Goal: Task Accomplishment & Management: Manage account settings

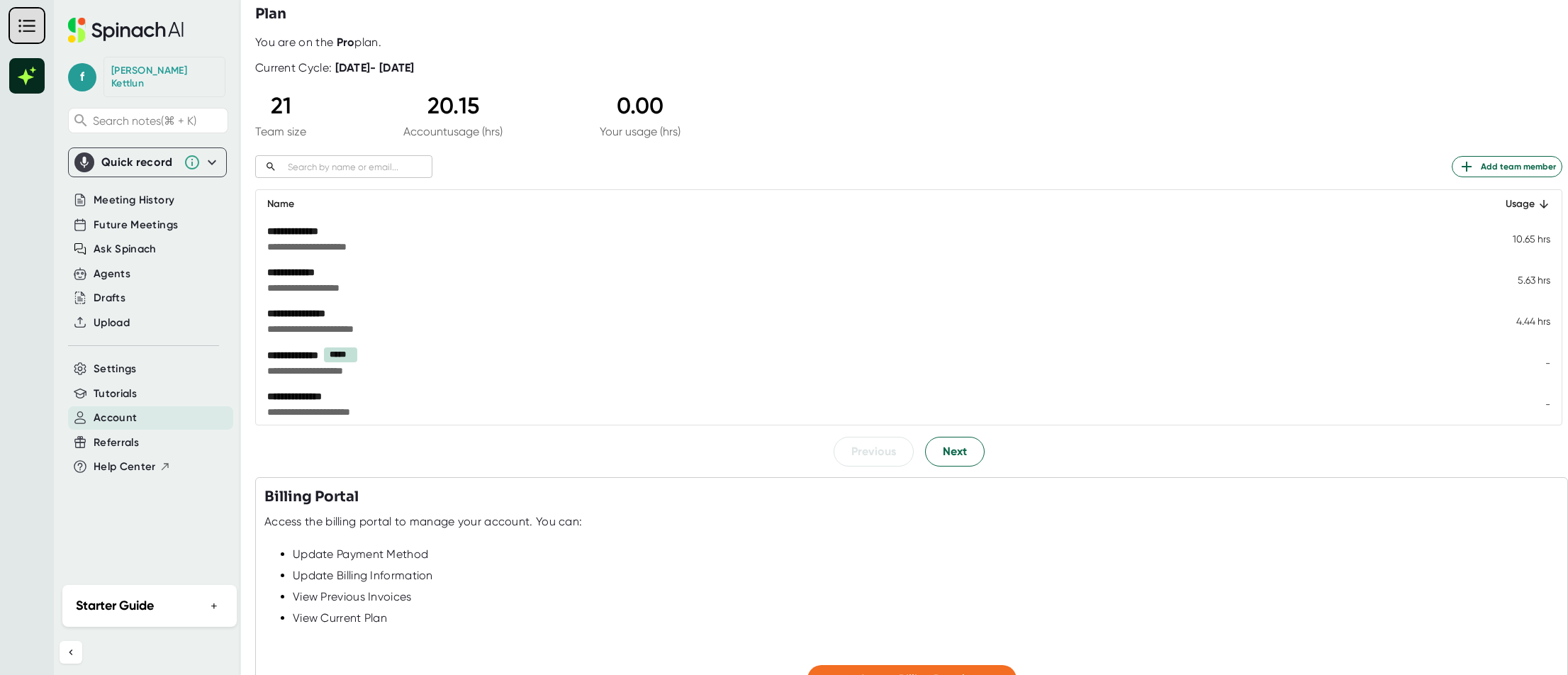
scroll to position [59, 0]
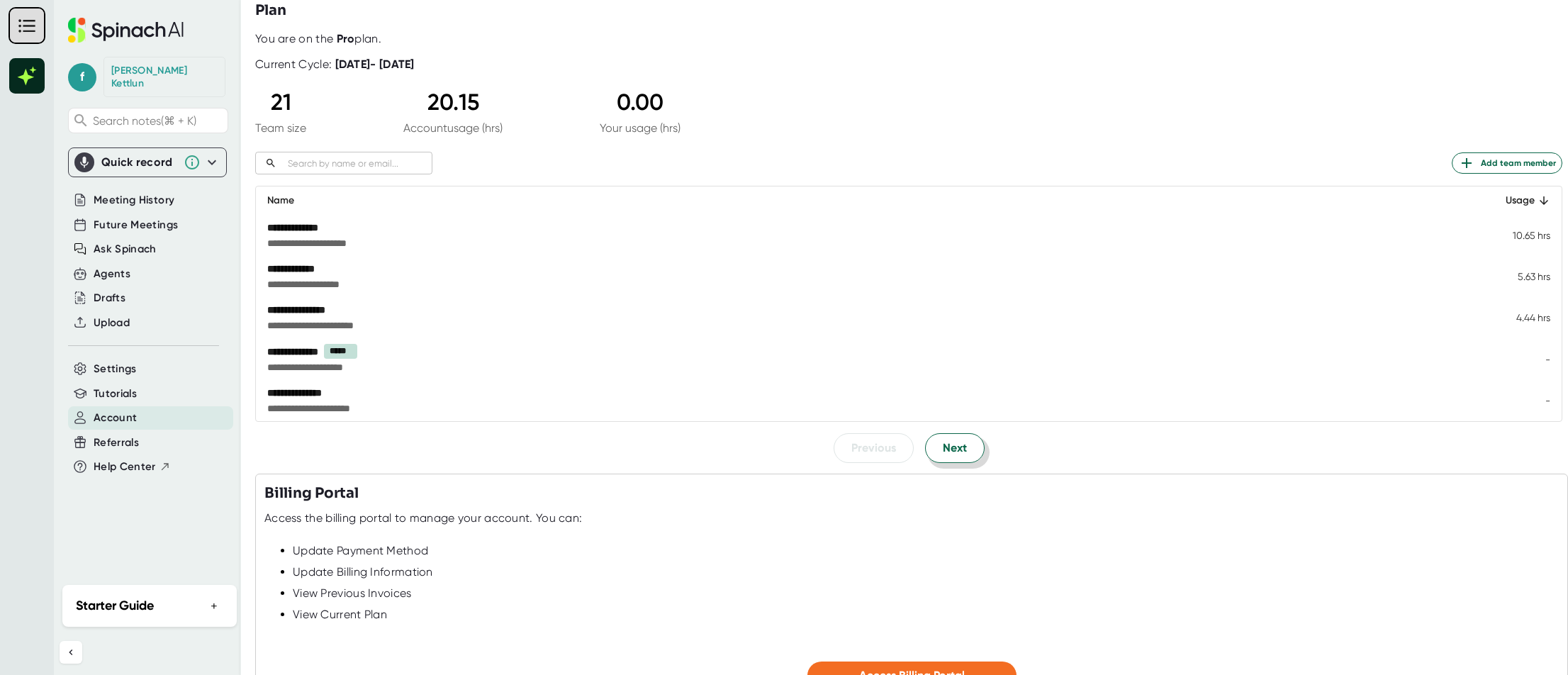
click at [959, 440] on span "Next" at bounding box center [955, 448] width 24 height 17
click at [1547, 234] on td "-" at bounding box center [1514, 235] width 95 height 41
click at [286, 231] on div "*******" at bounding box center [686, 228] width 838 height 14
click at [280, 225] on div "*******" at bounding box center [686, 228] width 838 height 14
click at [879, 453] on span "Previous" at bounding box center [874, 447] width 45 height 17
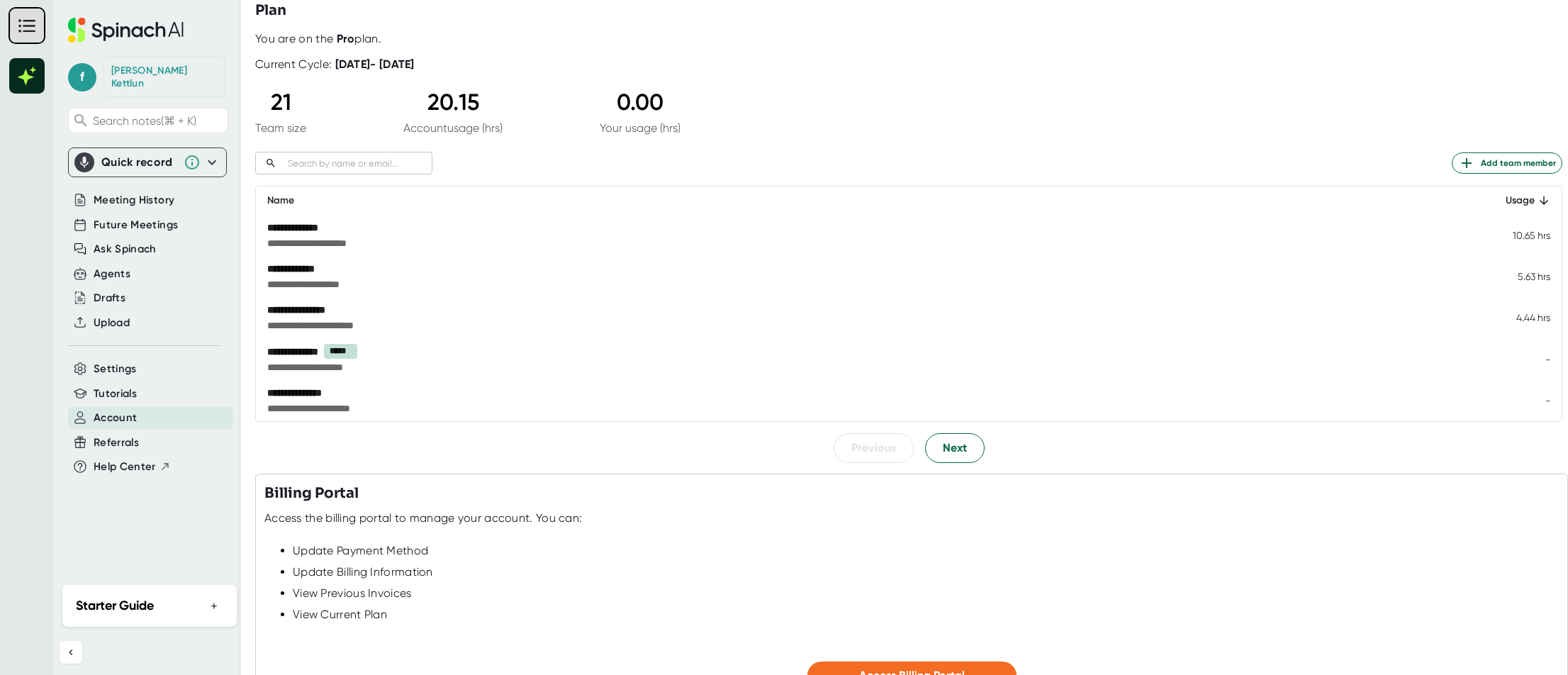
click at [344, 353] on span "*****" at bounding box center [340, 352] width 33 height 15
click at [952, 452] on span "Next" at bounding box center [955, 448] width 24 height 17
click at [952, 452] on span "Next" at bounding box center [955, 447] width 24 height 17
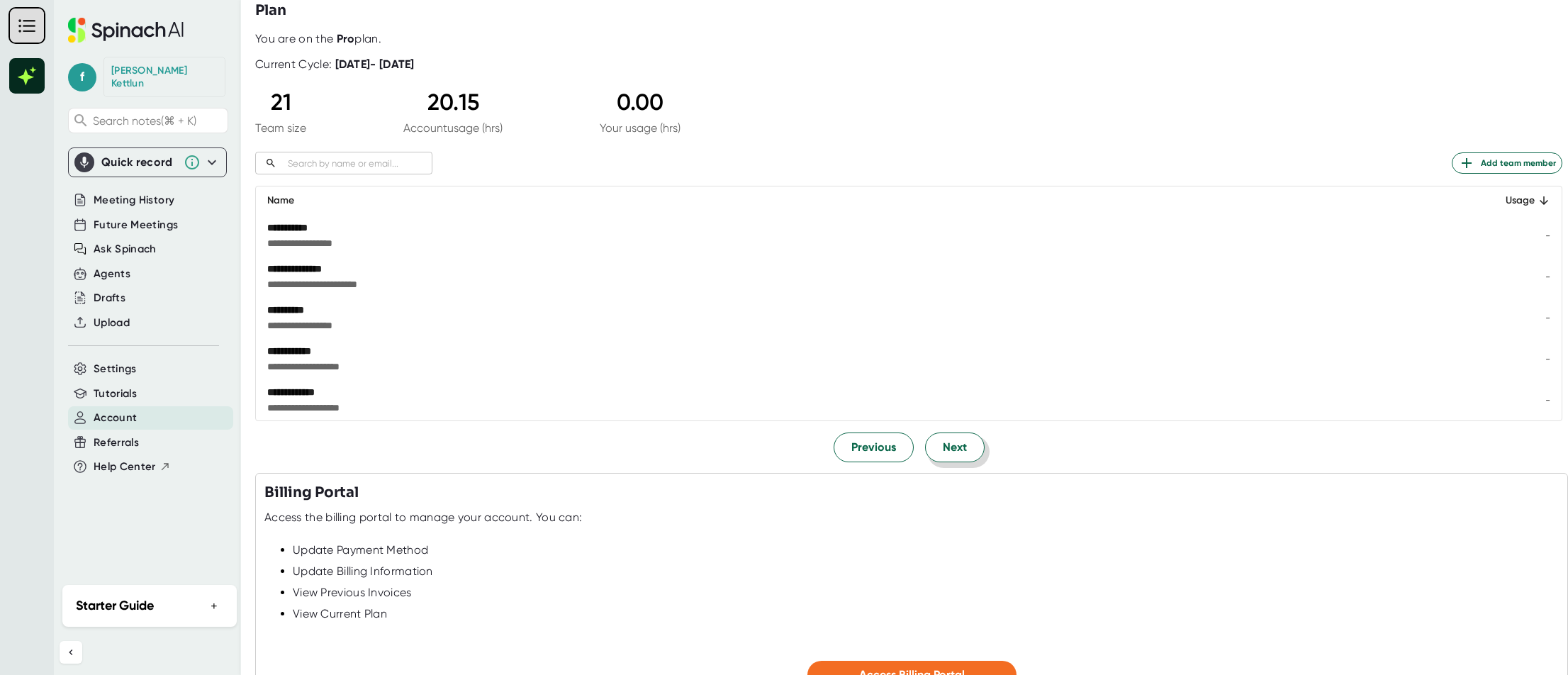
scroll to position [24, 0]
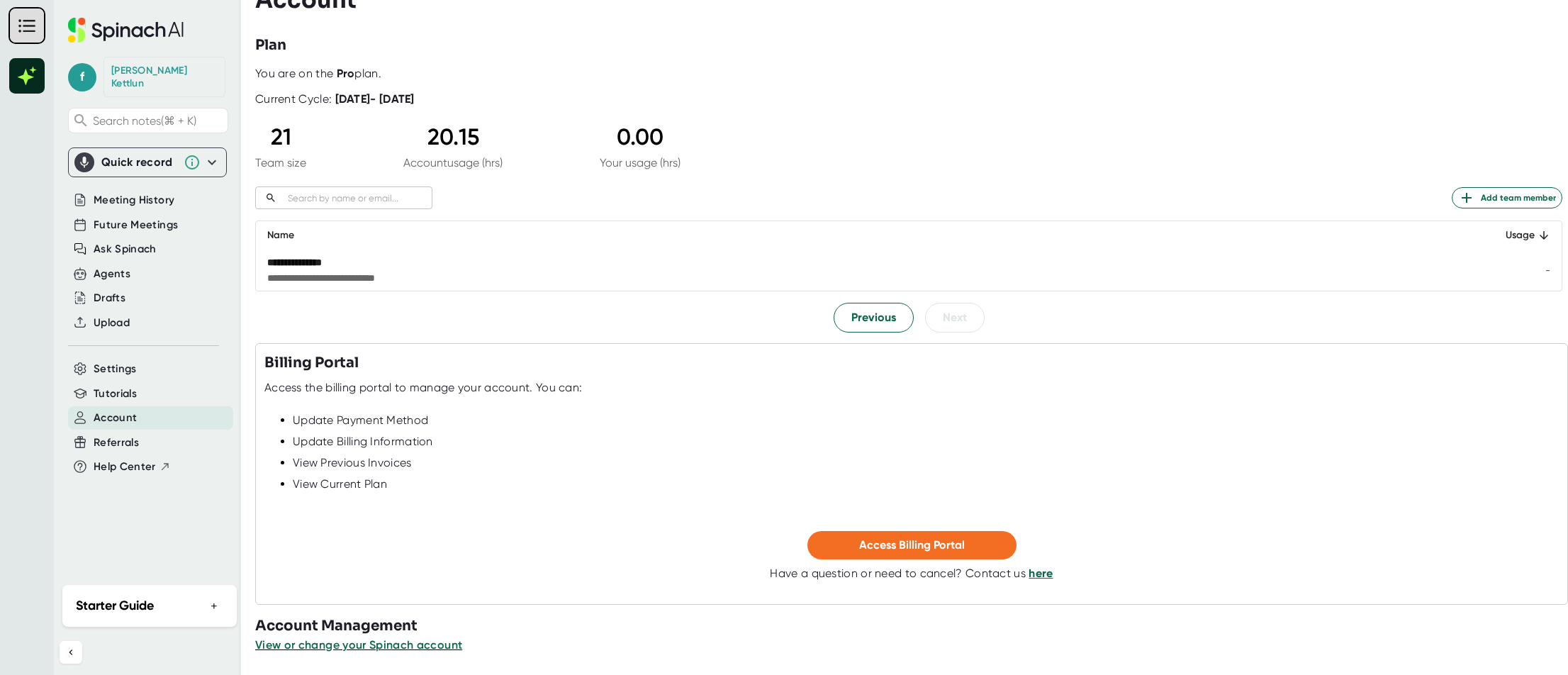
drag, startPoint x: 952, startPoint y: 452, endPoint x: 878, endPoint y: 439, distance: 75.1
click at [878, 439] on li "Update Billing Information" at bounding box center [926, 446] width 1266 height 21
drag, startPoint x: 878, startPoint y: 439, endPoint x: 828, endPoint y: 417, distance: 54.6
click at [878, 439] on div "Update Billing Information" at bounding box center [926, 442] width 1266 height 14
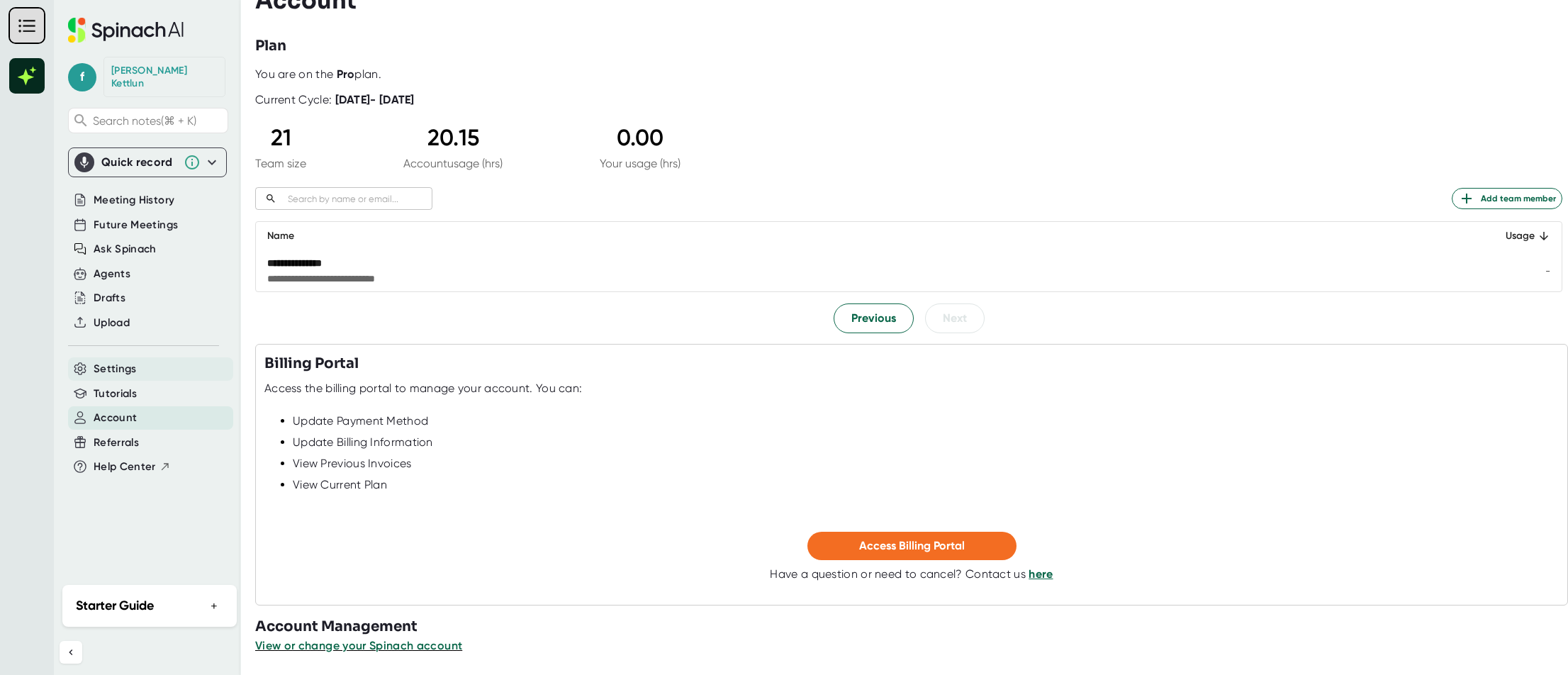
click at [132, 361] on span "Settings" at bounding box center [115, 369] width 43 height 17
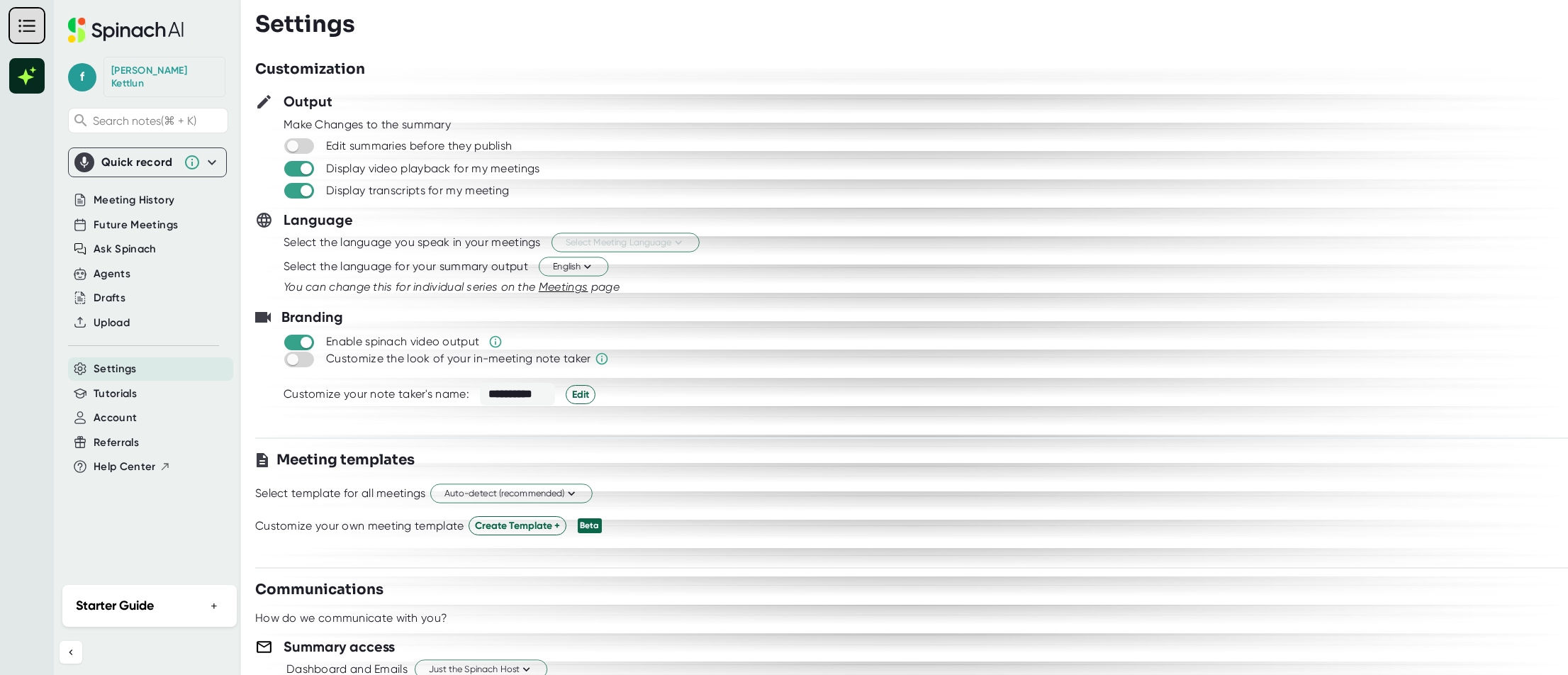
click at [264, 101] on icon at bounding box center [264, 102] width 14 height 14
click at [673, 238] on span "Select Meeting Language" at bounding box center [626, 243] width 120 height 14
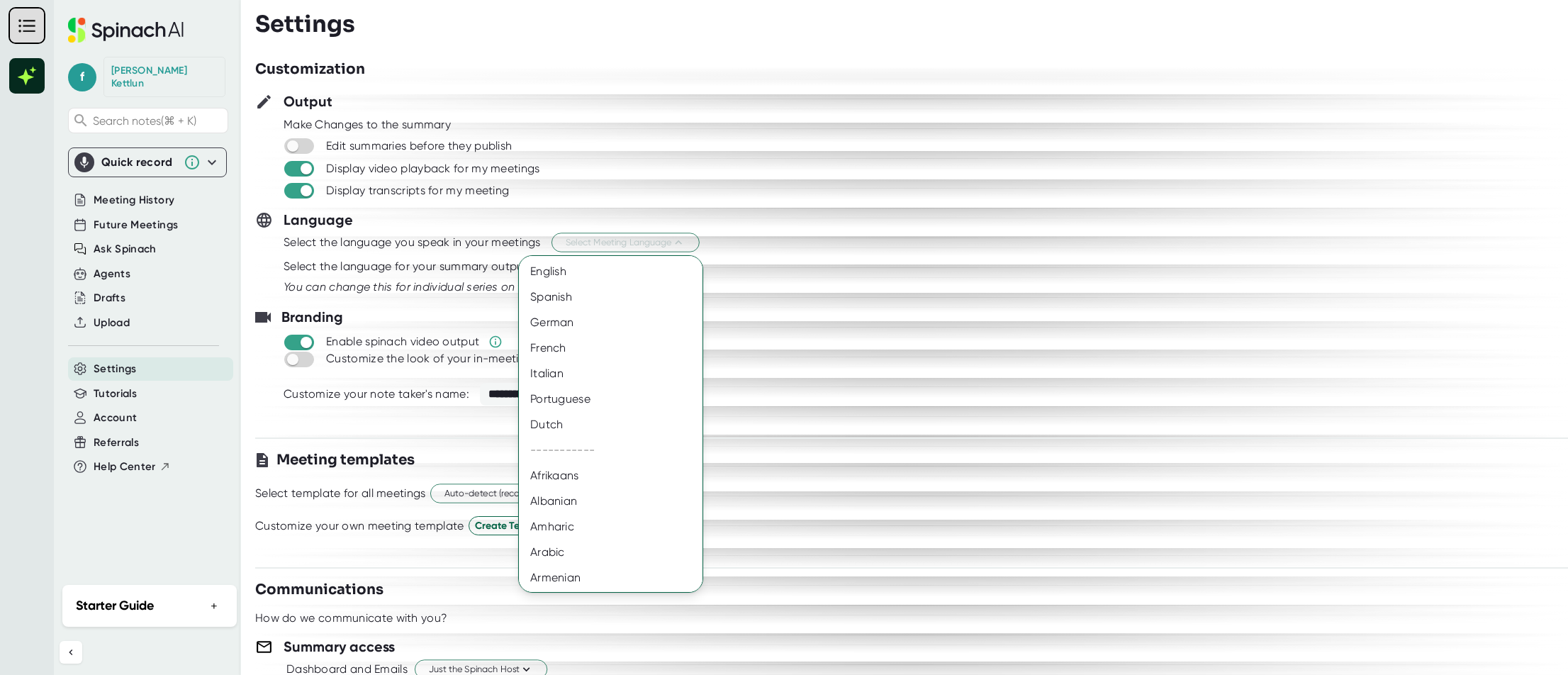
click at [809, 176] on div at bounding box center [784, 338] width 1568 height 675
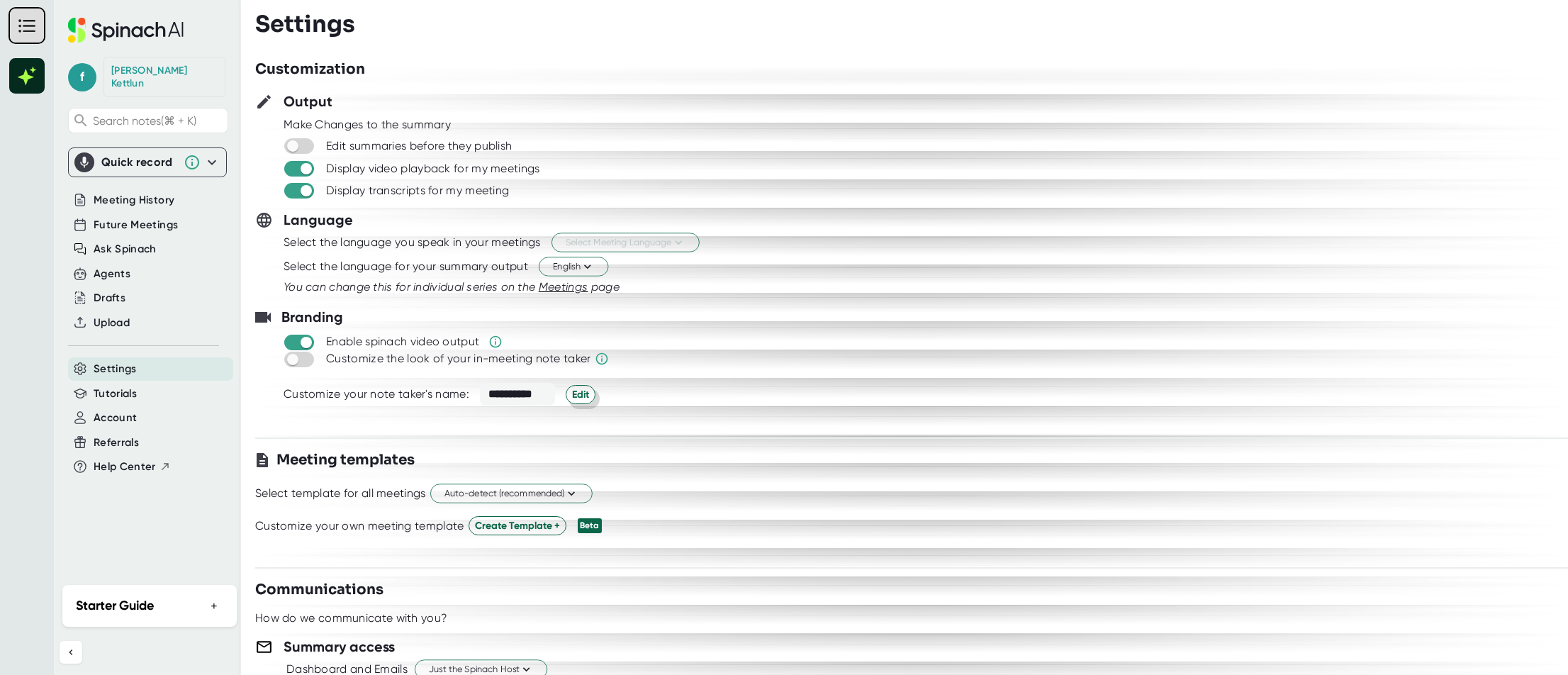
click at [579, 395] on span "Edit" at bounding box center [580, 395] width 17 height 15
drag, startPoint x: 707, startPoint y: 352, endPoint x: 677, endPoint y: 390, distance: 48.4
click at [707, 352] on div "Customize the look of your in-meeting note taker" at bounding box center [925, 359] width 1285 height 17
click at [684, 388] on span "Cancel" at bounding box center [699, 393] width 33 height 15
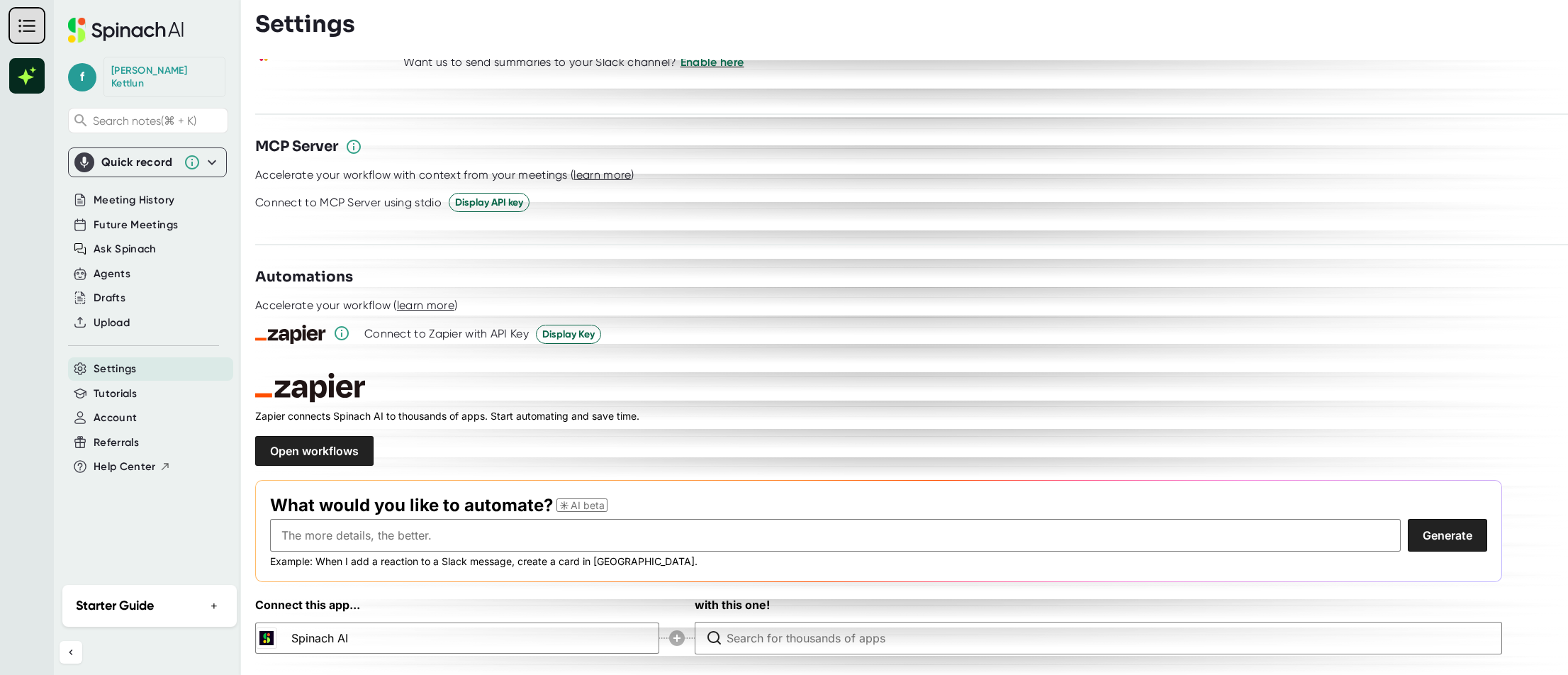
scroll to position [1781, 0]
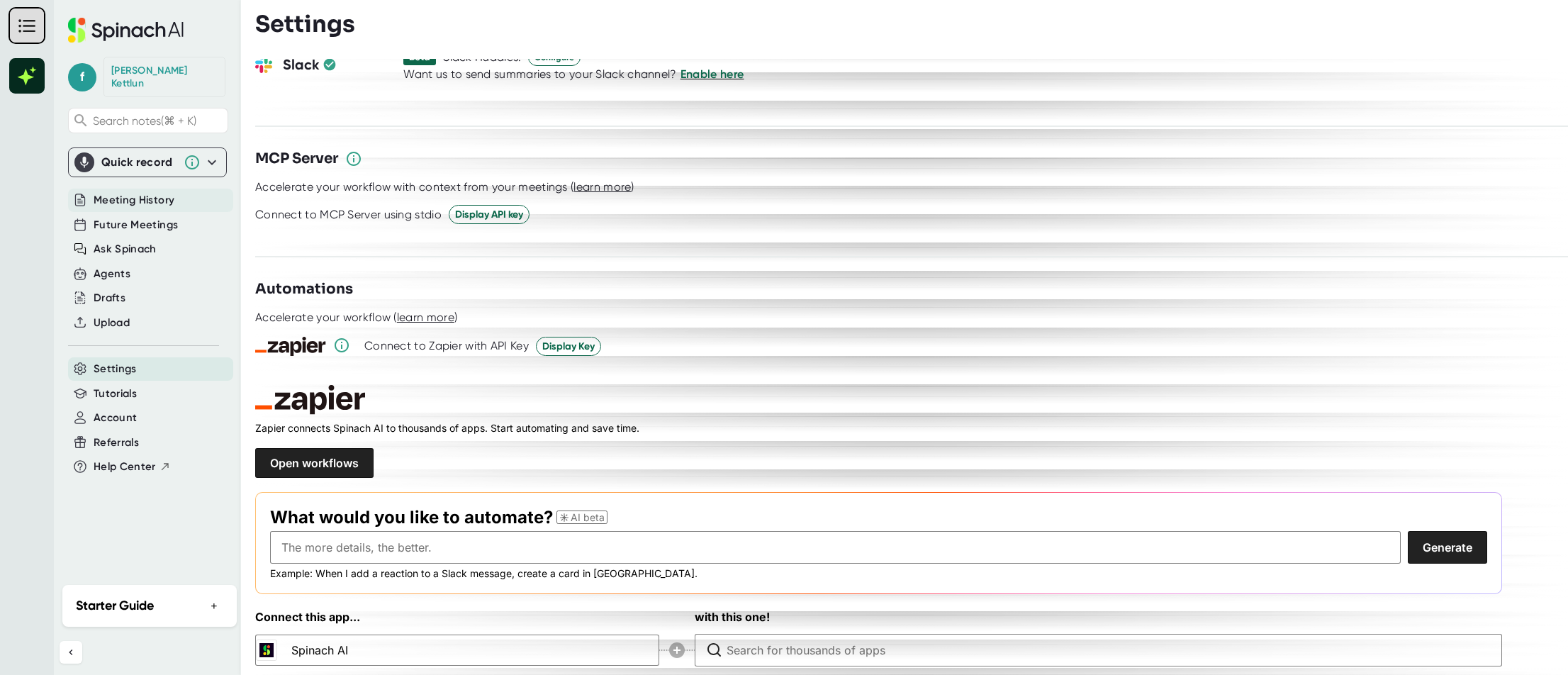
click at [140, 195] on span "Meeting History" at bounding box center [134, 201] width 81 height 17
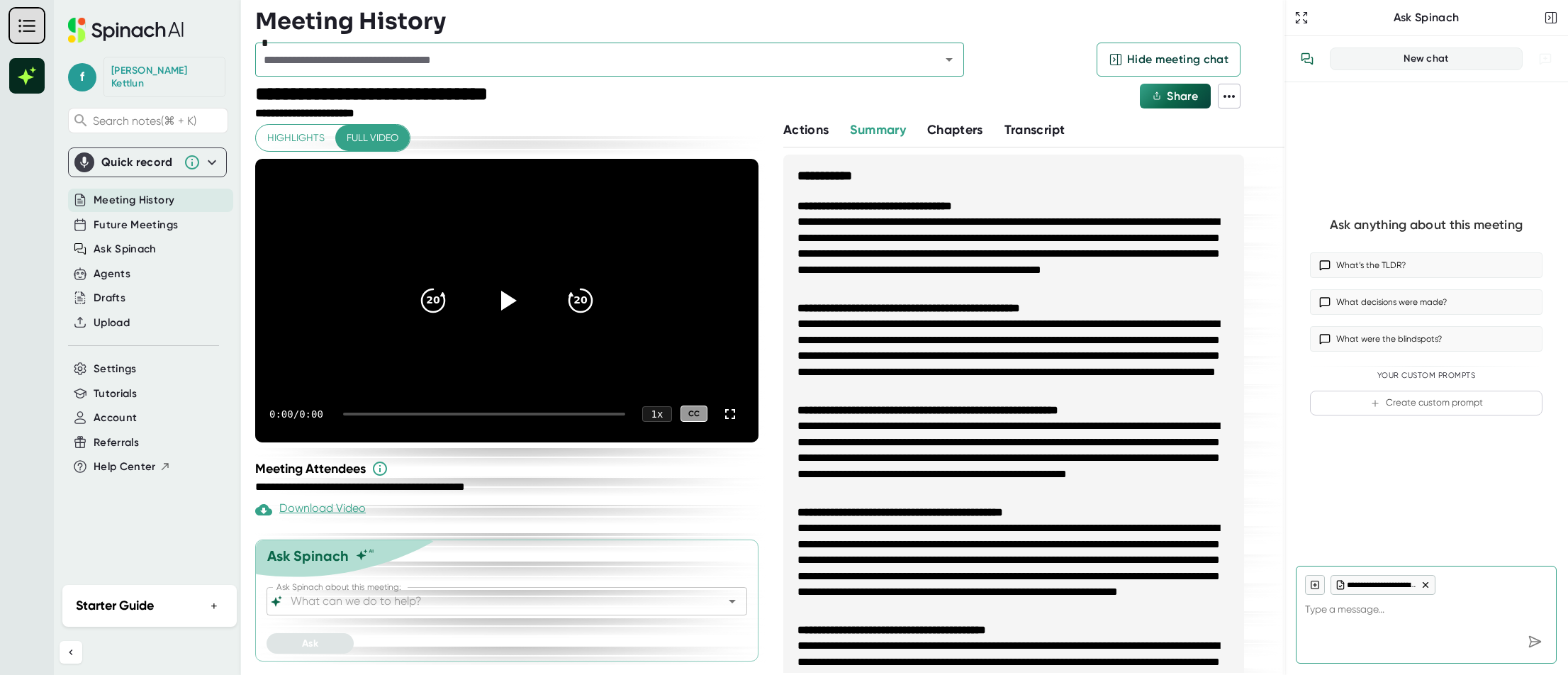
type textarea "x"
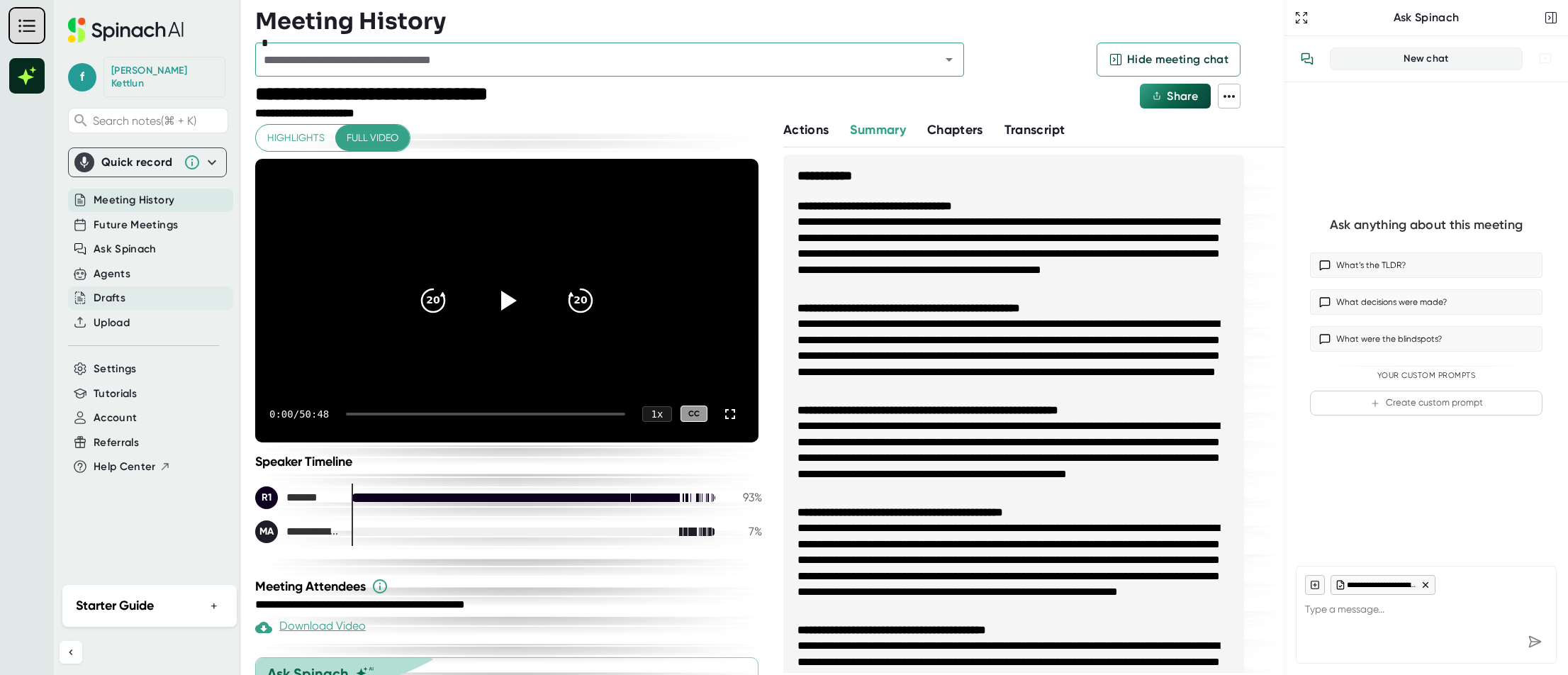
click at [118, 287] on div "Drafts" at bounding box center [151, 298] width 165 height 23
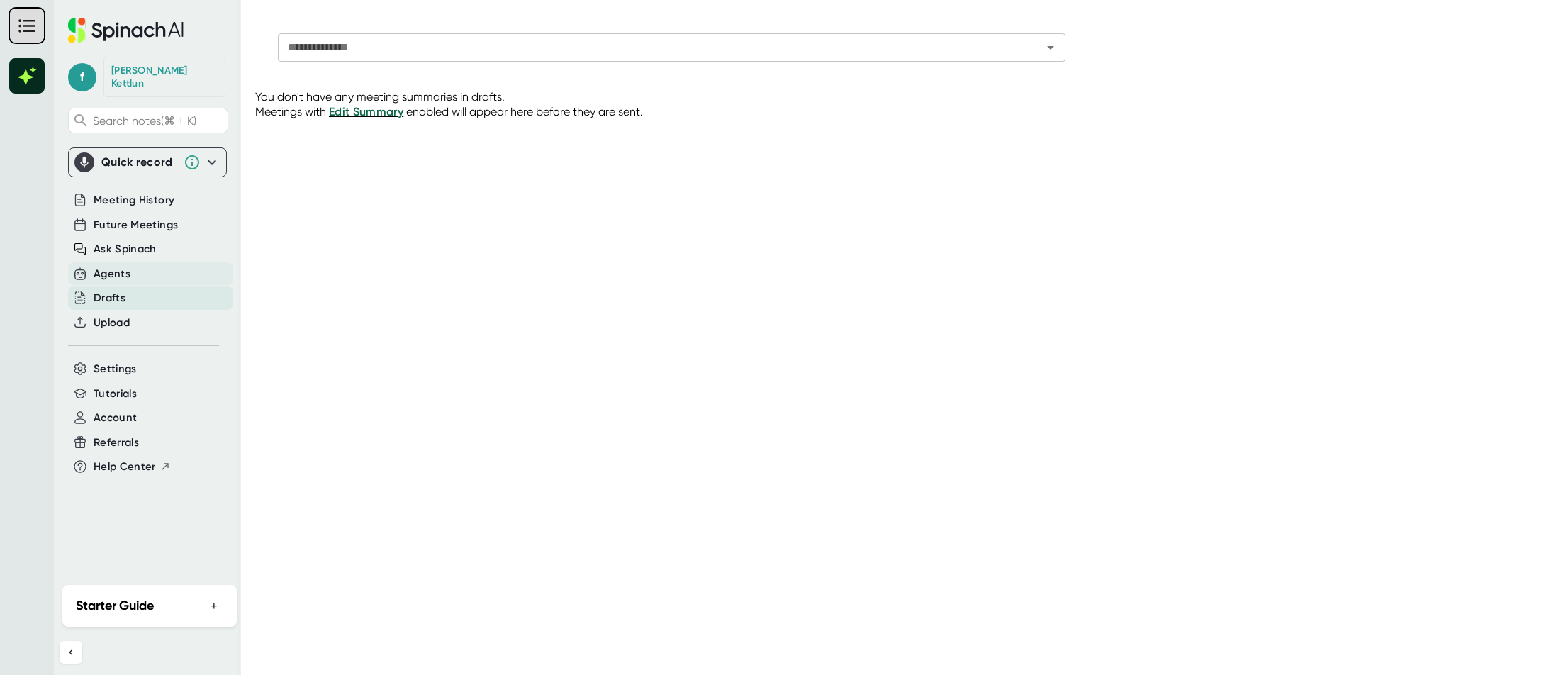
click at [125, 266] on div "Agents" at bounding box center [112, 275] width 37 height 17
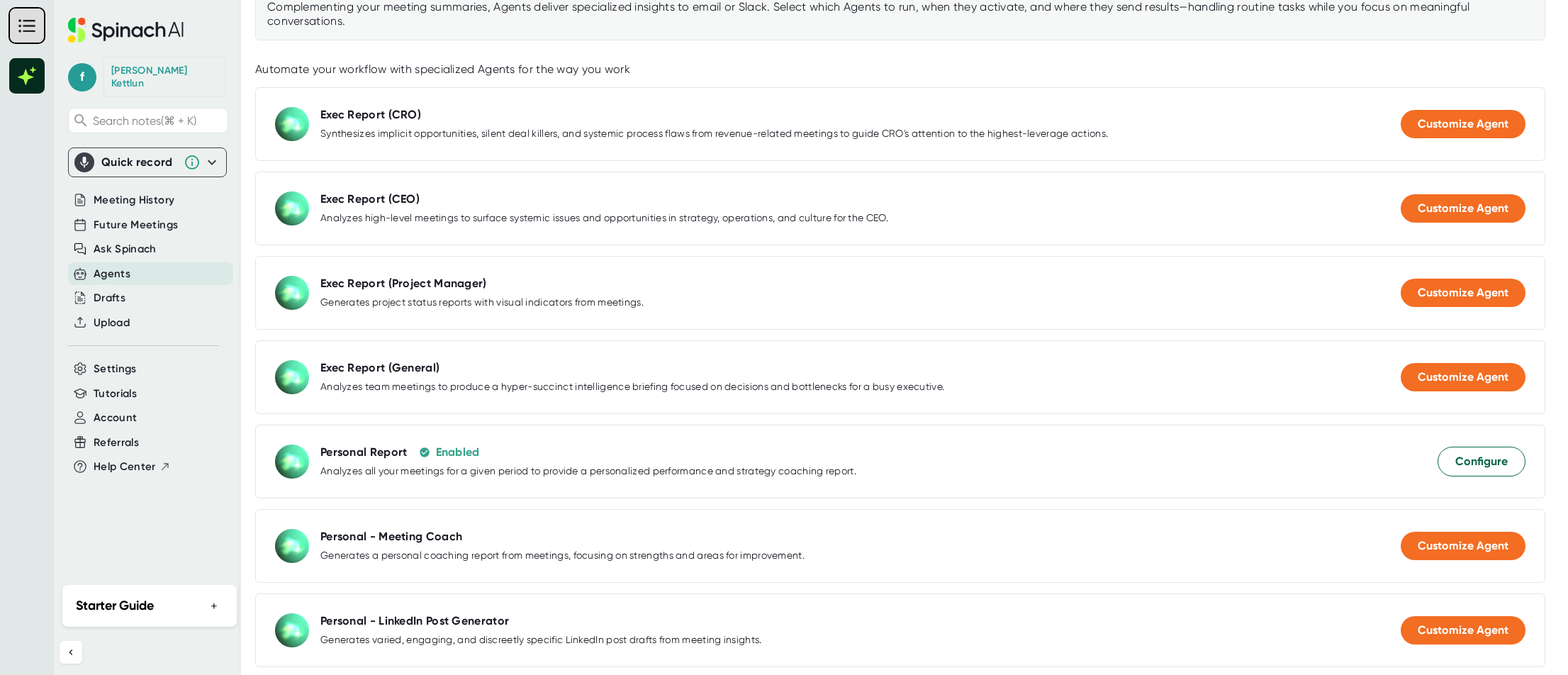
scroll to position [403, 0]
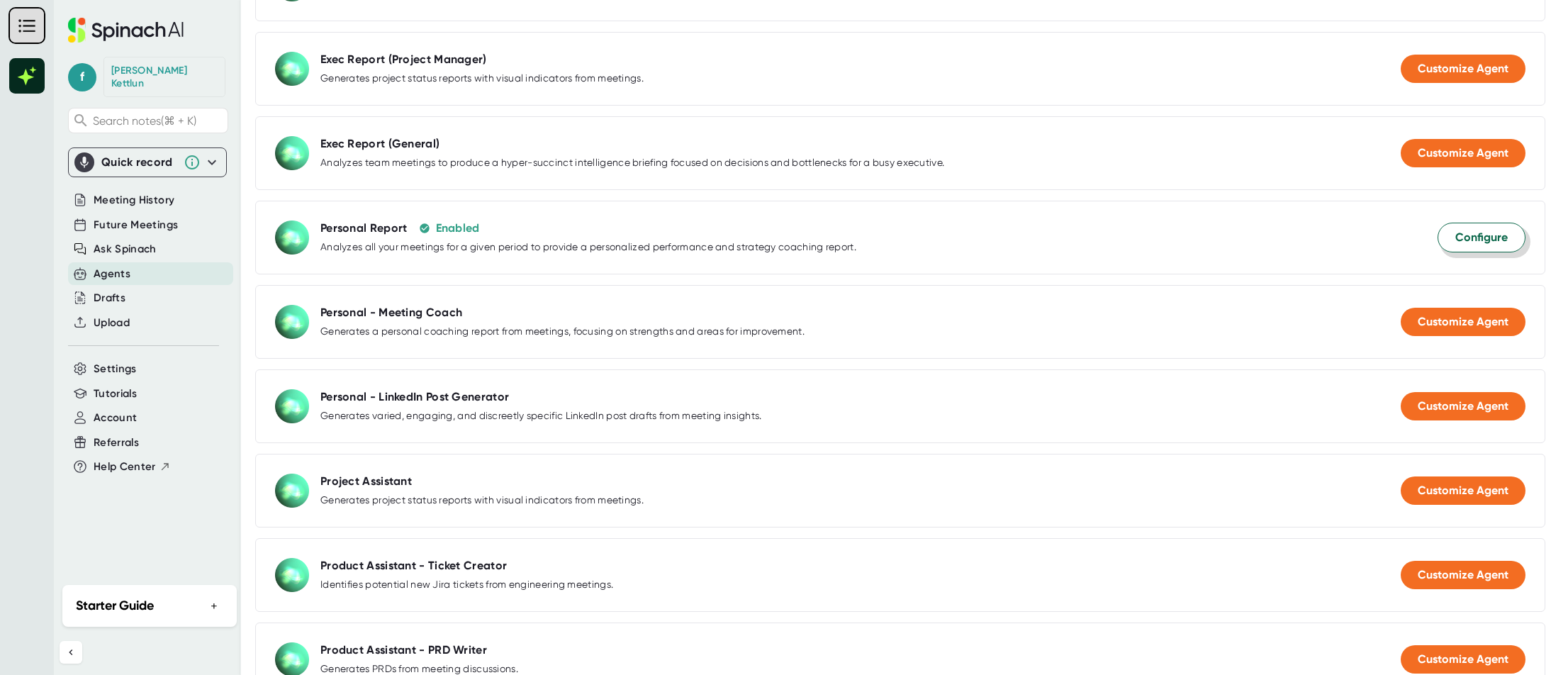
click at [1514, 240] on button "Configure" at bounding box center [1482, 237] width 88 height 30
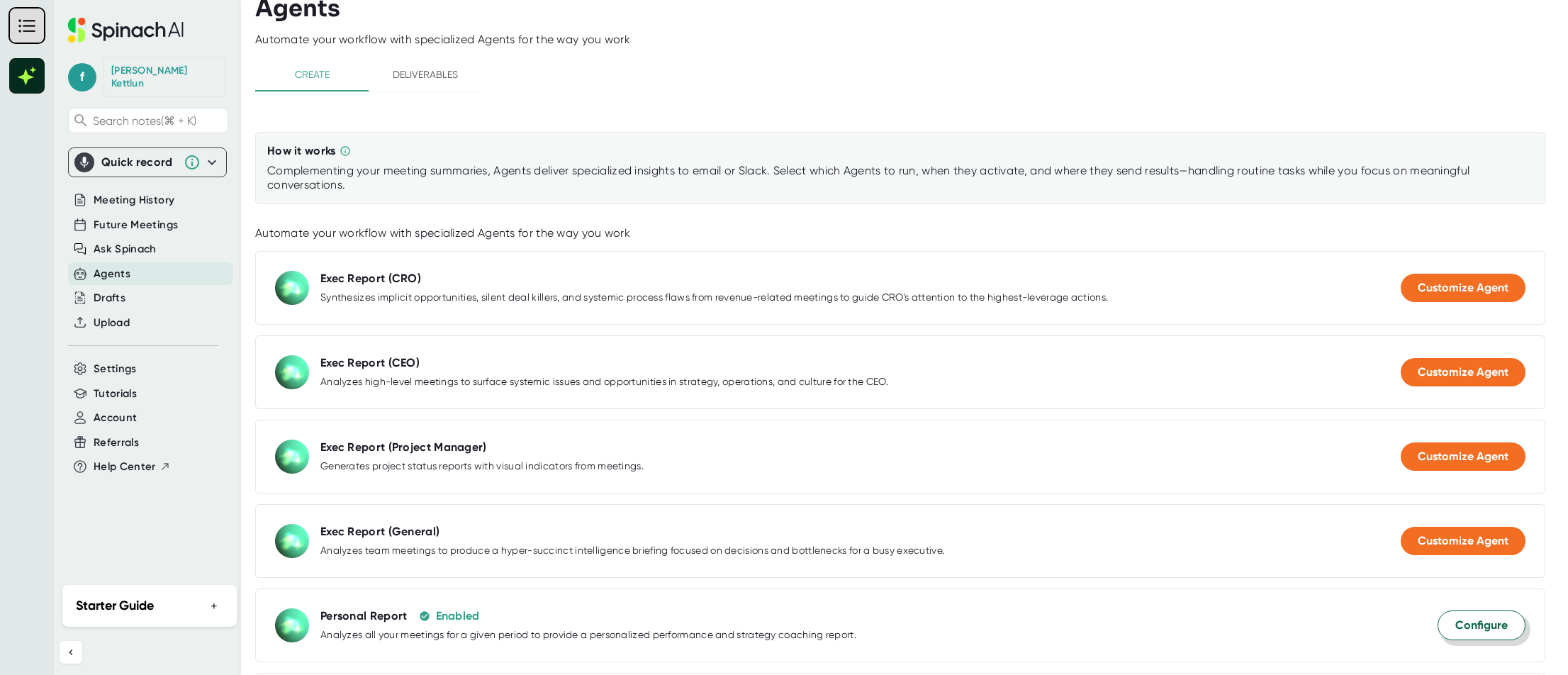
select select "09:00"
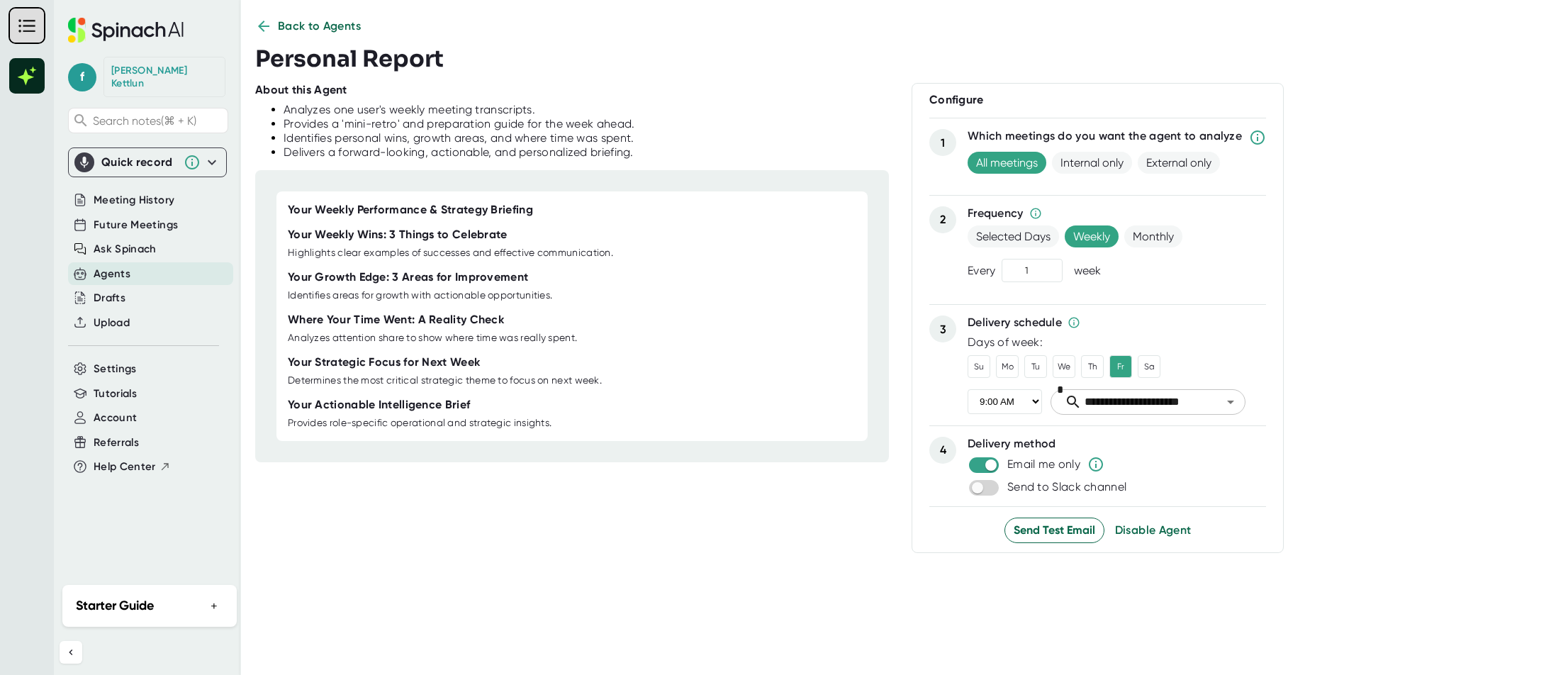
click at [255, 18] on icon at bounding box center [263, 26] width 17 height 17
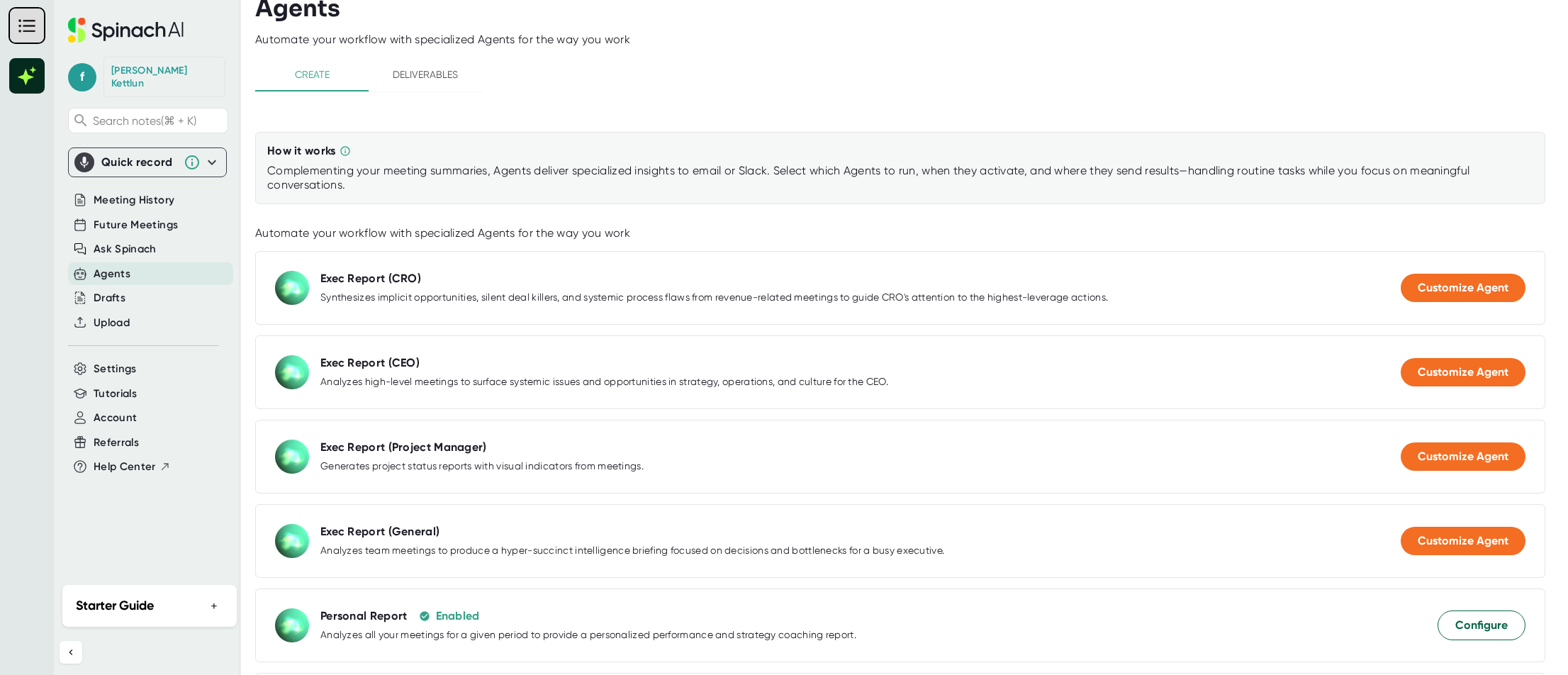
click at [214, 156] on icon at bounding box center [212, 162] width 17 height 17
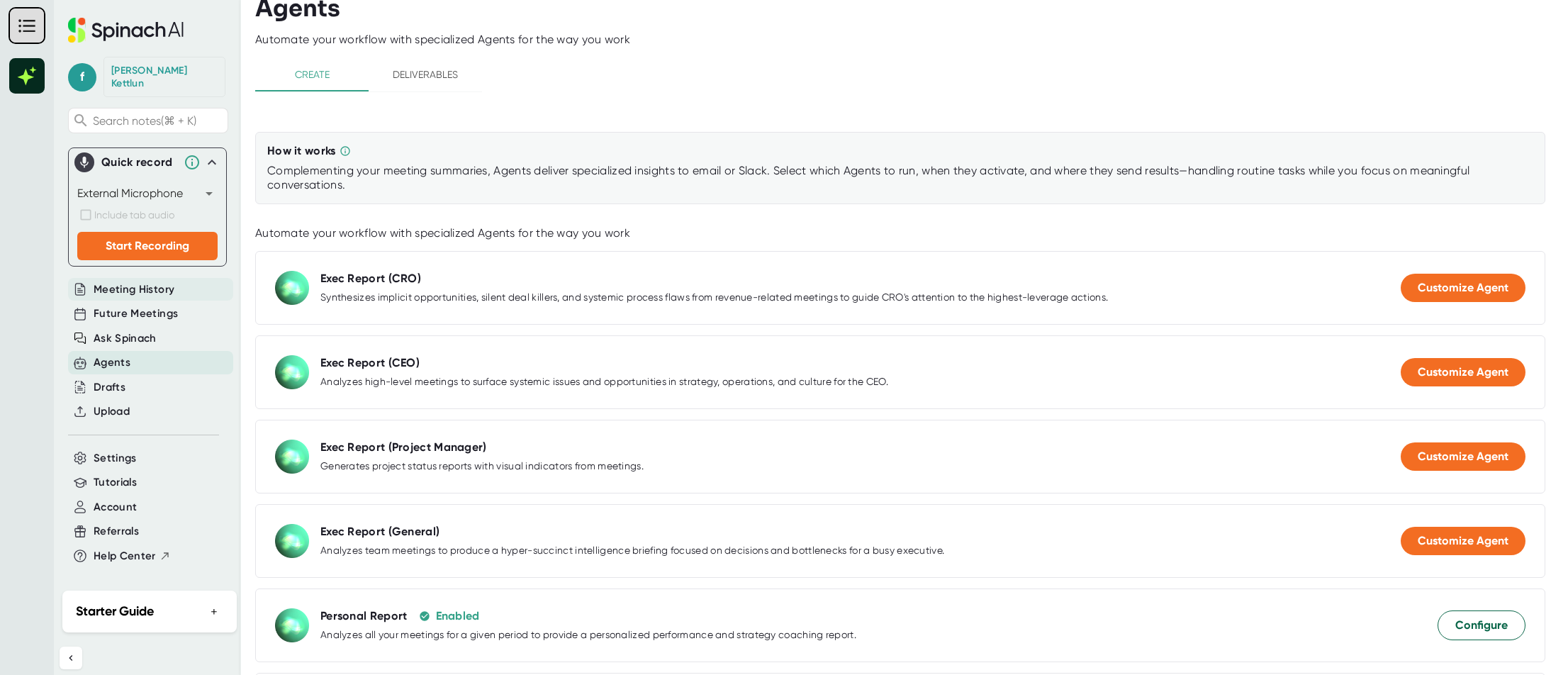
click at [154, 282] on span "Meeting History" at bounding box center [134, 290] width 81 height 17
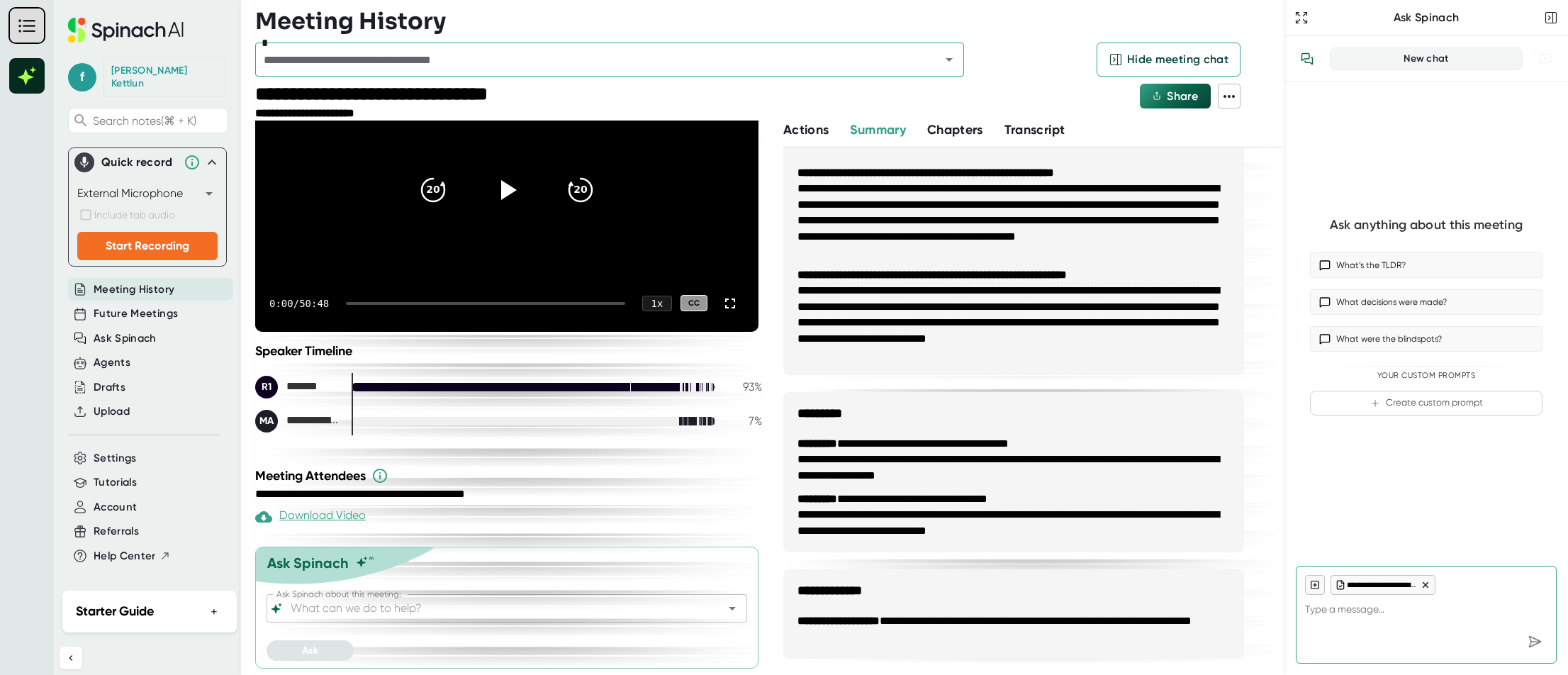
type textarea "x"
click at [1229, 94] on icon at bounding box center [1229, 96] width 17 height 17
click at [921, 106] on div at bounding box center [839, 102] width 595 height 37
type textarea "x"
click at [147, 306] on span "Future Meetings" at bounding box center [136, 314] width 85 height 17
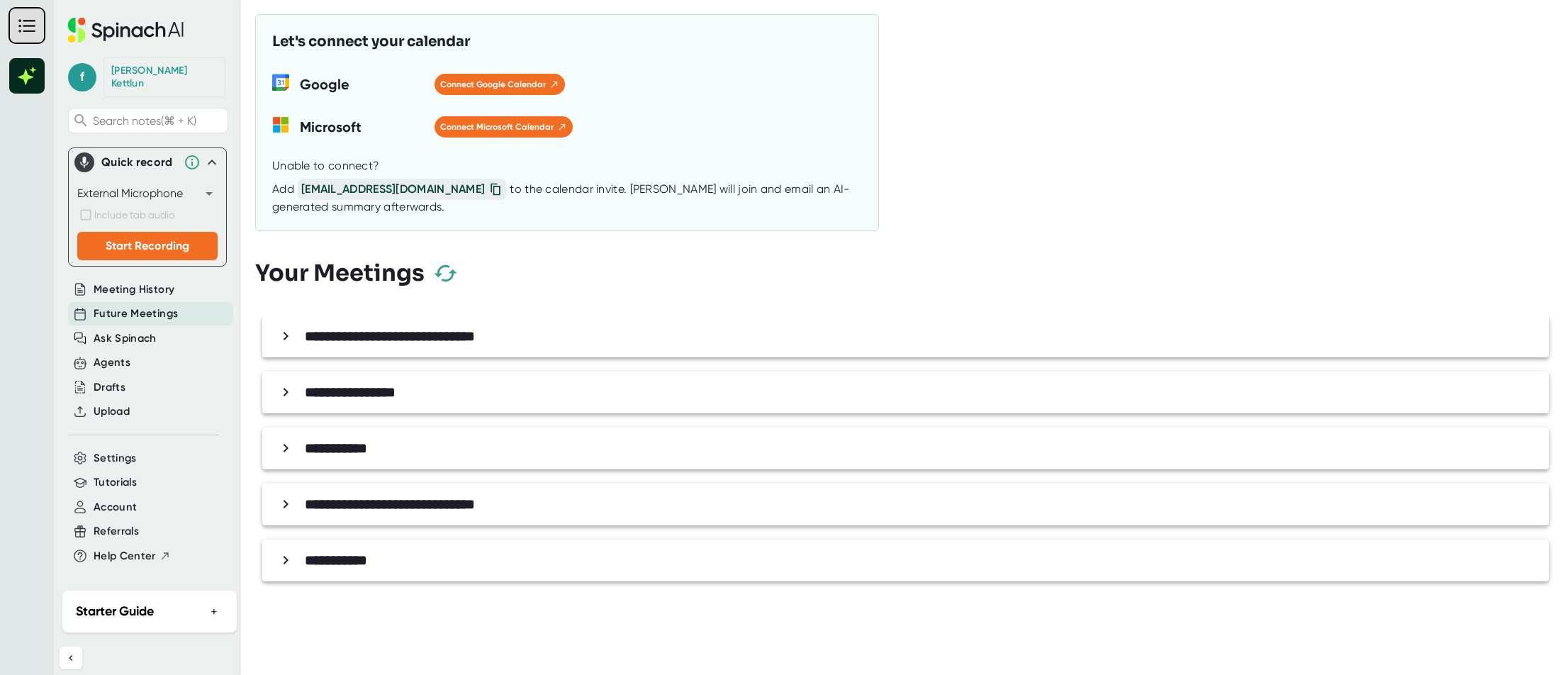
click at [422, 344] on b "**********" at bounding box center [390, 336] width 170 height 14
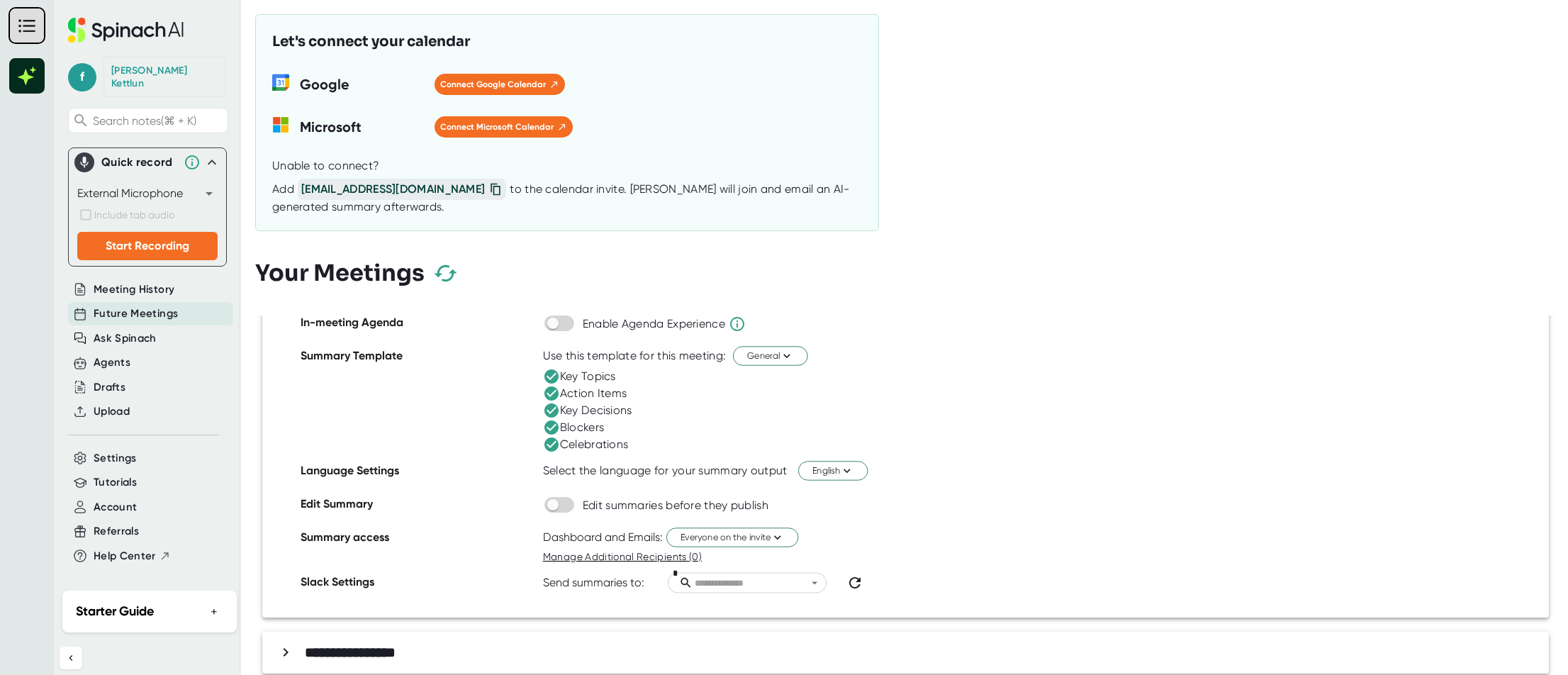
scroll to position [134, 0]
click at [770, 543] on span "Everyone on the invite" at bounding box center [732, 540] width 104 height 14
click at [961, 516] on div at bounding box center [784, 338] width 1568 height 675
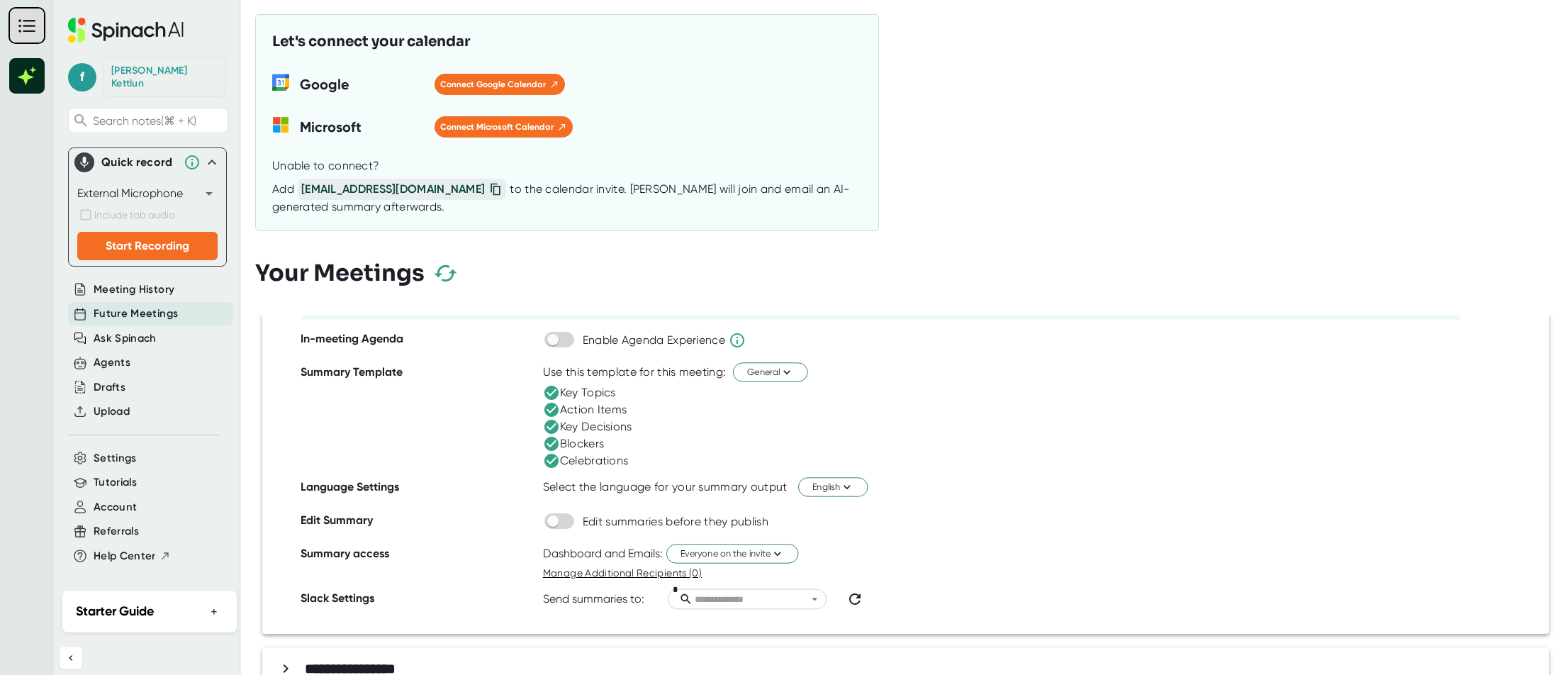
scroll to position [131, 0]
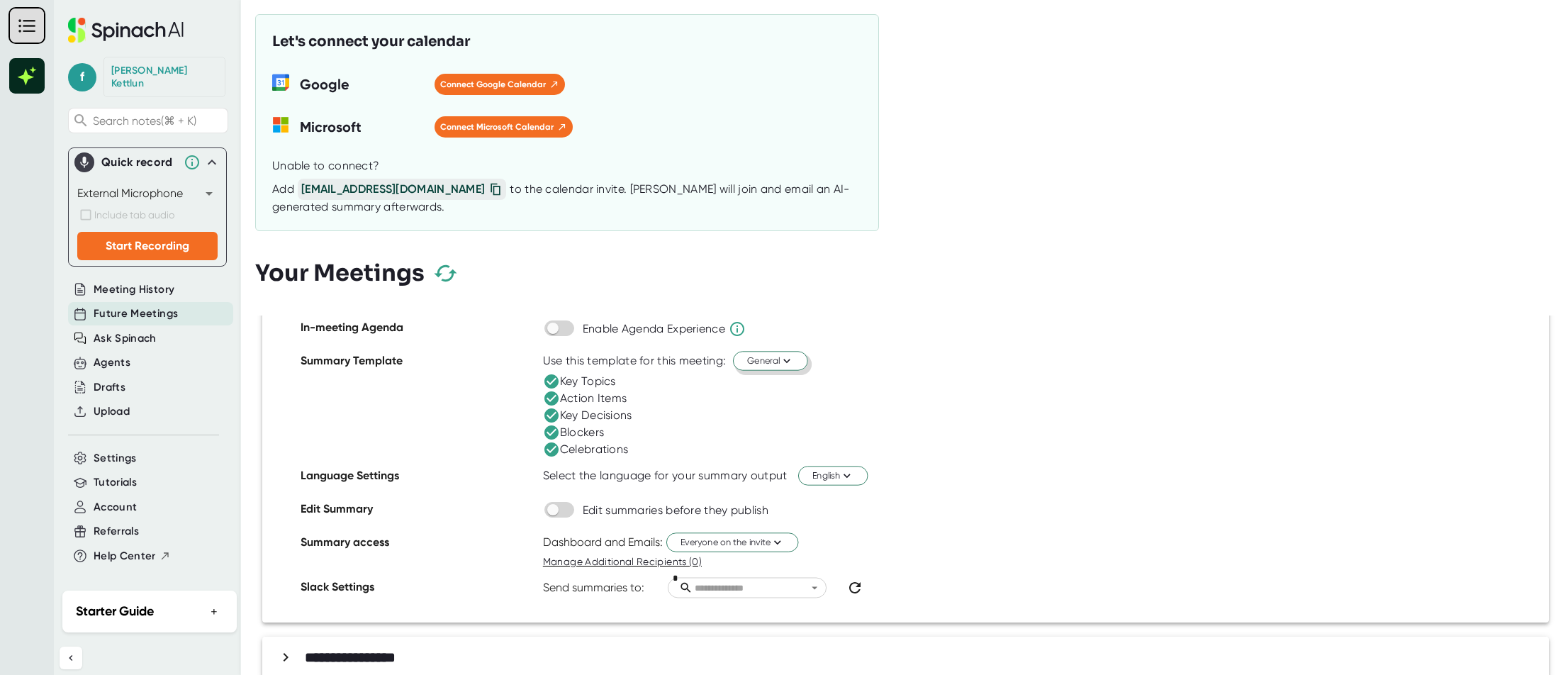
click at [772, 365] on span "General" at bounding box center [771, 361] width 47 height 14
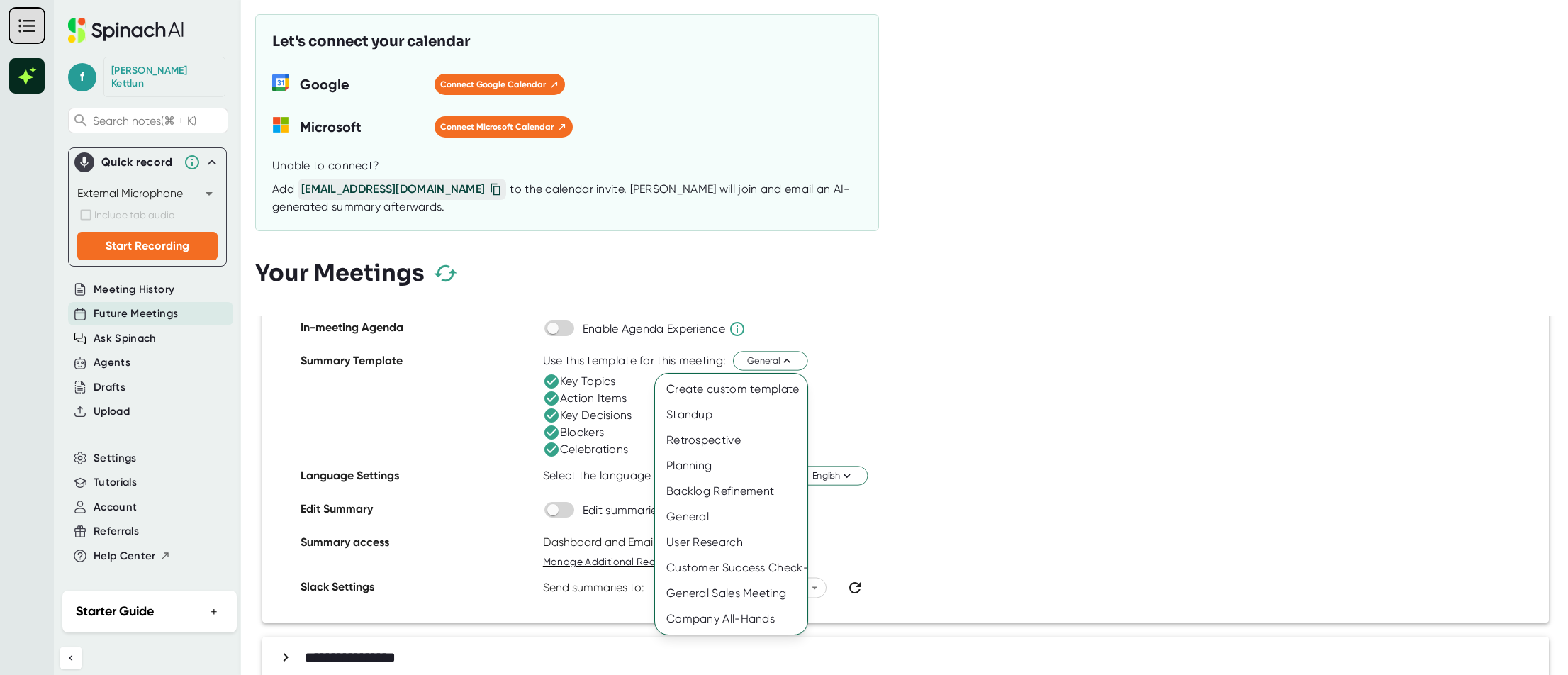
click at [929, 365] on div at bounding box center [784, 338] width 1568 height 675
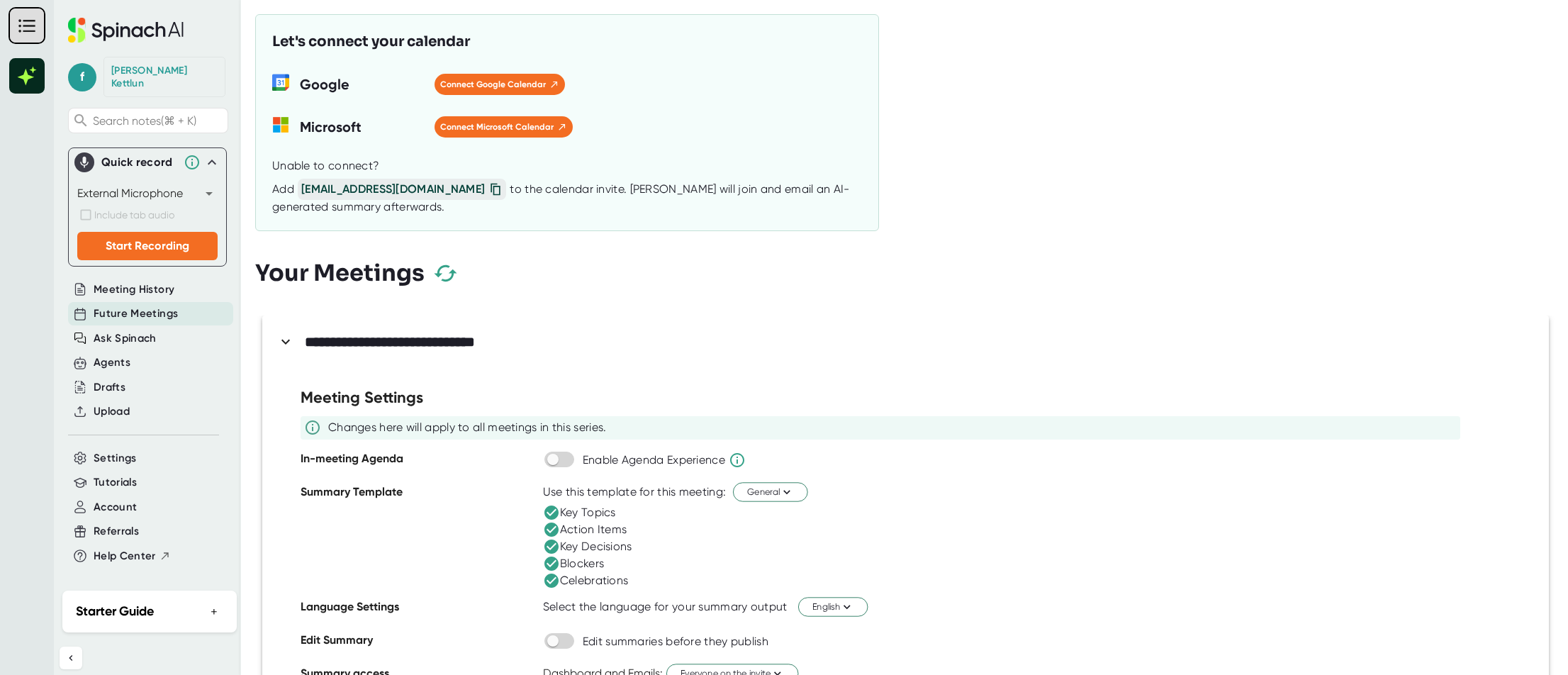
scroll to position [0, 0]
click at [277, 334] on div "**********" at bounding box center [909, 342] width 1271 height 25
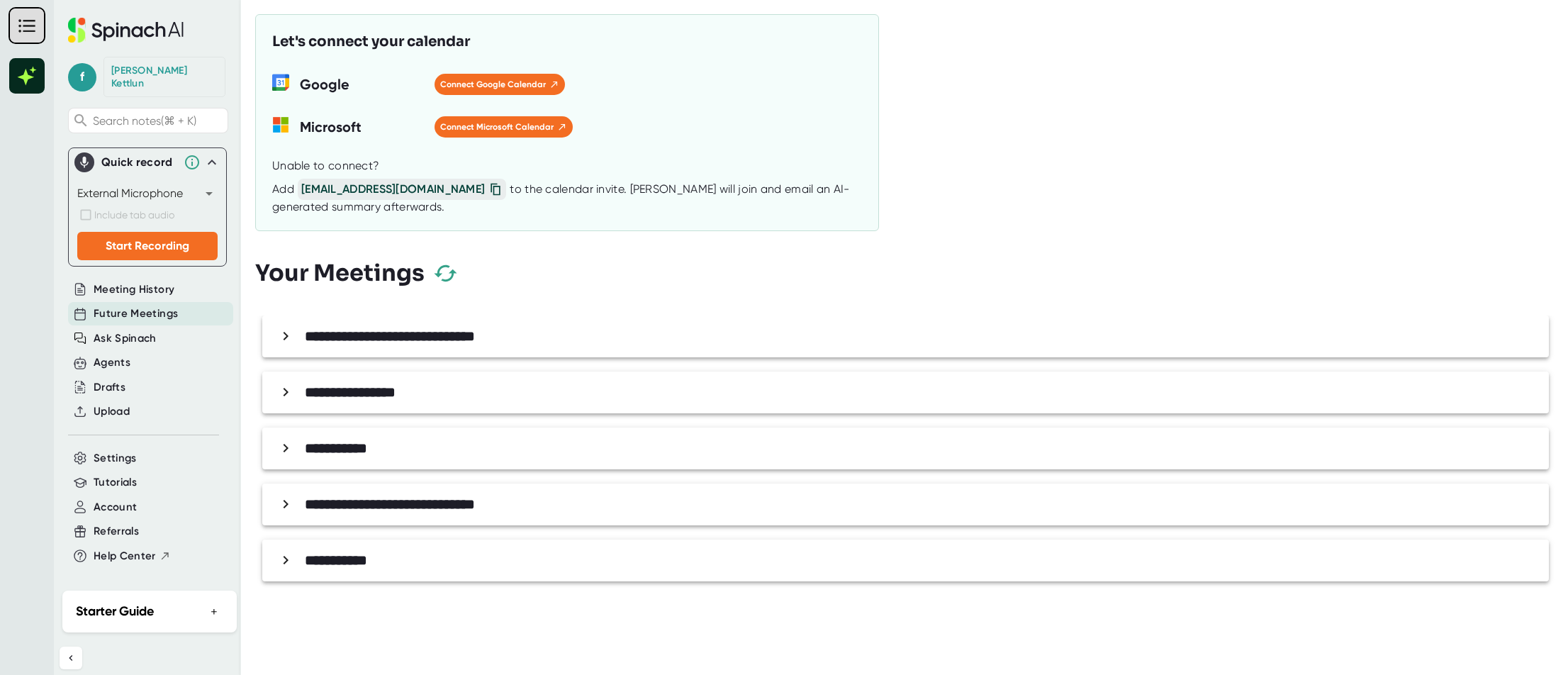
click at [399, 561] on div "**********" at bounding box center [909, 561] width 1271 height 25
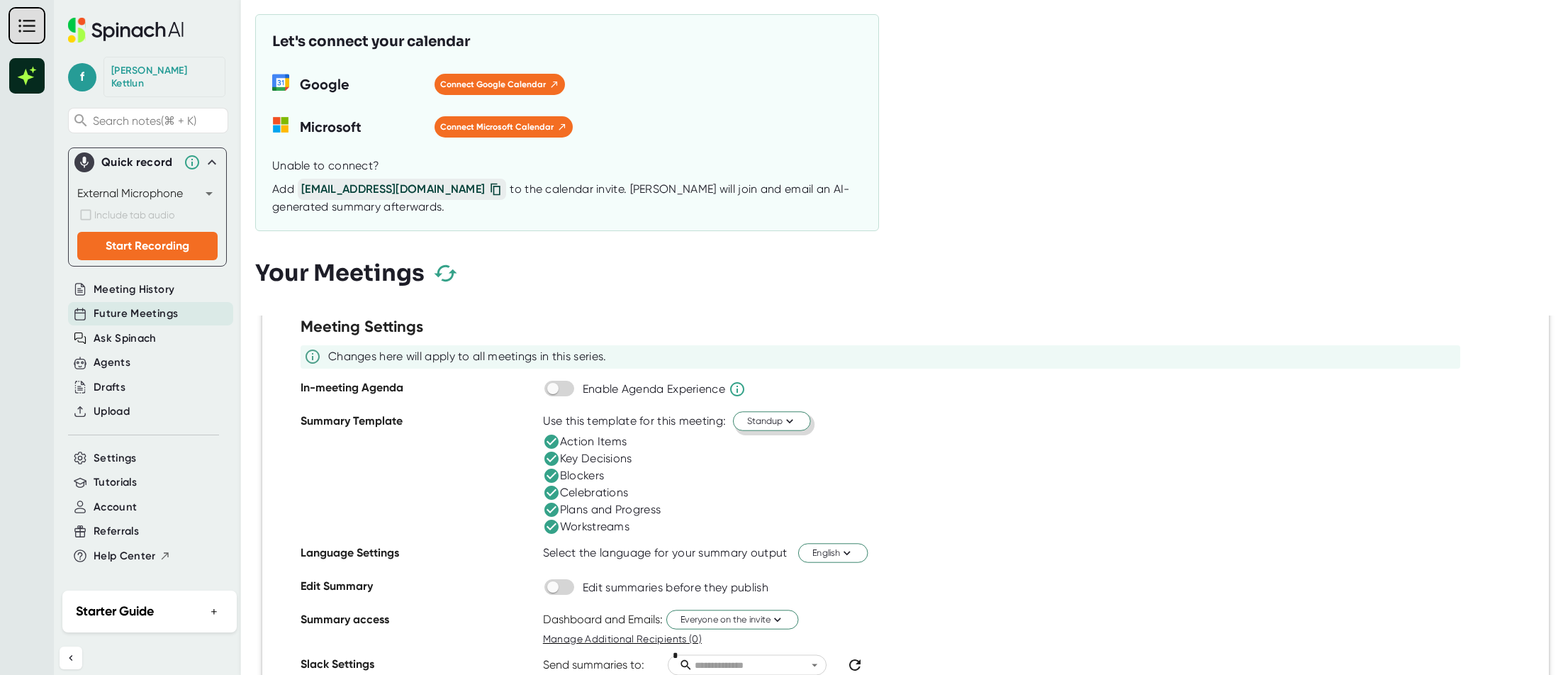
scroll to position [285, 0]
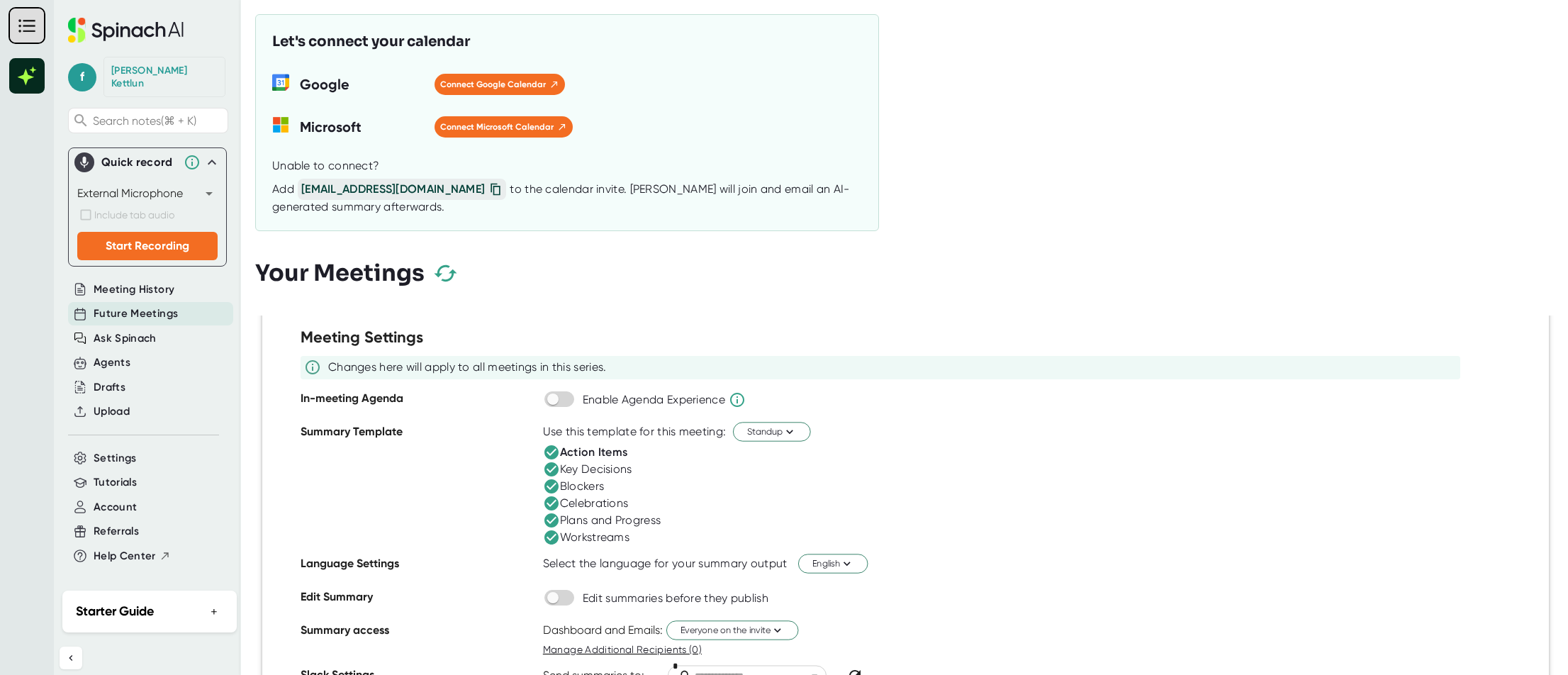
click at [548, 454] on icon at bounding box center [551, 453] width 14 height 14
click at [548, 465] on icon at bounding box center [551, 469] width 14 height 14
click at [553, 481] on icon at bounding box center [551, 487] width 14 height 14
click at [551, 507] on icon at bounding box center [551, 503] width 14 height 14
click at [551, 525] on icon at bounding box center [551, 521] width 14 height 14
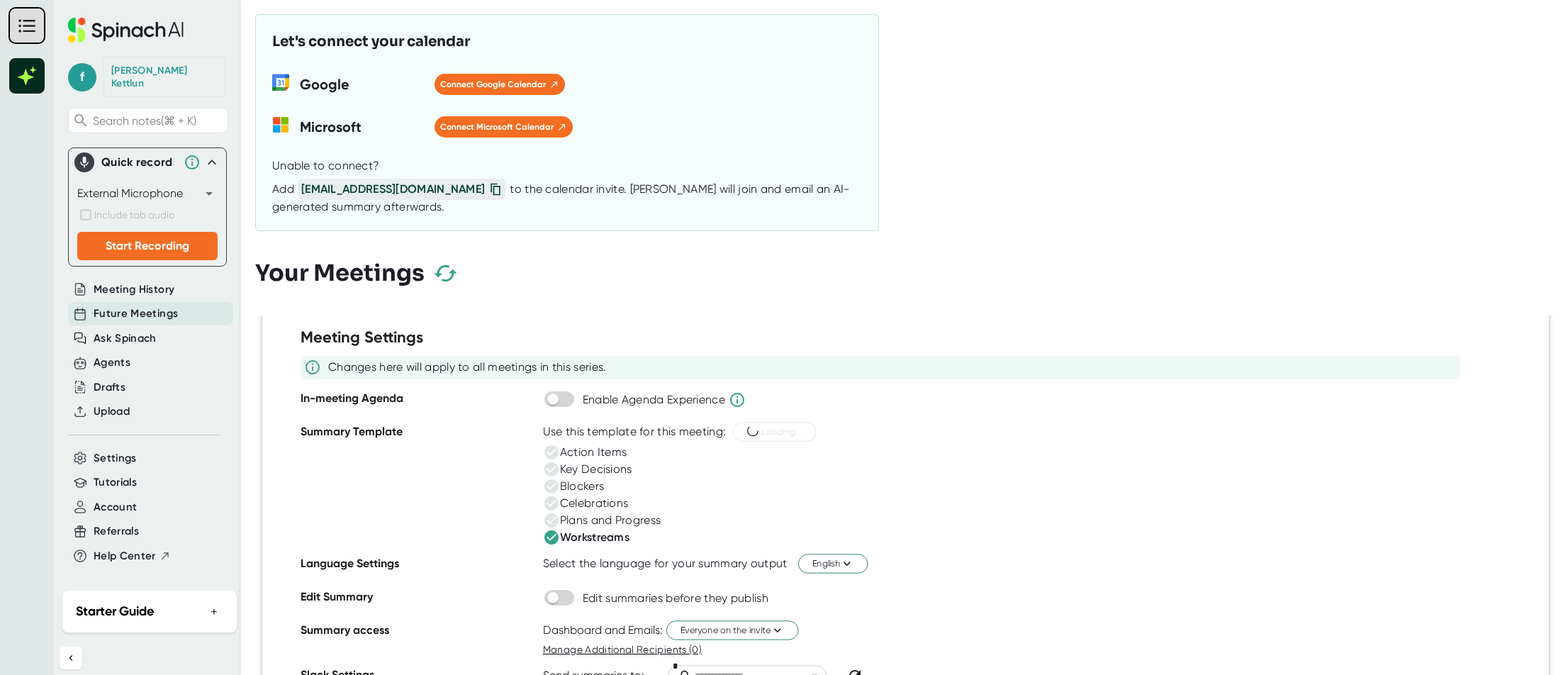
click at [552, 542] on icon at bounding box center [551, 537] width 14 height 14
click at [792, 425] on icon at bounding box center [790, 431] width 14 height 14
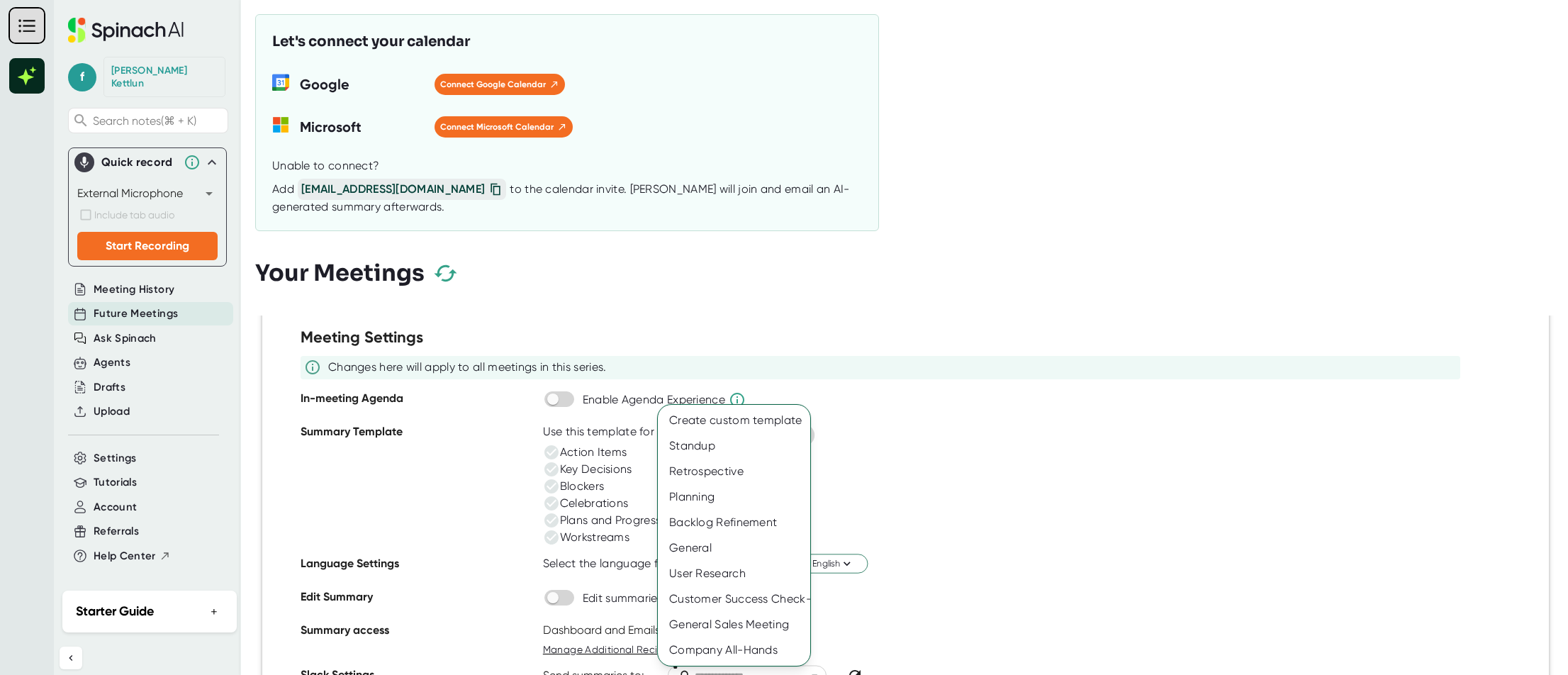
click at [1114, 478] on div at bounding box center [784, 338] width 1568 height 675
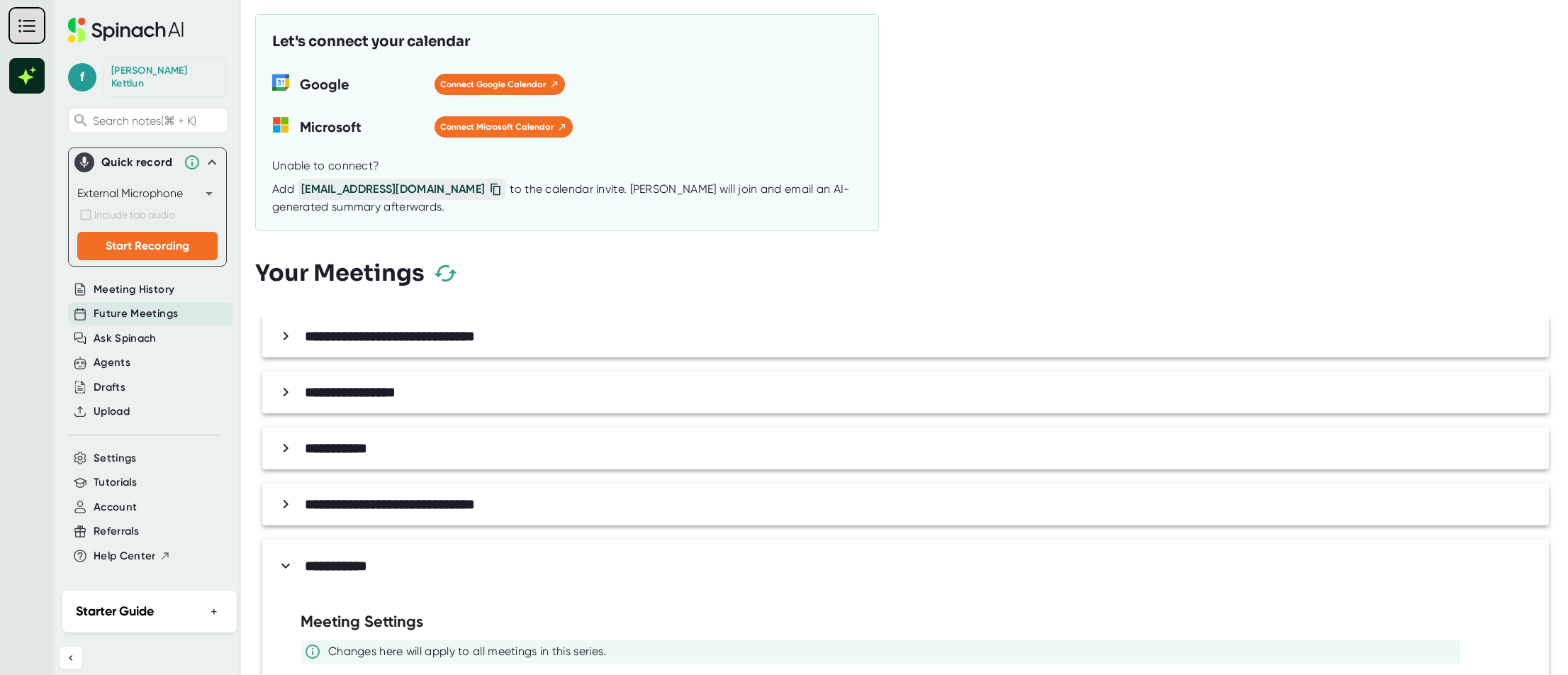
scroll to position [0, 0]
click at [444, 275] on icon "button" at bounding box center [446, 273] width 25 height 25
click at [150, 331] on span "Ask Spinach" at bounding box center [125, 339] width 63 height 17
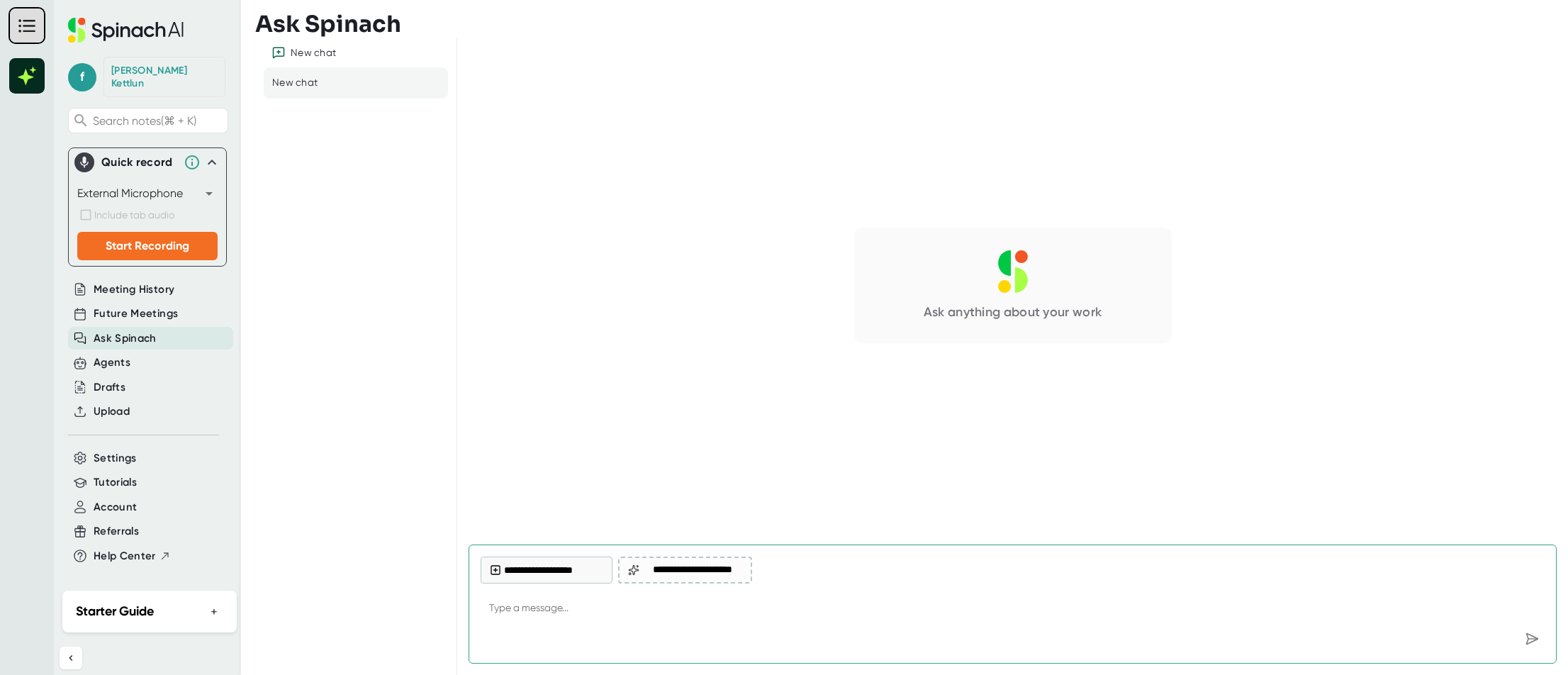
type textarea "x"
click at [141, 351] on div "Agents" at bounding box center [151, 362] width 165 height 23
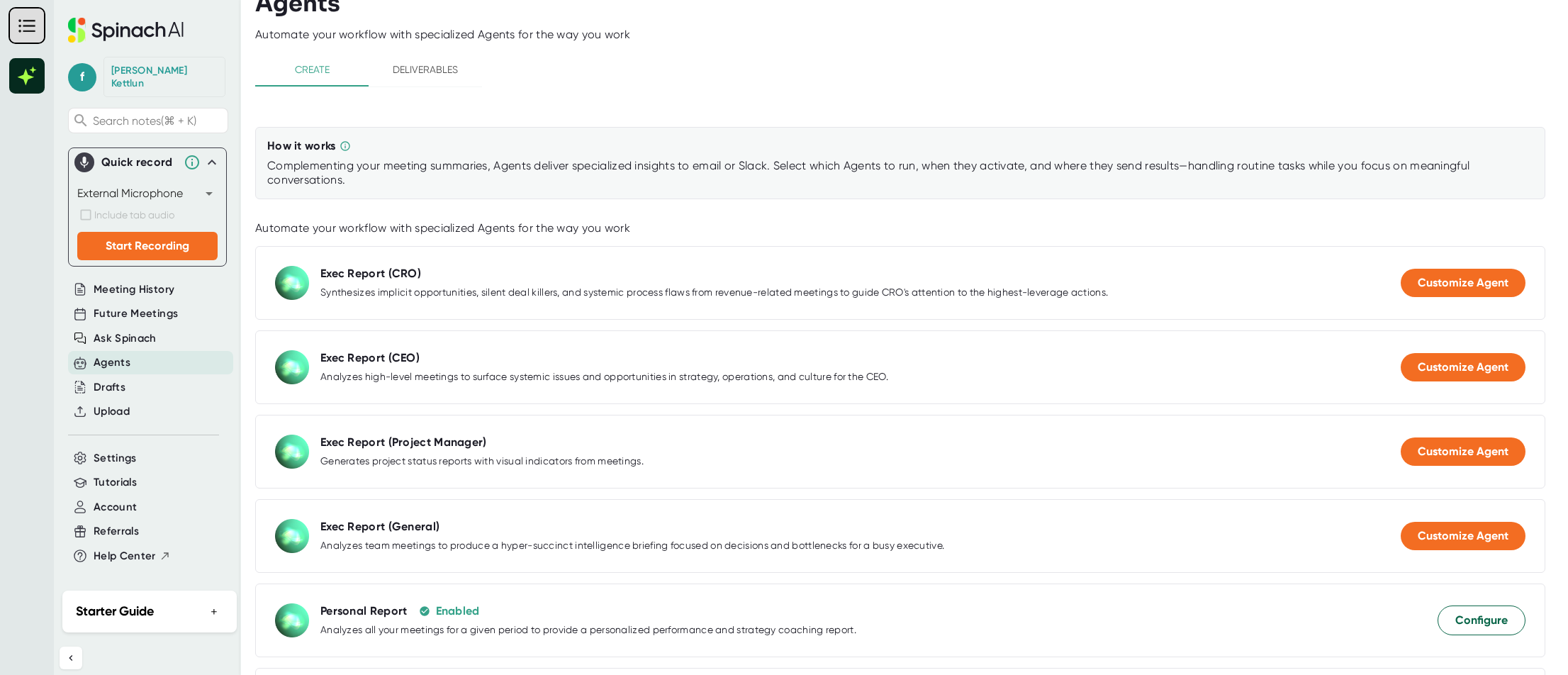
scroll to position [51, 0]
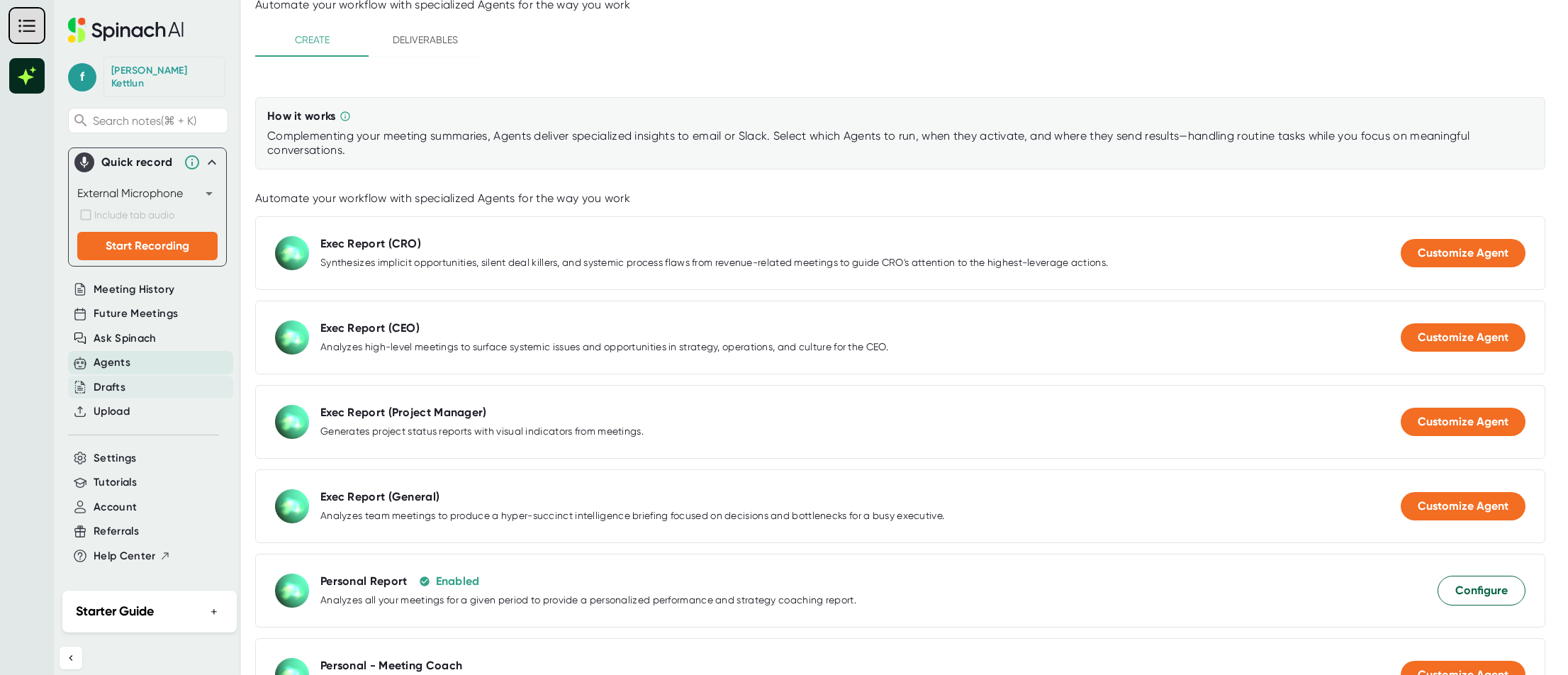
click at [141, 376] on div "Drafts" at bounding box center [151, 387] width 165 height 23
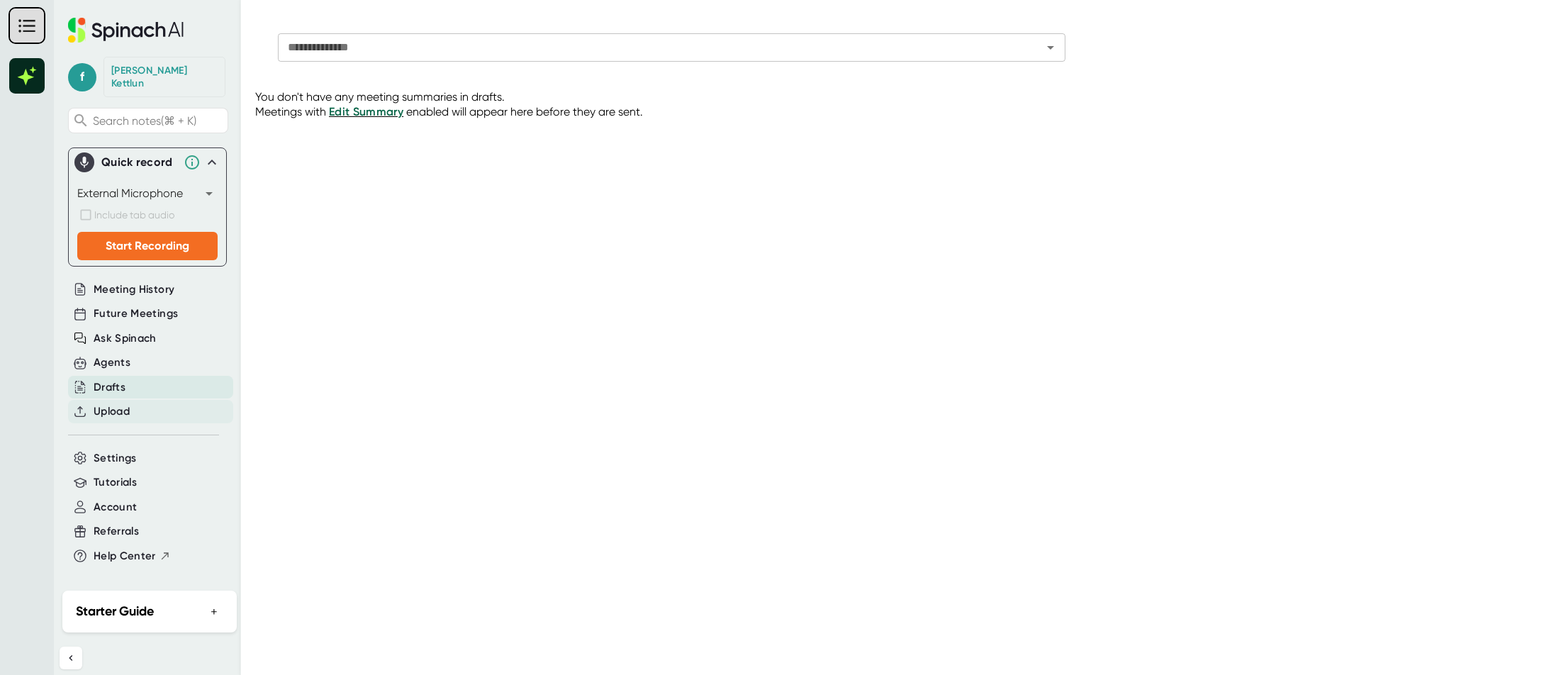
click at [135, 402] on div "Upload" at bounding box center [151, 412] width 165 height 23
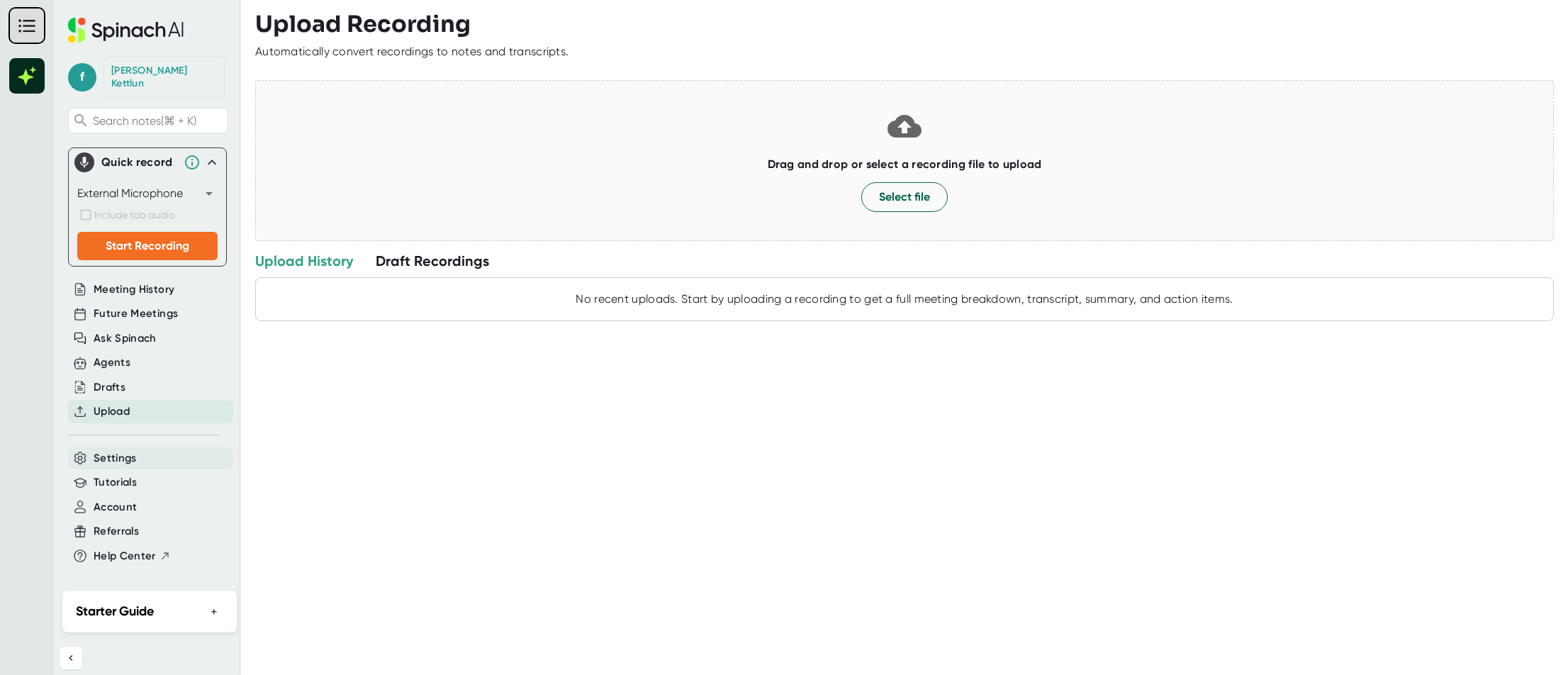
click at [137, 447] on div "Settings" at bounding box center [151, 459] width 165 height 23
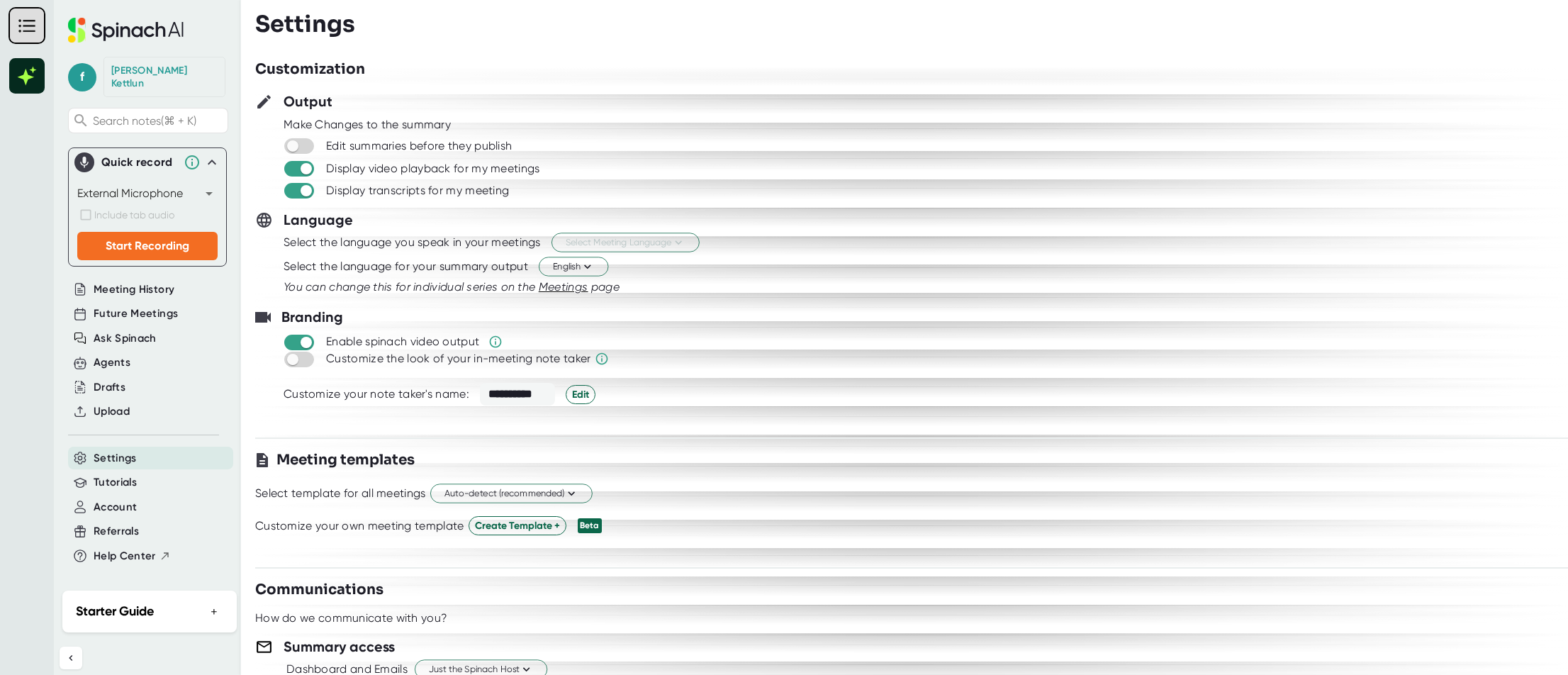
click at [179, 69] on div "[PERSON_NAME]" at bounding box center [164, 76] width 107 height 25
click at [216, 154] on icon at bounding box center [212, 162] width 17 height 17
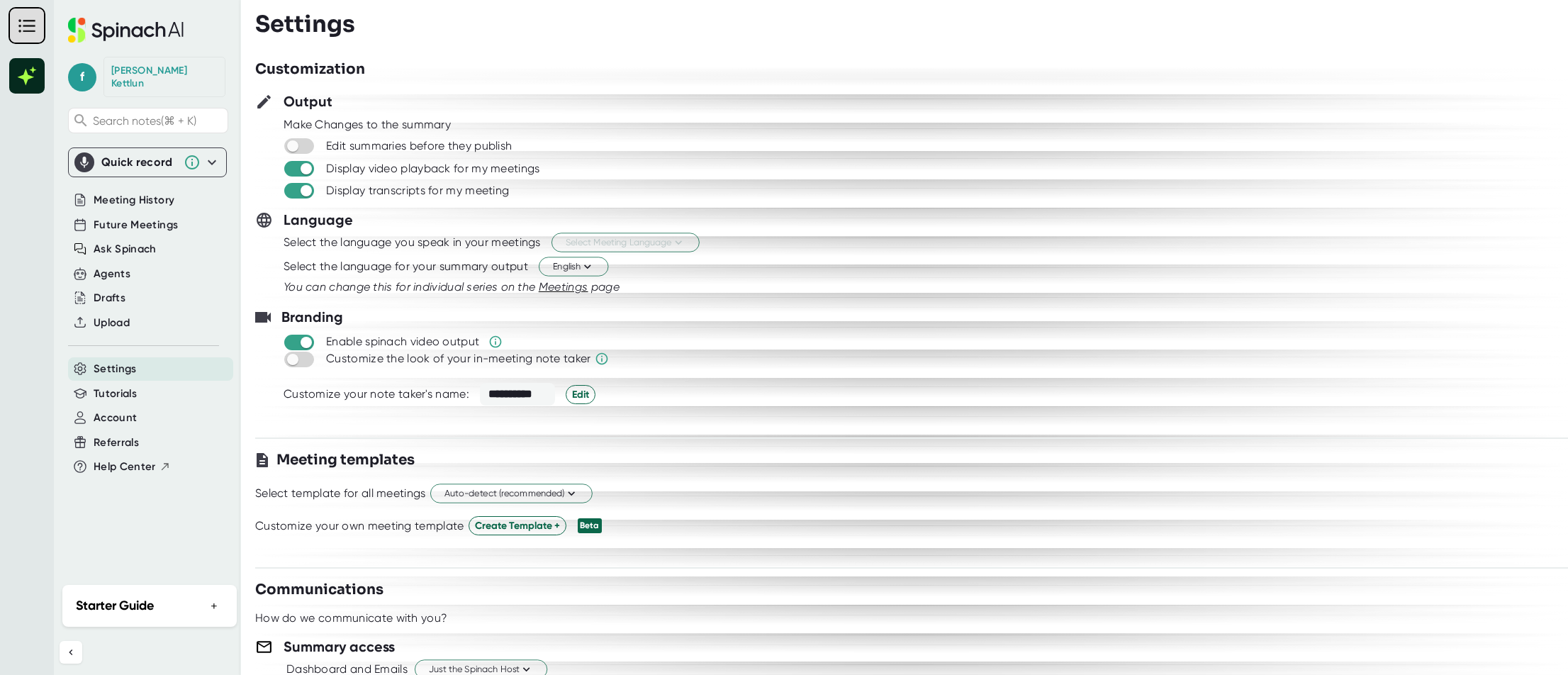
click at [208, 154] on icon at bounding box center [212, 162] width 17 height 17
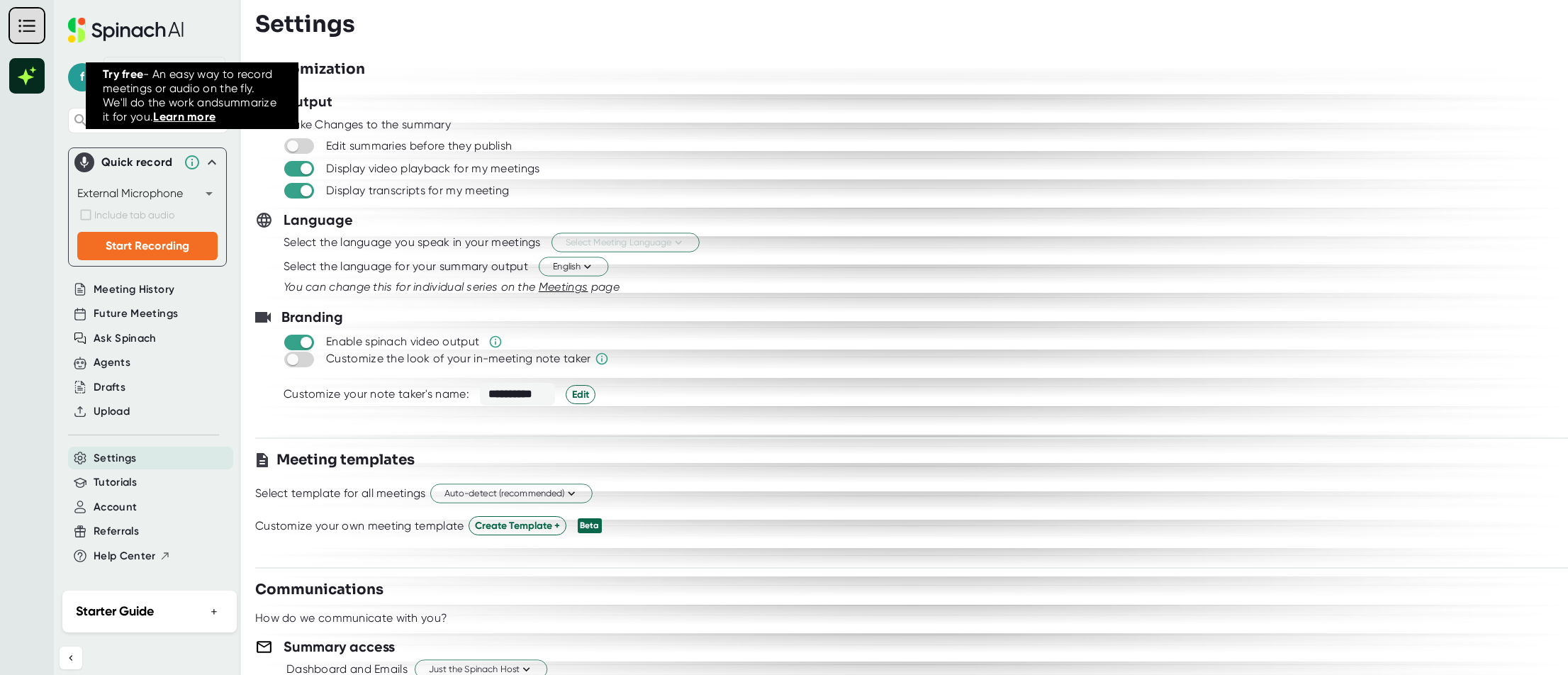
click at [191, 155] on icon at bounding box center [192, 162] width 14 height 14
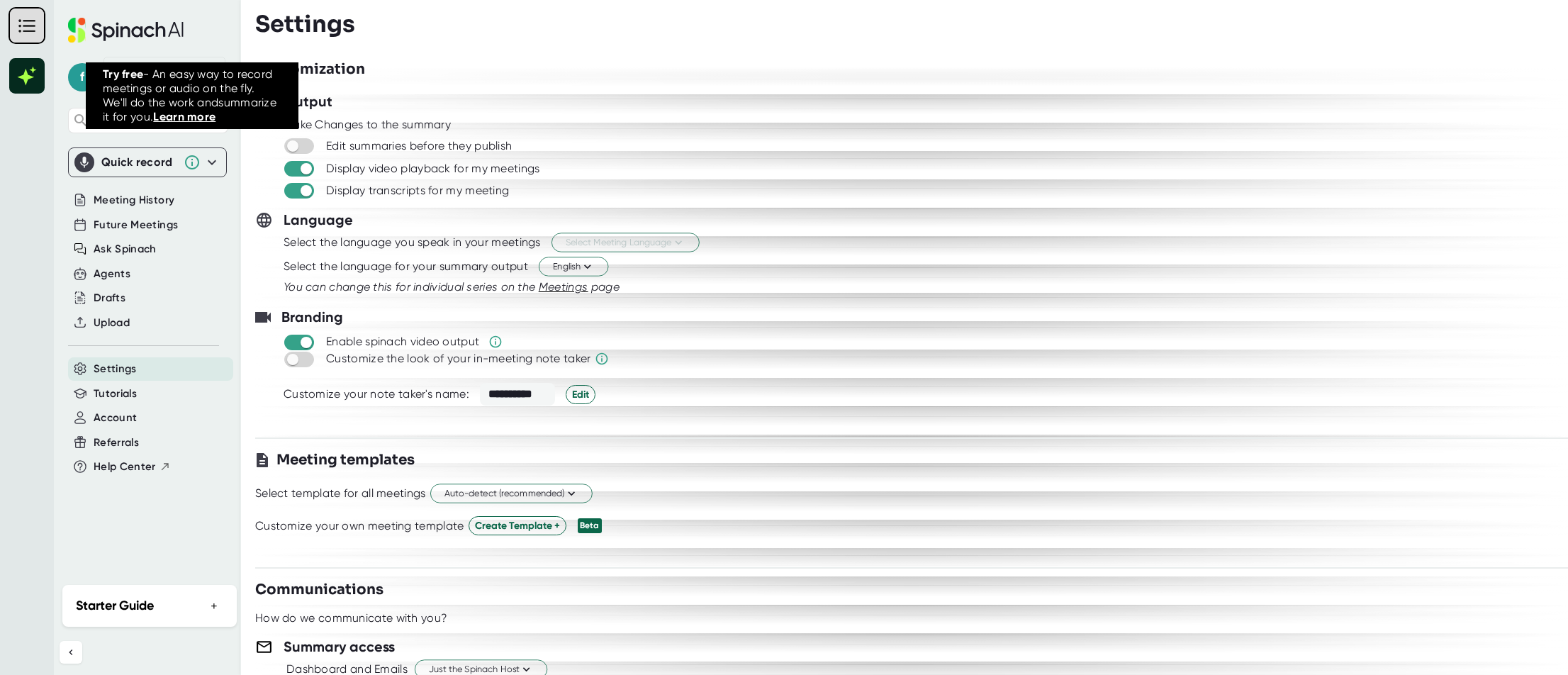
click at [191, 155] on icon at bounding box center [192, 162] width 14 height 14
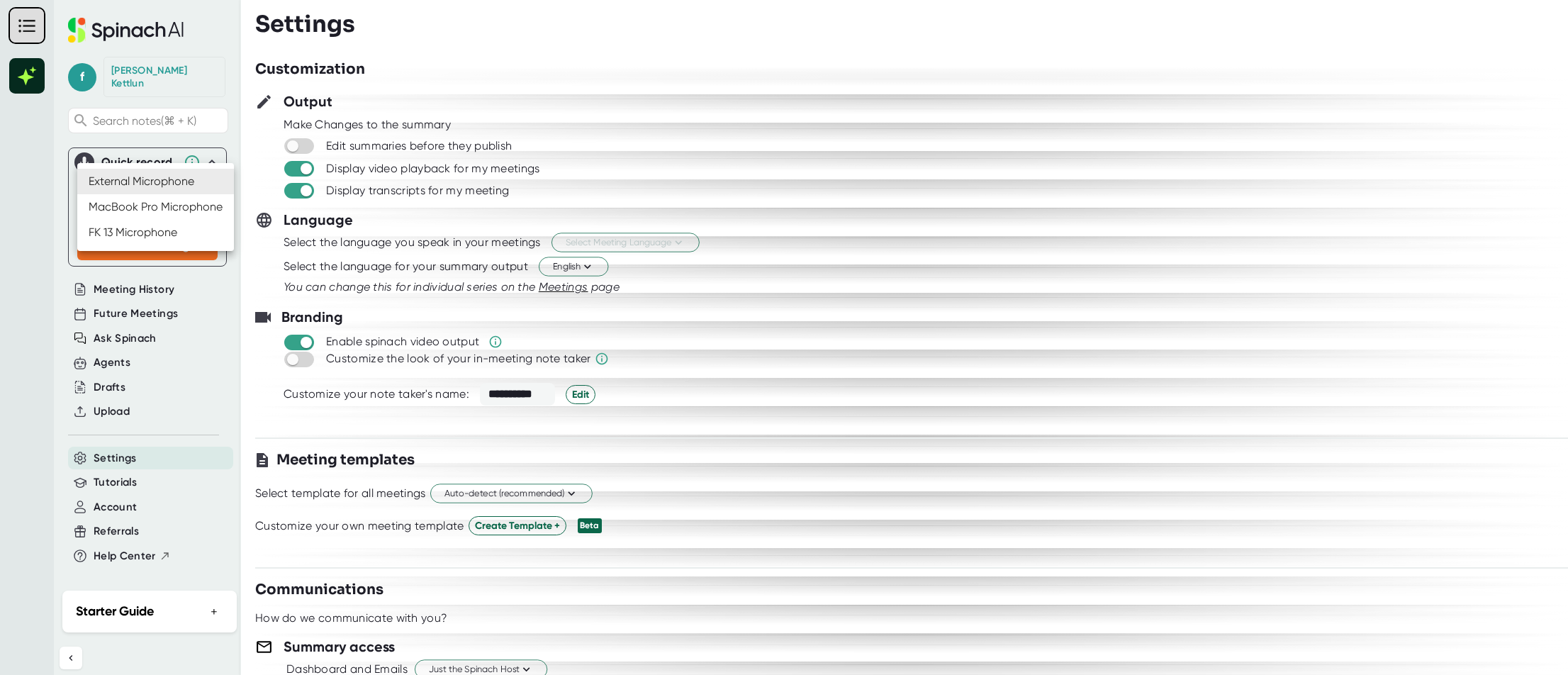
click at [210, 182] on body "**********" at bounding box center [784, 338] width 1568 height 675
click at [287, 142] on div at bounding box center [784, 338] width 1568 height 675
click at [126, 499] on span "Account" at bounding box center [115, 508] width 43 height 17
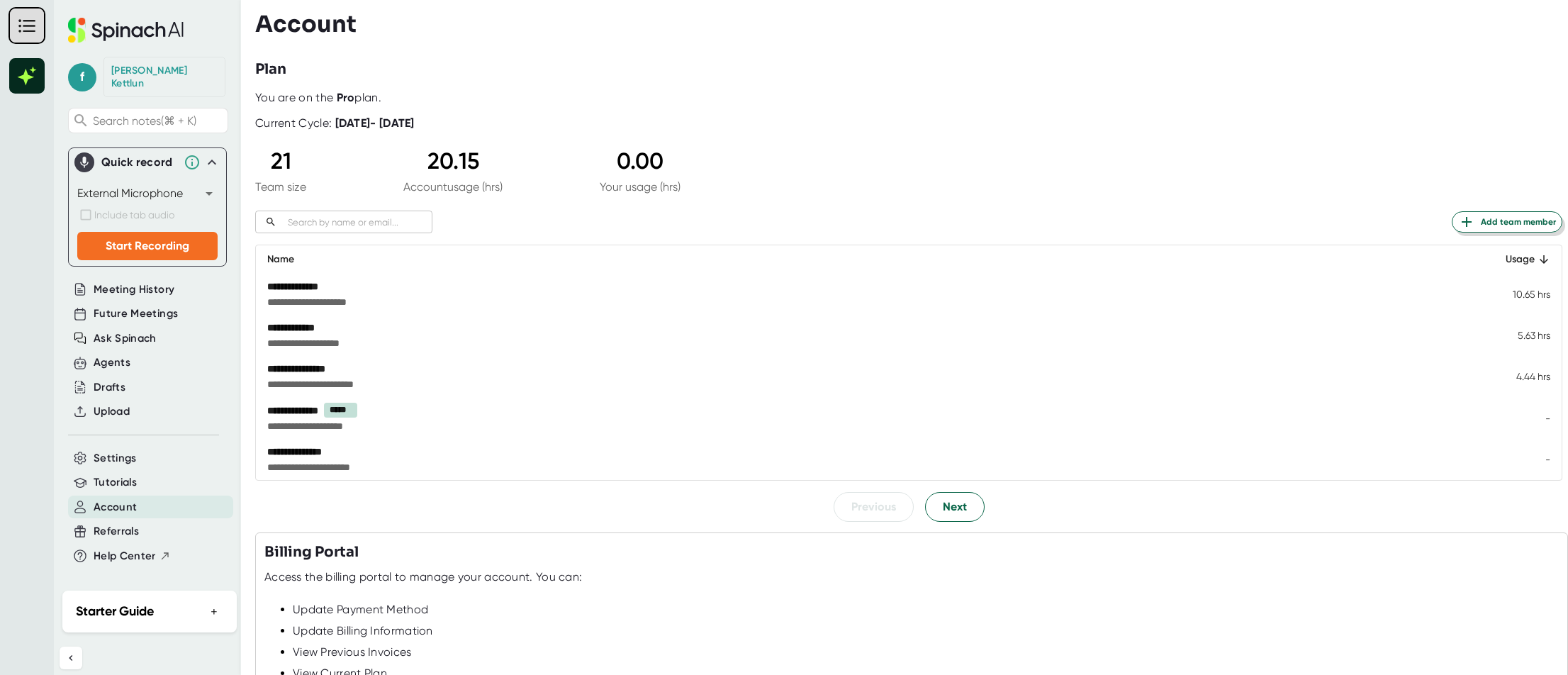
click at [1518, 219] on span "Add team member" at bounding box center [1507, 222] width 98 height 17
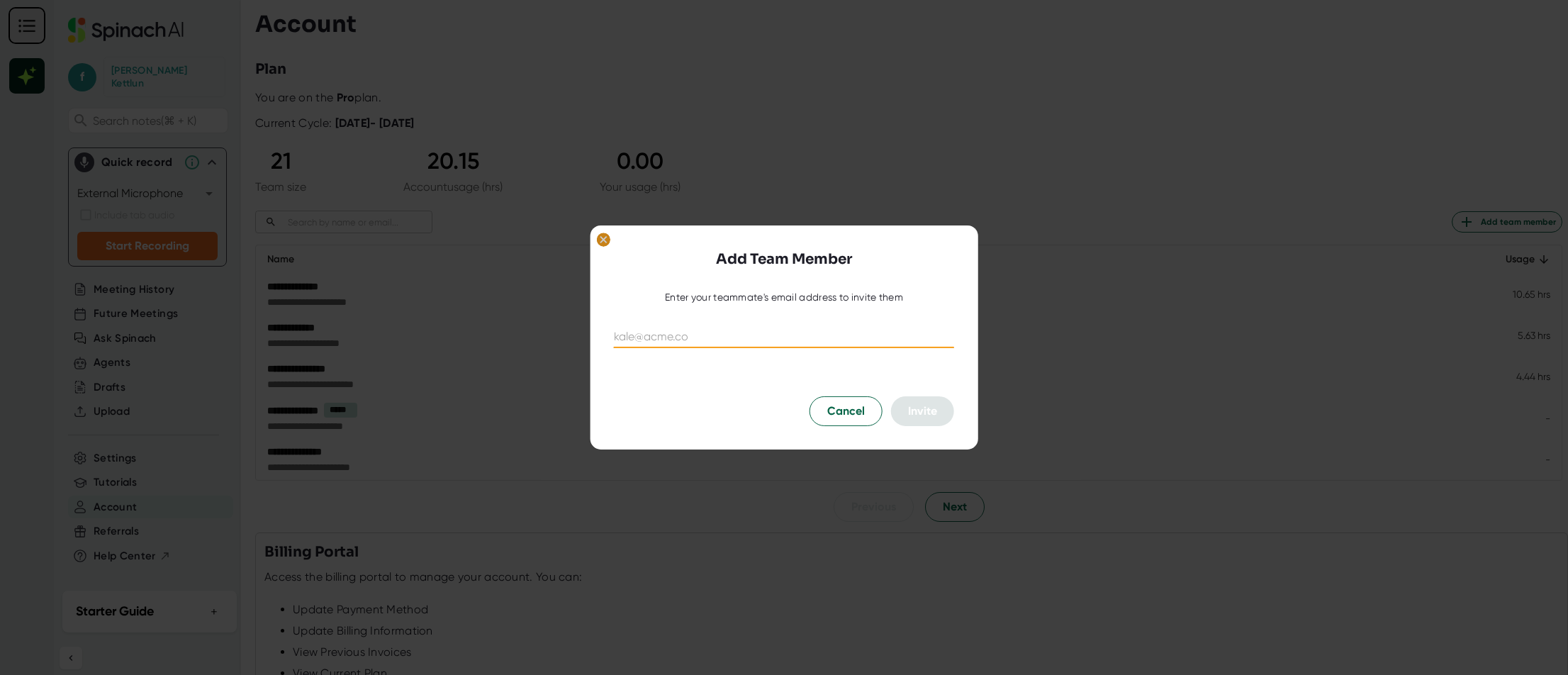
click at [606, 238] on icon at bounding box center [604, 240] width 6 height 6
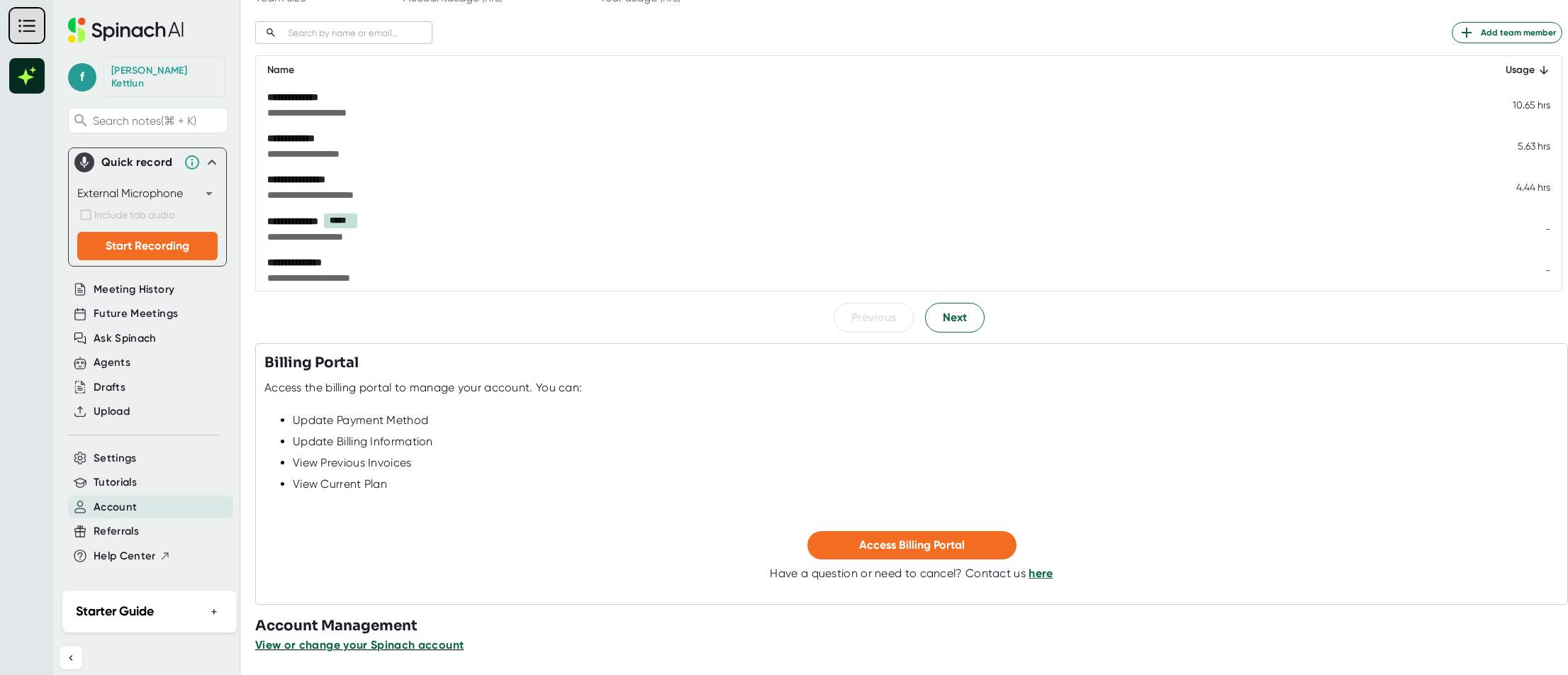
click at [407, 648] on span "View or change your Spinach account" at bounding box center [359, 645] width 209 height 14
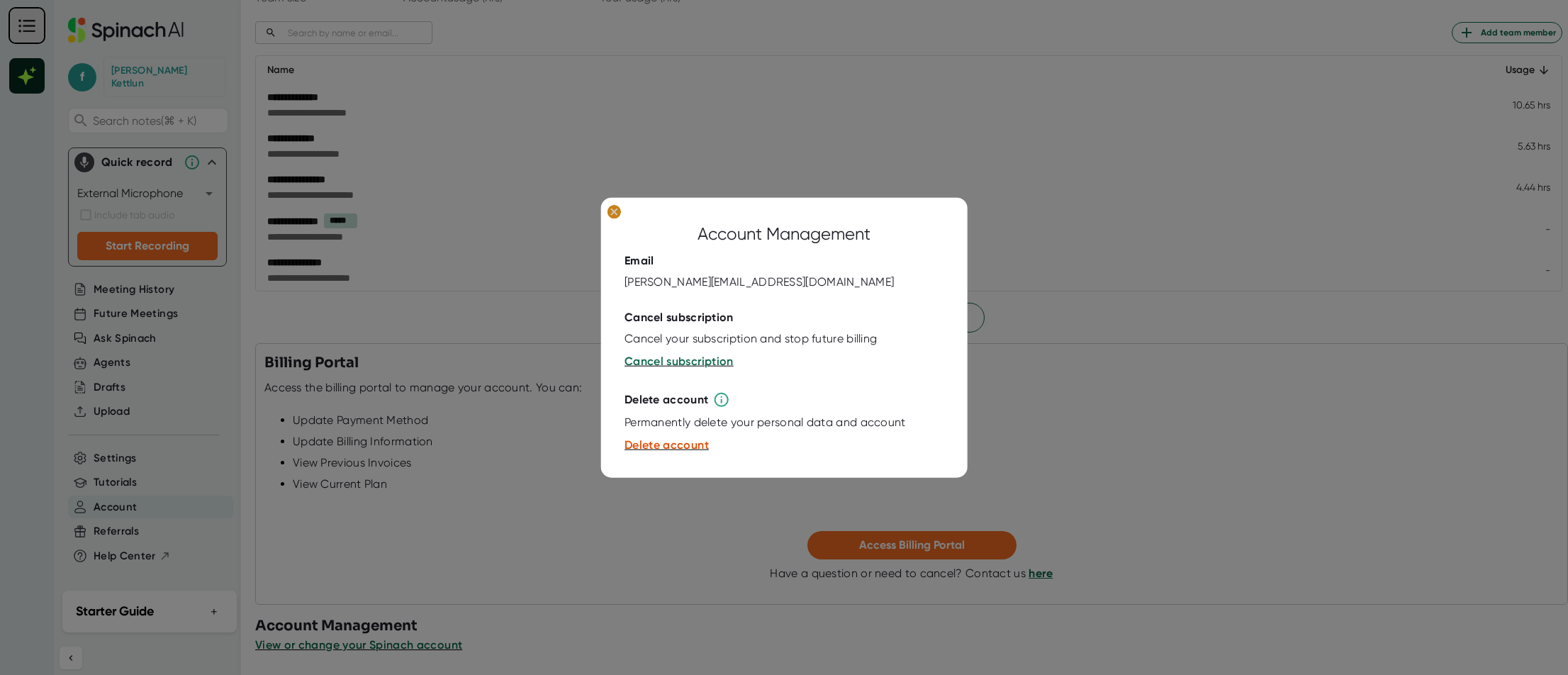
click at [610, 213] on ellipse at bounding box center [614, 212] width 14 height 14
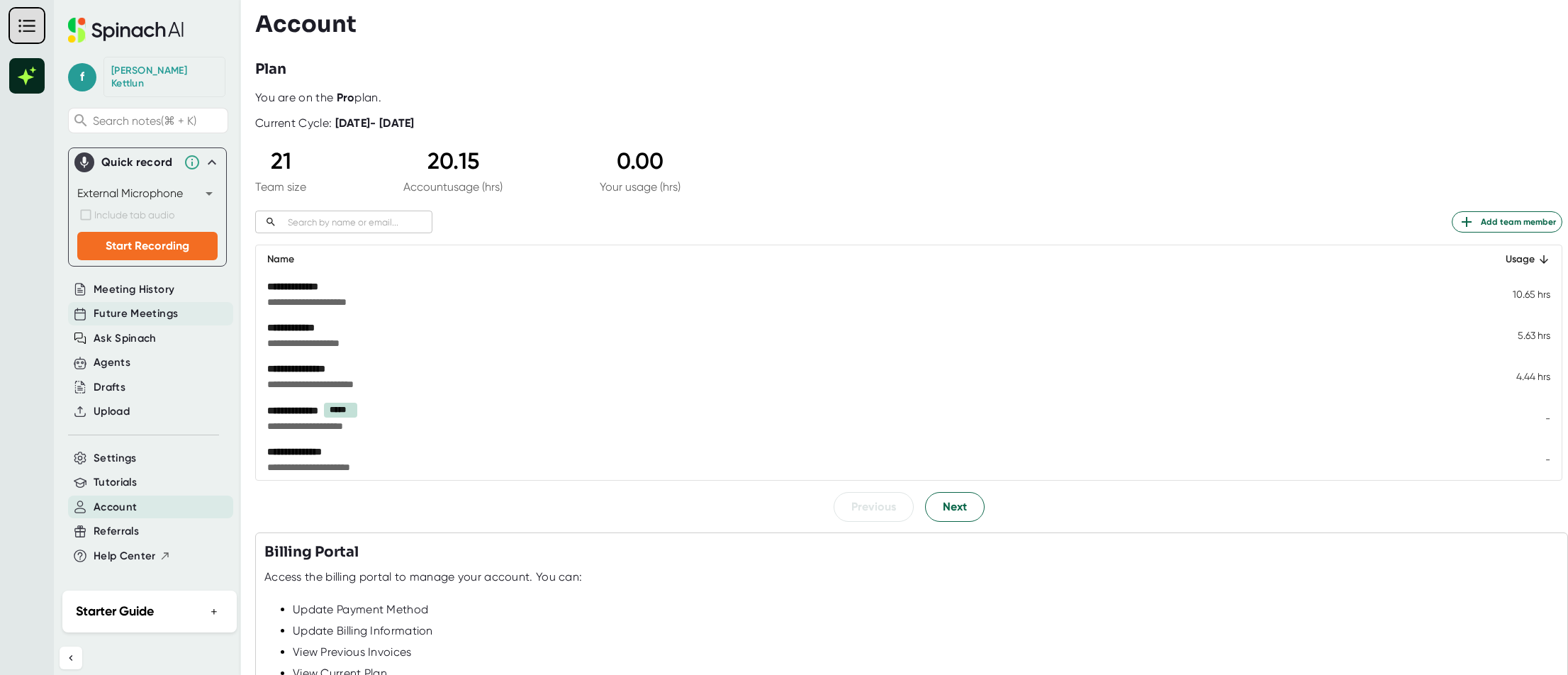
click at [130, 306] on span "Future Meetings" at bounding box center [136, 314] width 85 height 17
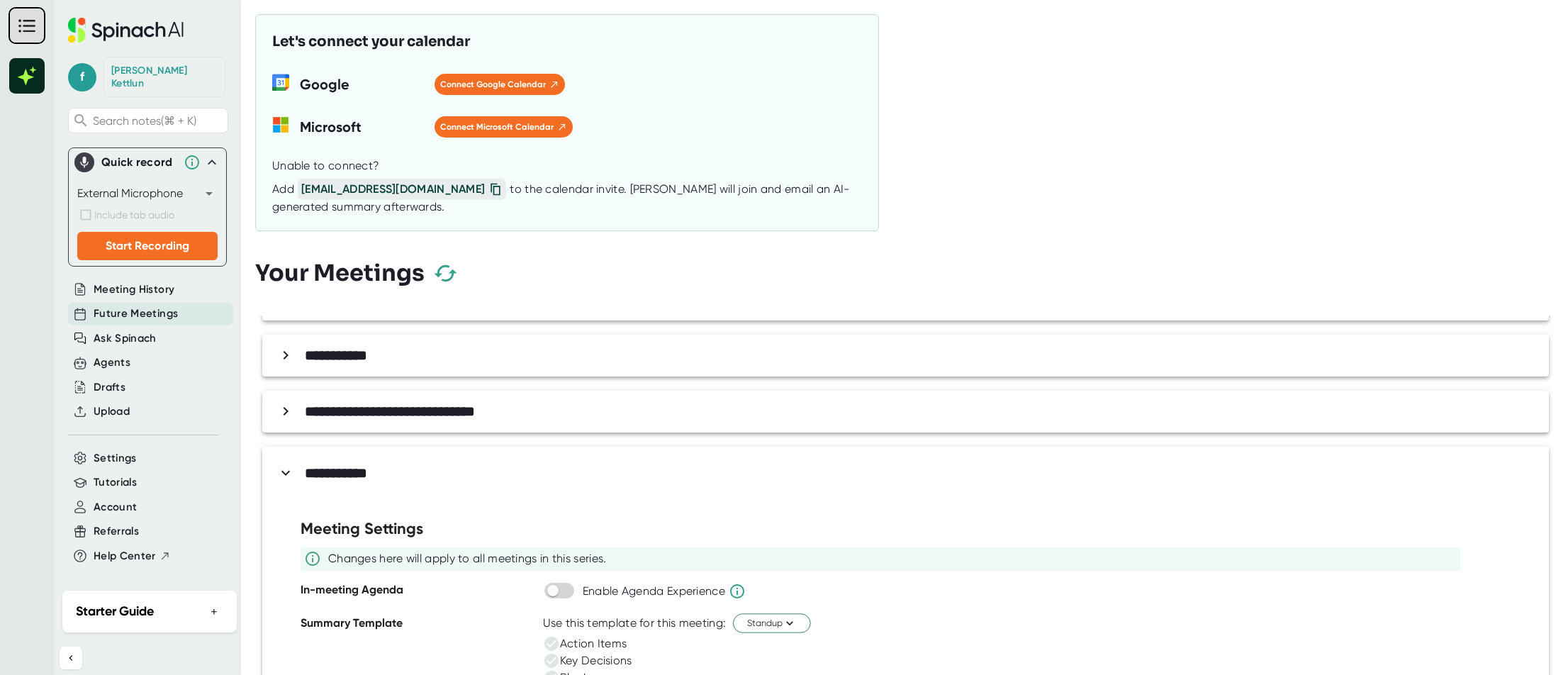
click at [447, 409] on b "**********" at bounding box center [390, 411] width 170 height 14
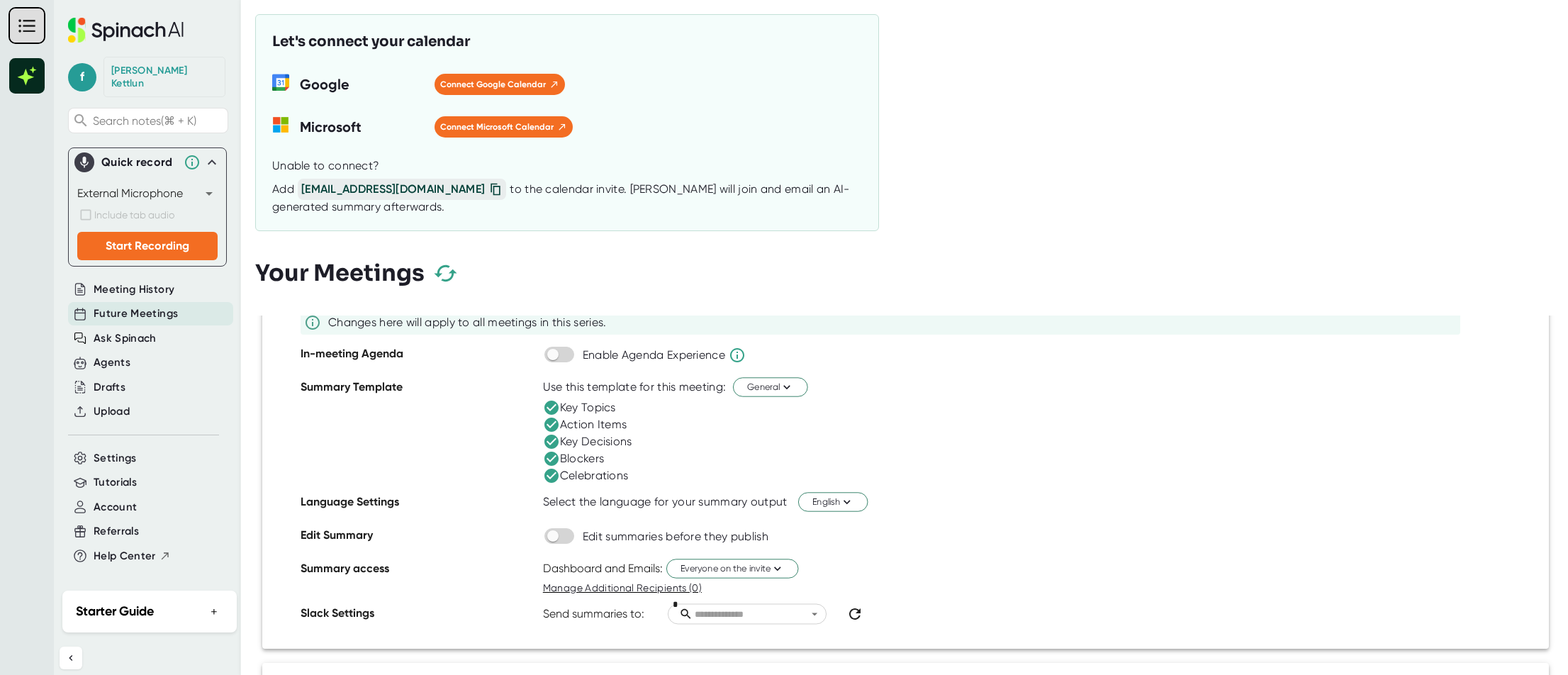
scroll to position [278, 0]
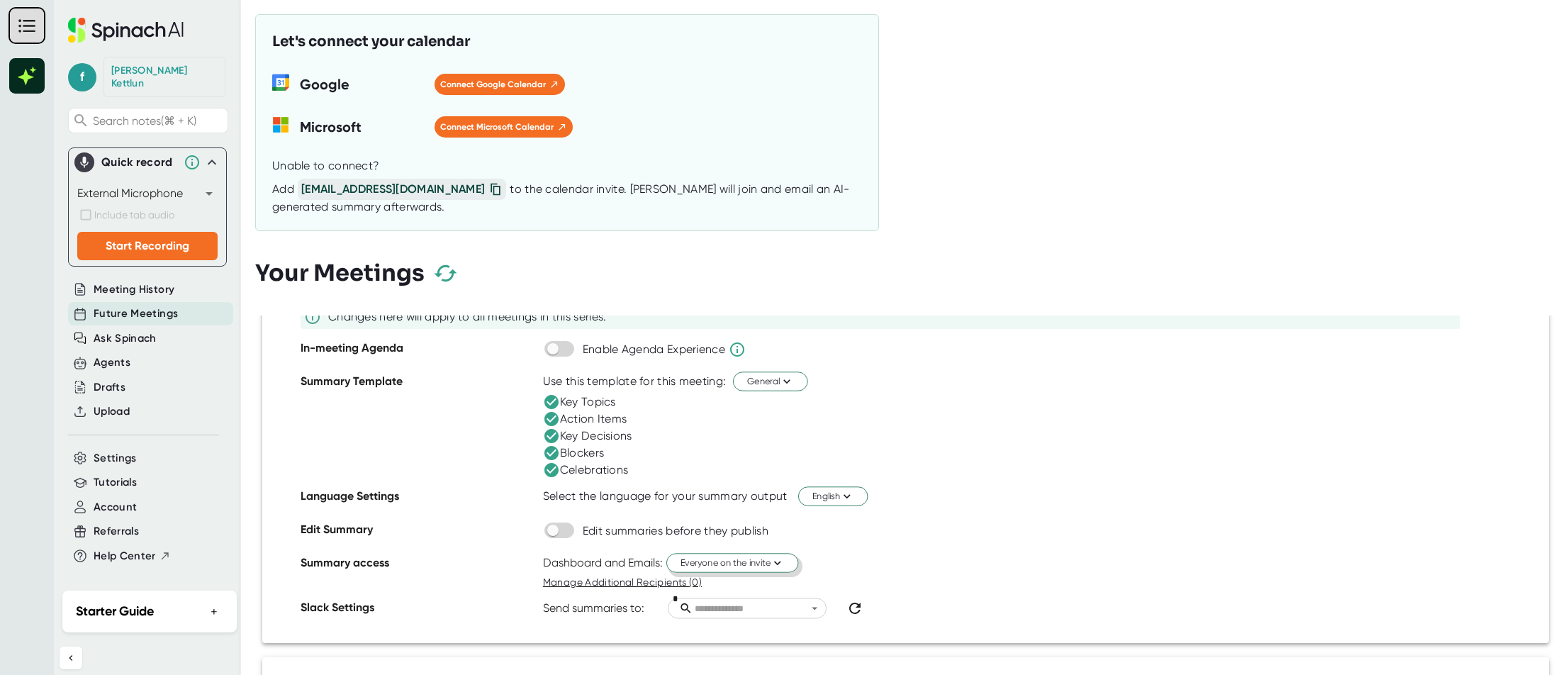
click at [760, 565] on span "Everyone on the invite" at bounding box center [732, 563] width 104 height 14
click at [995, 549] on div at bounding box center [784, 338] width 1568 height 675
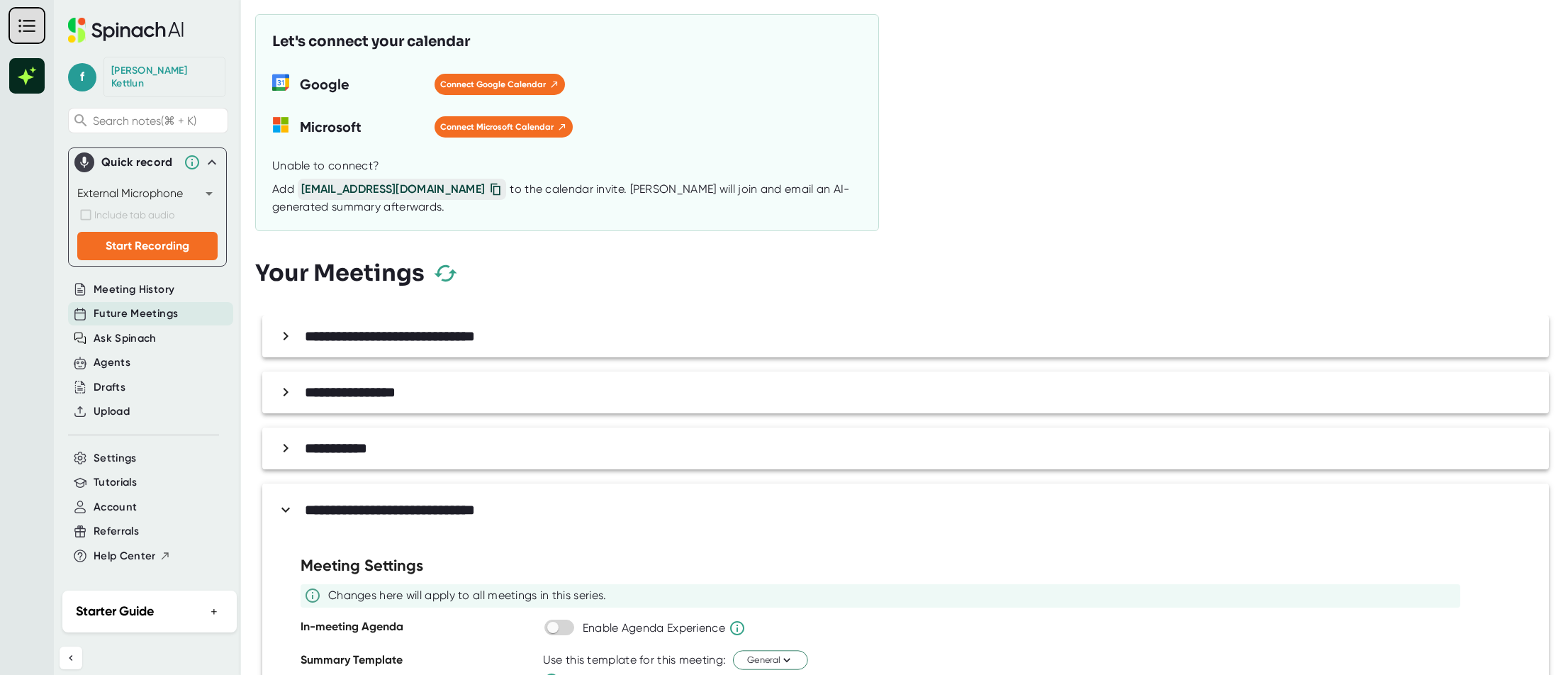
scroll to position [0, 0]
click at [281, 509] on icon at bounding box center [285, 510] width 17 height 17
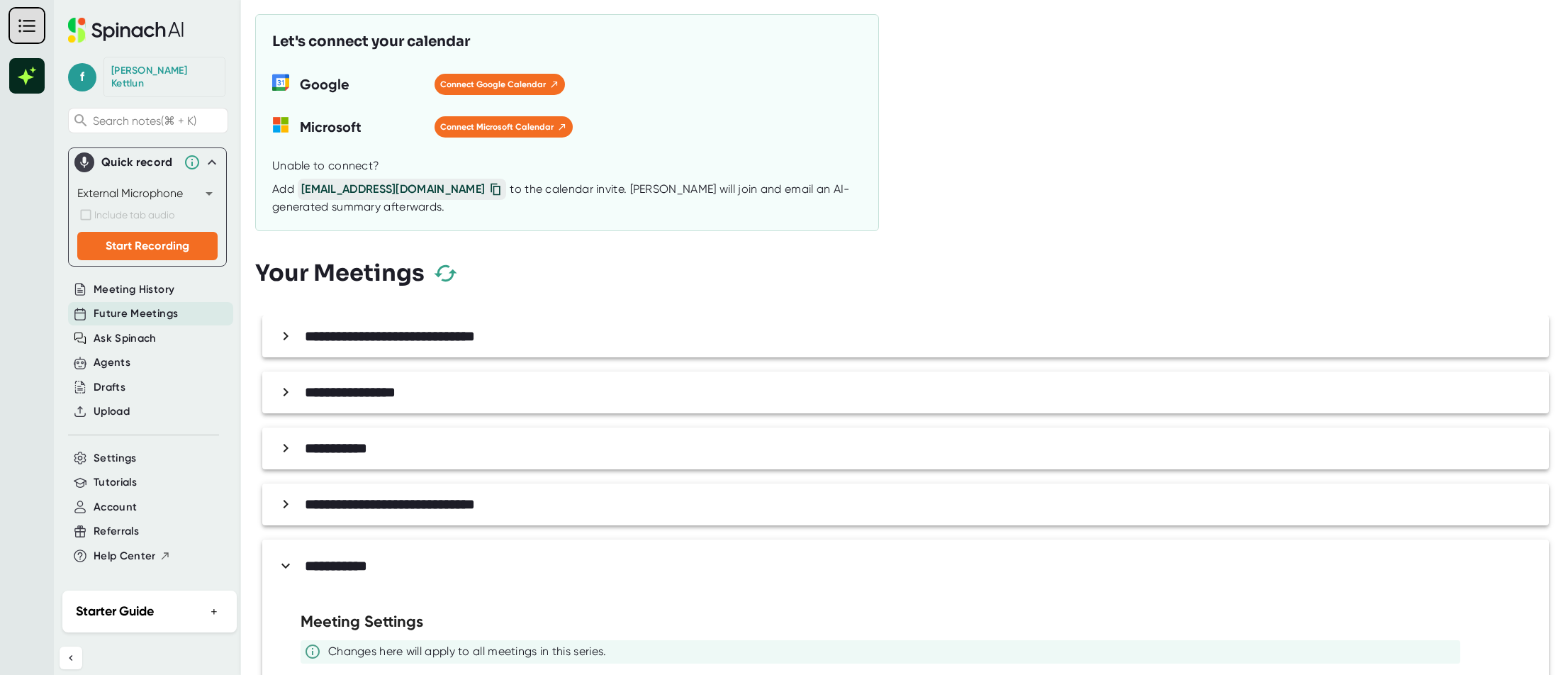
click at [408, 497] on b "**********" at bounding box center [390, 504] width 170 height 14
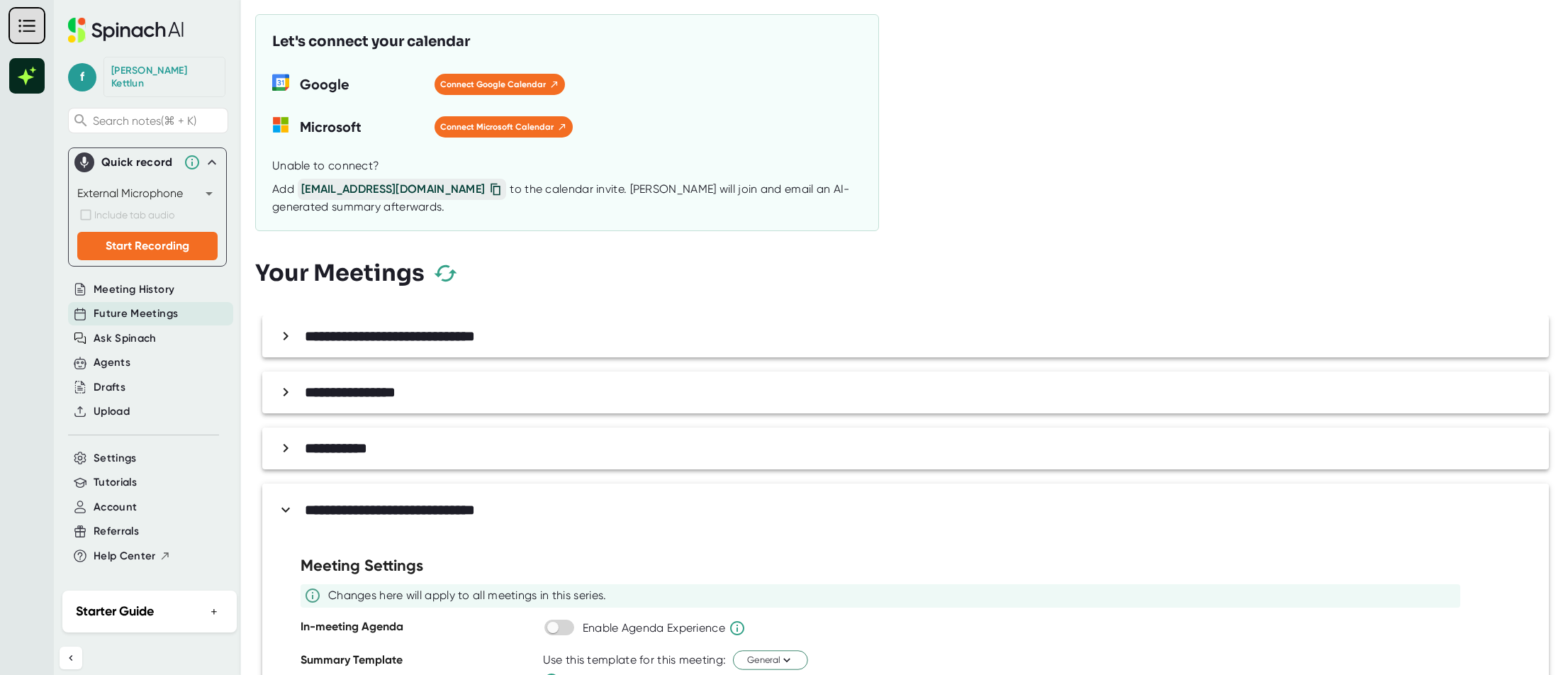
click at [394, 459] on div "**********" at bounding box center [909, 448] width 1271 height 25
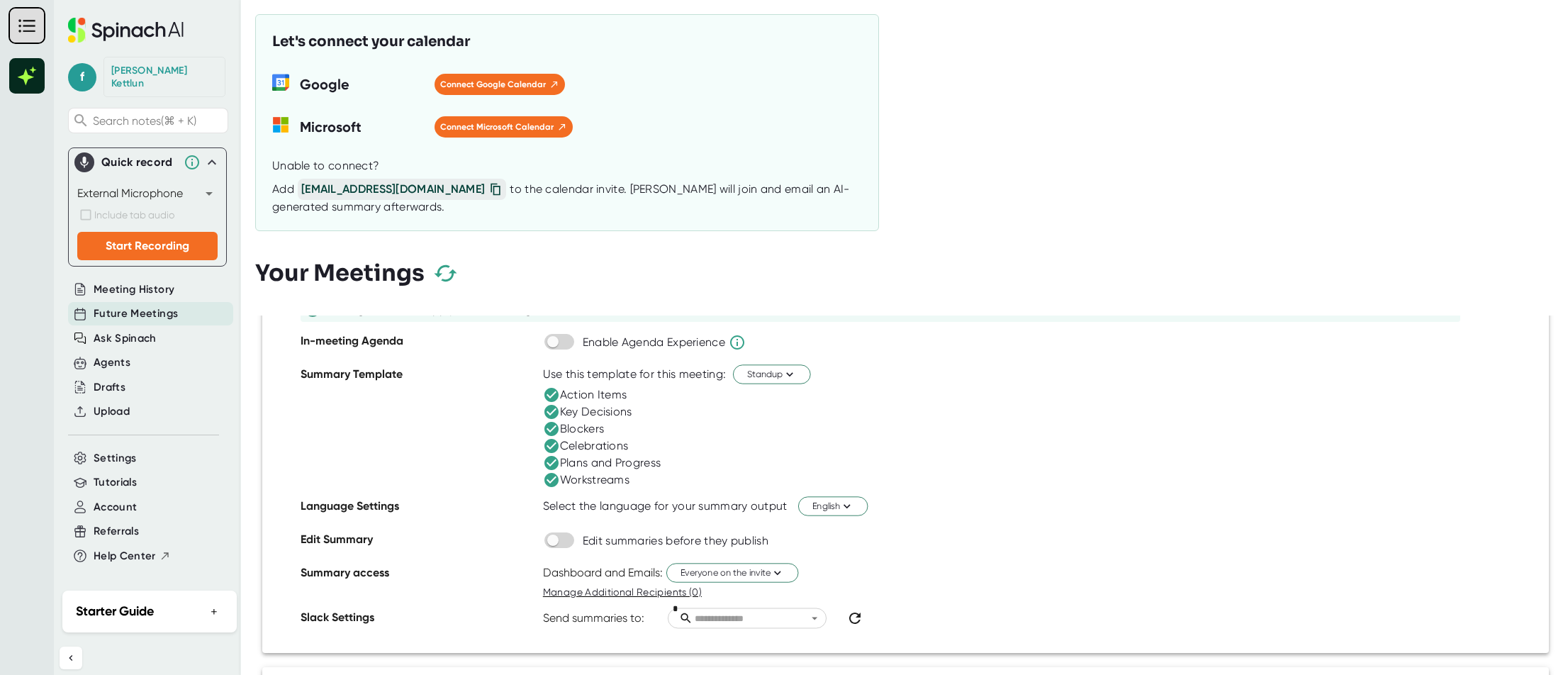
scroll to position [247, 0]
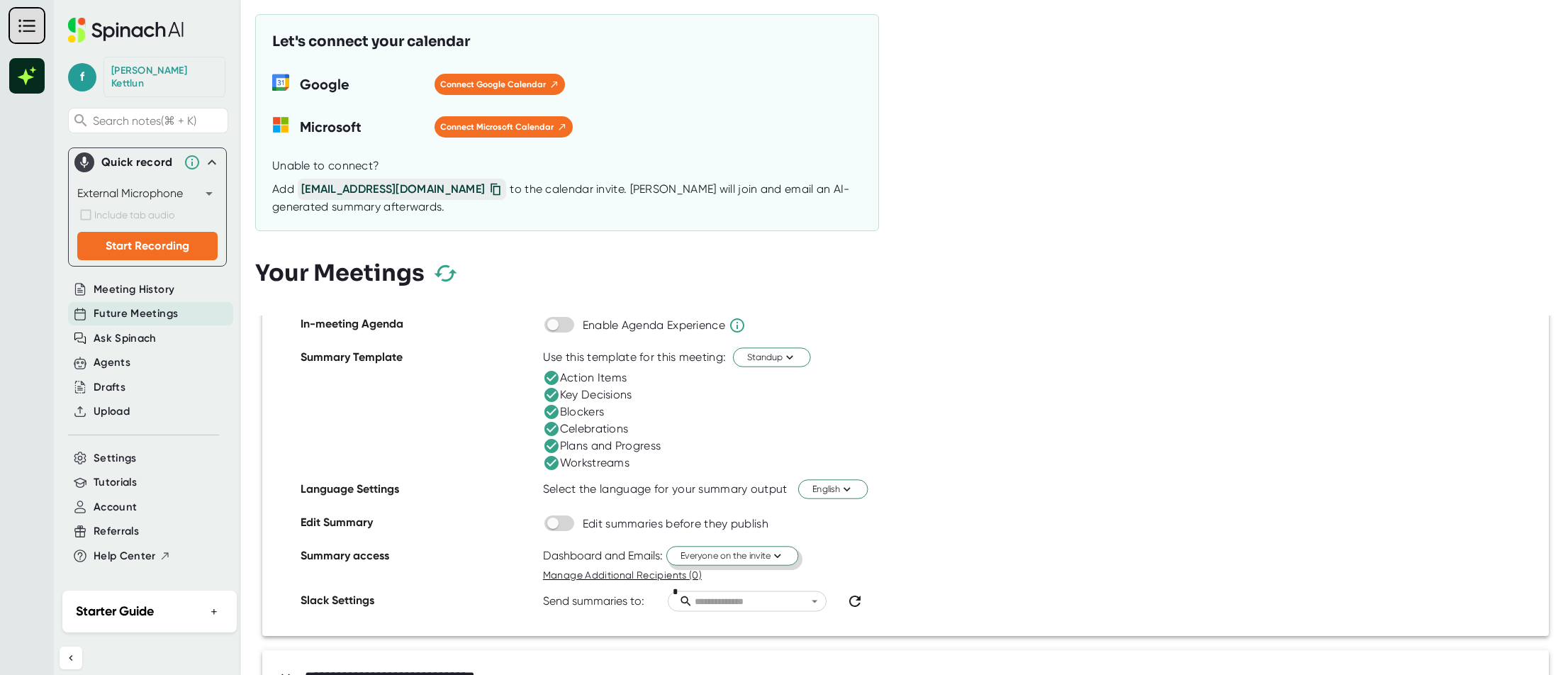
click at [731, 558] on span "Everyone on the invite" at bounding box center [732, 555] width 104 height 14
click at [1108, 505] on div at bounding box center [784, 338] width 1568 height 675
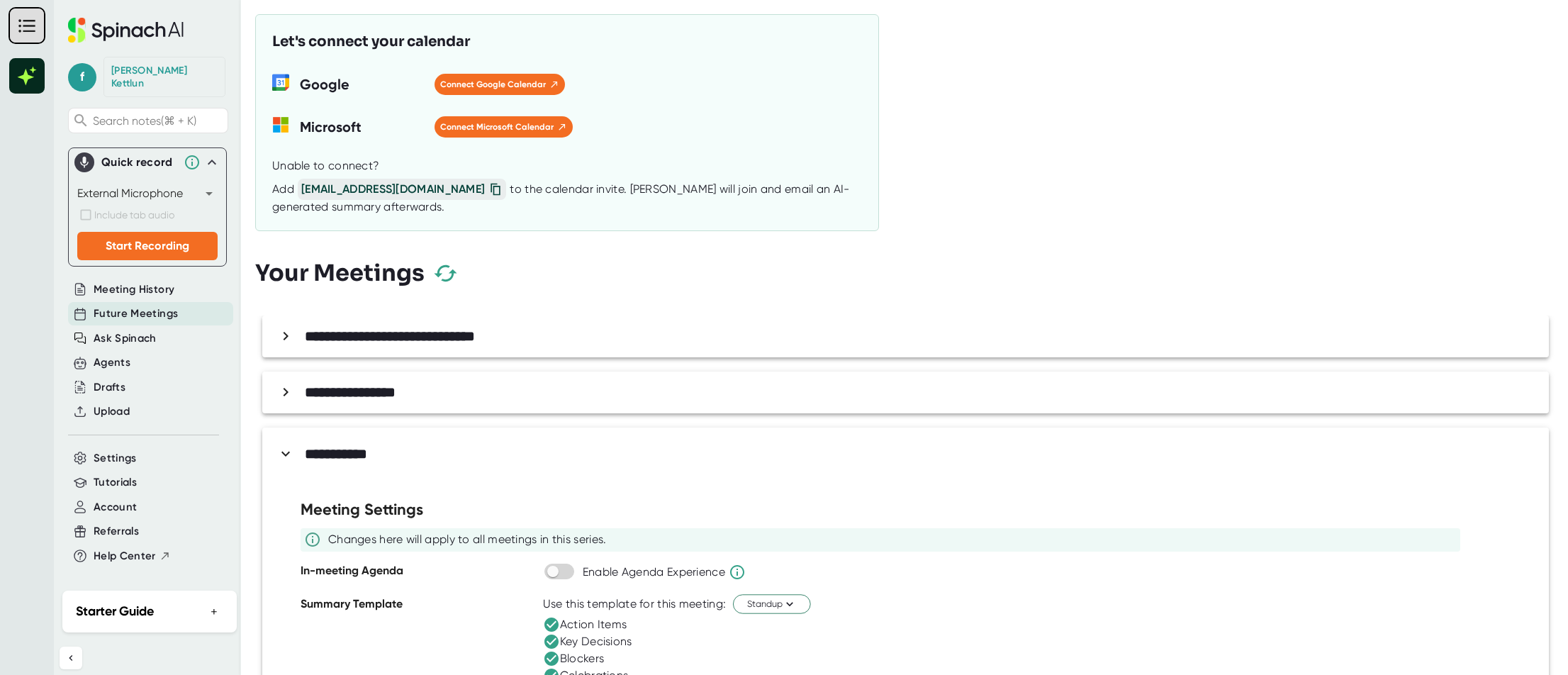
scroll to position [0, 0]
click at [132, 351] on div "Agents" at bounding box center [151, 362] width 165 height 23
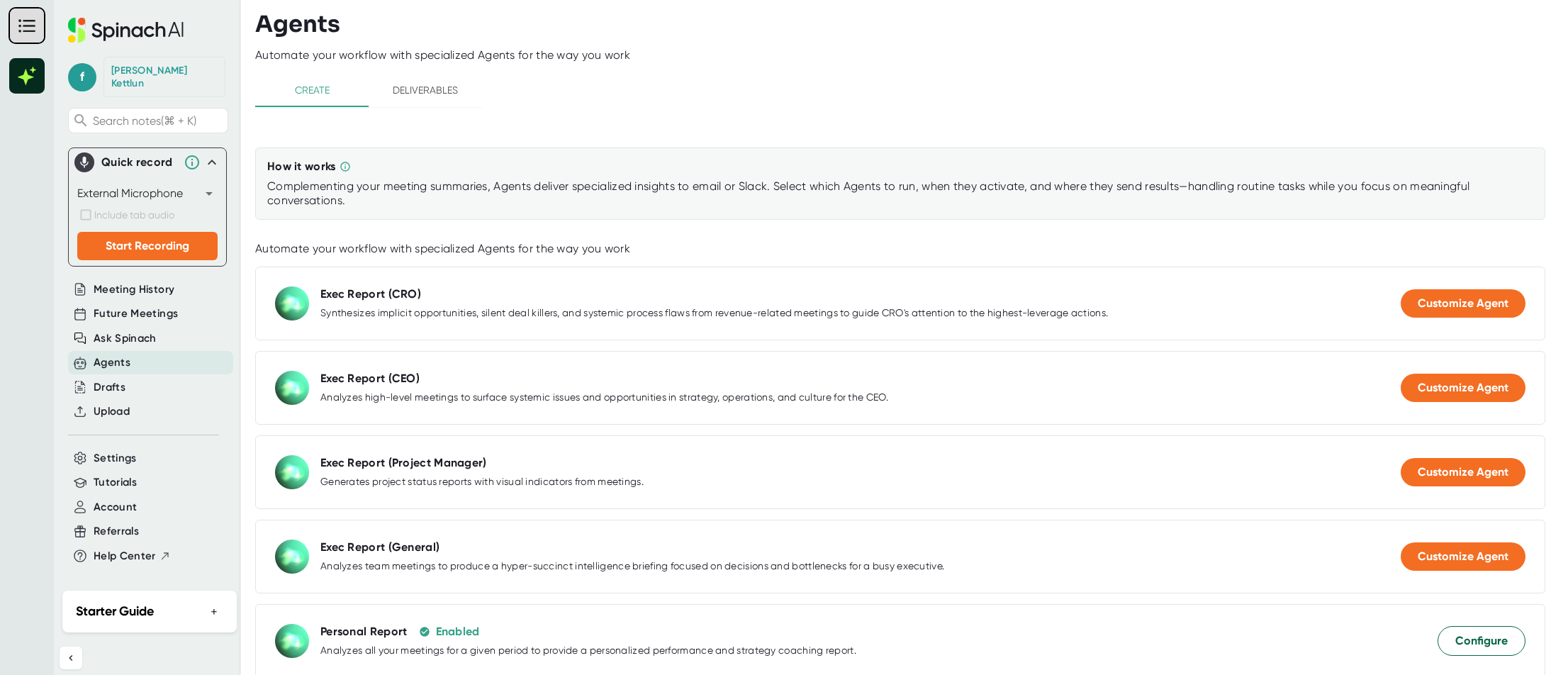
click at [410, 97] on span "Deliverables" at bounding box center [425, 90] width 96 height 17
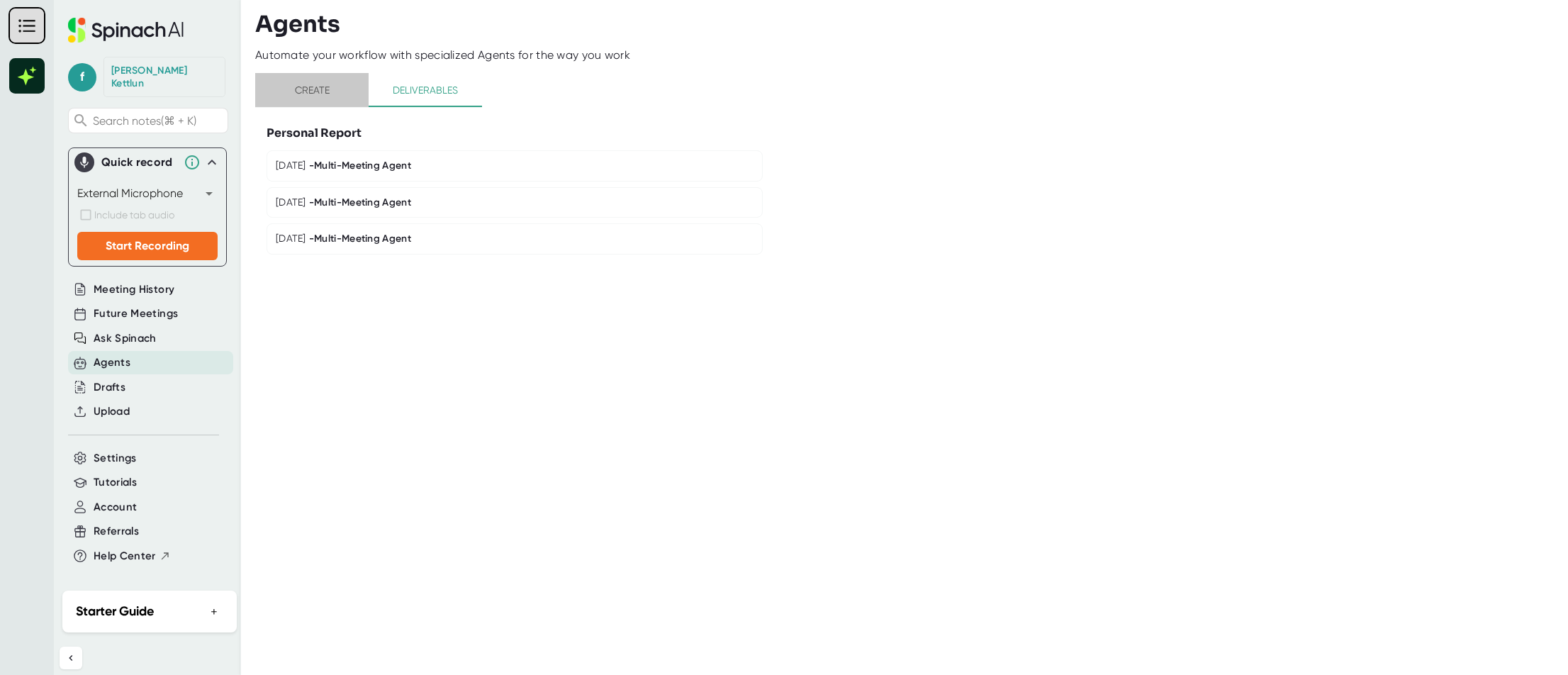
click at [321, 98] on button "Create" at bounding box center [312, 90] width 113 height 34
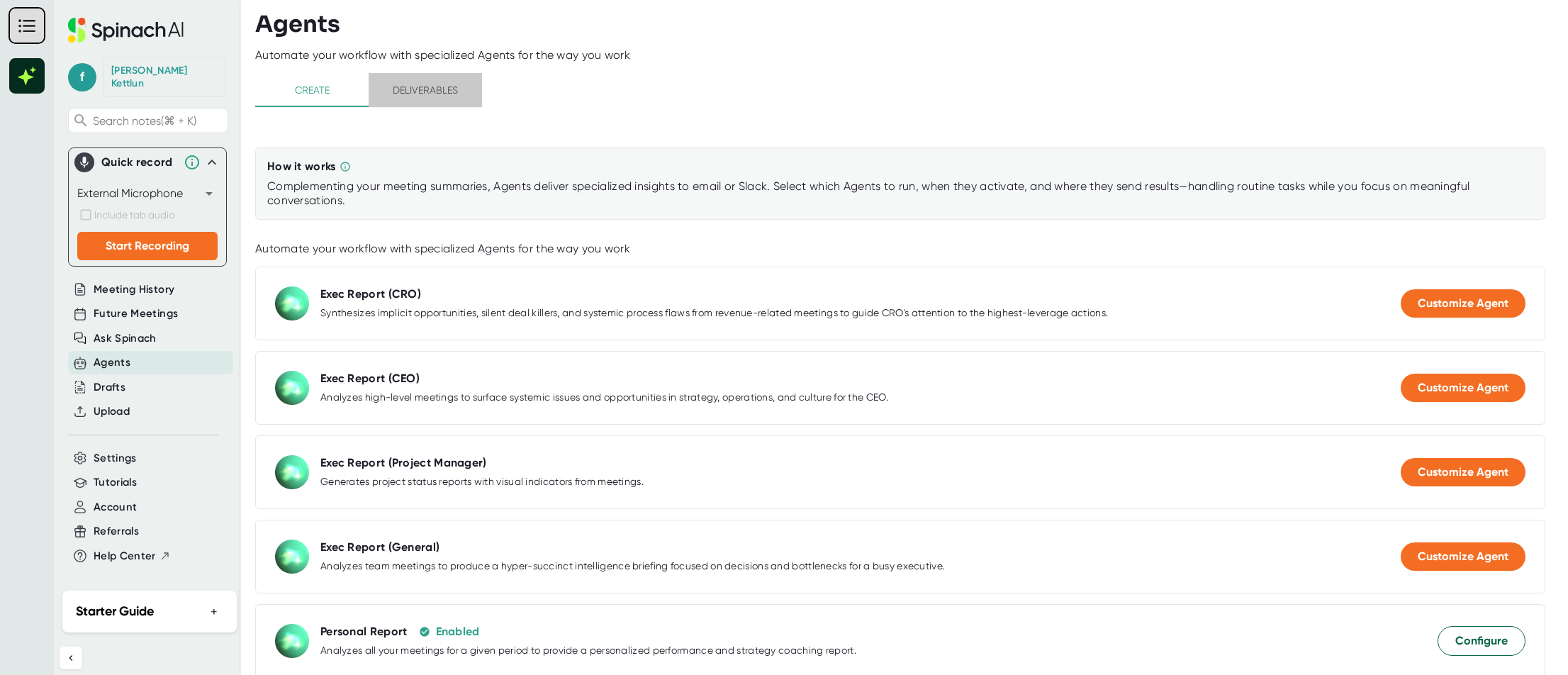
click at [386, 89] on span "Deliverables" at bounding box center [425, 90] width 96 height 17
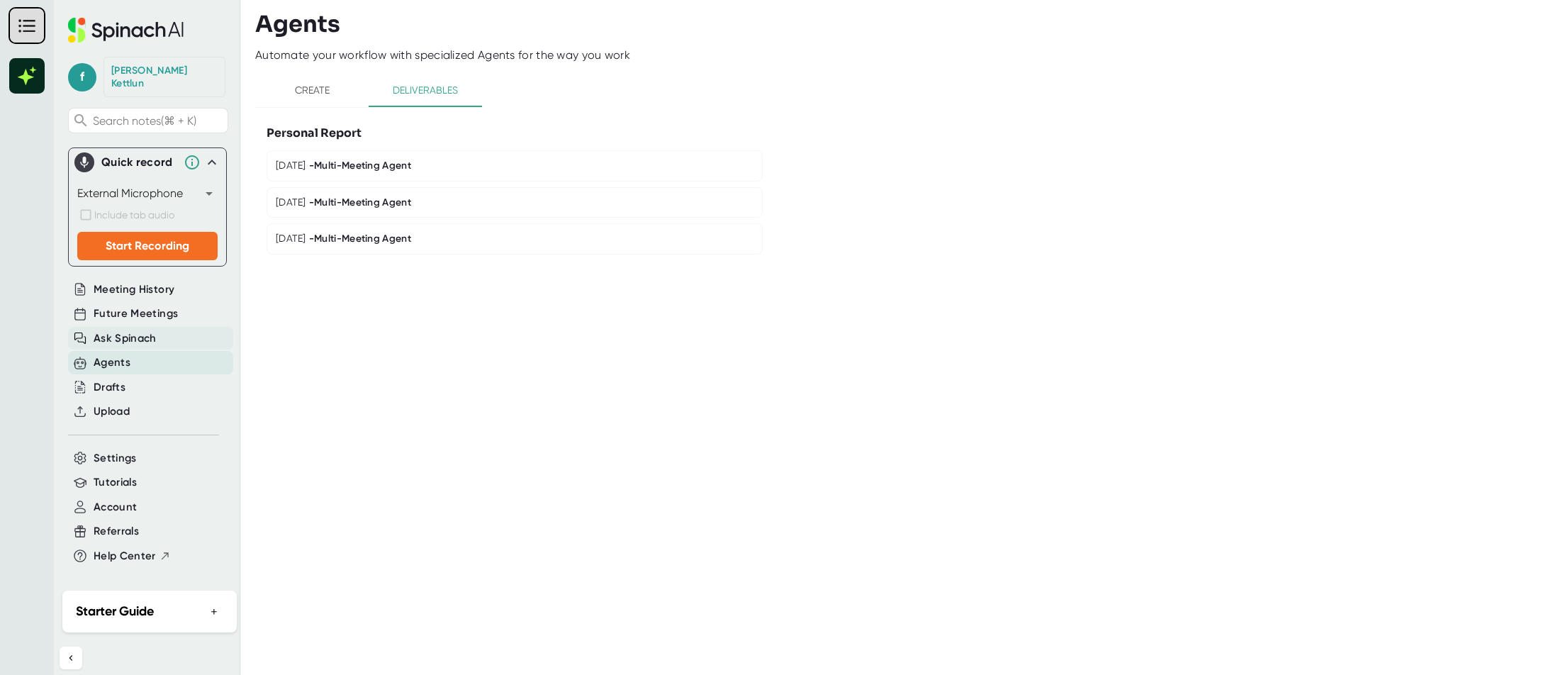
click at [133, 327] on div "Ask Spinach" at bounding box center [151, 338] width 165 height 23
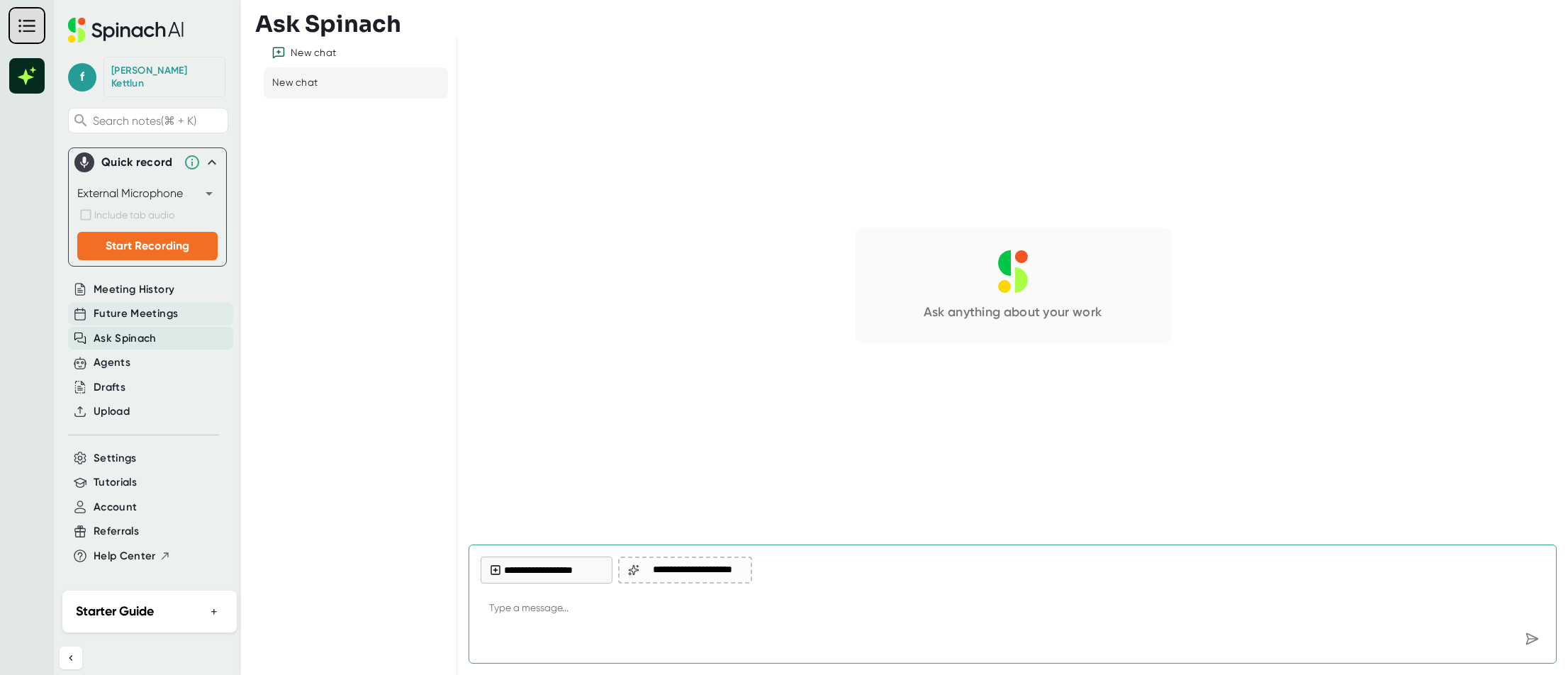
type textarea "x"
click at [137, 306] on span "Future Meetings" at bounding box center [136, 314] width 85 height 17
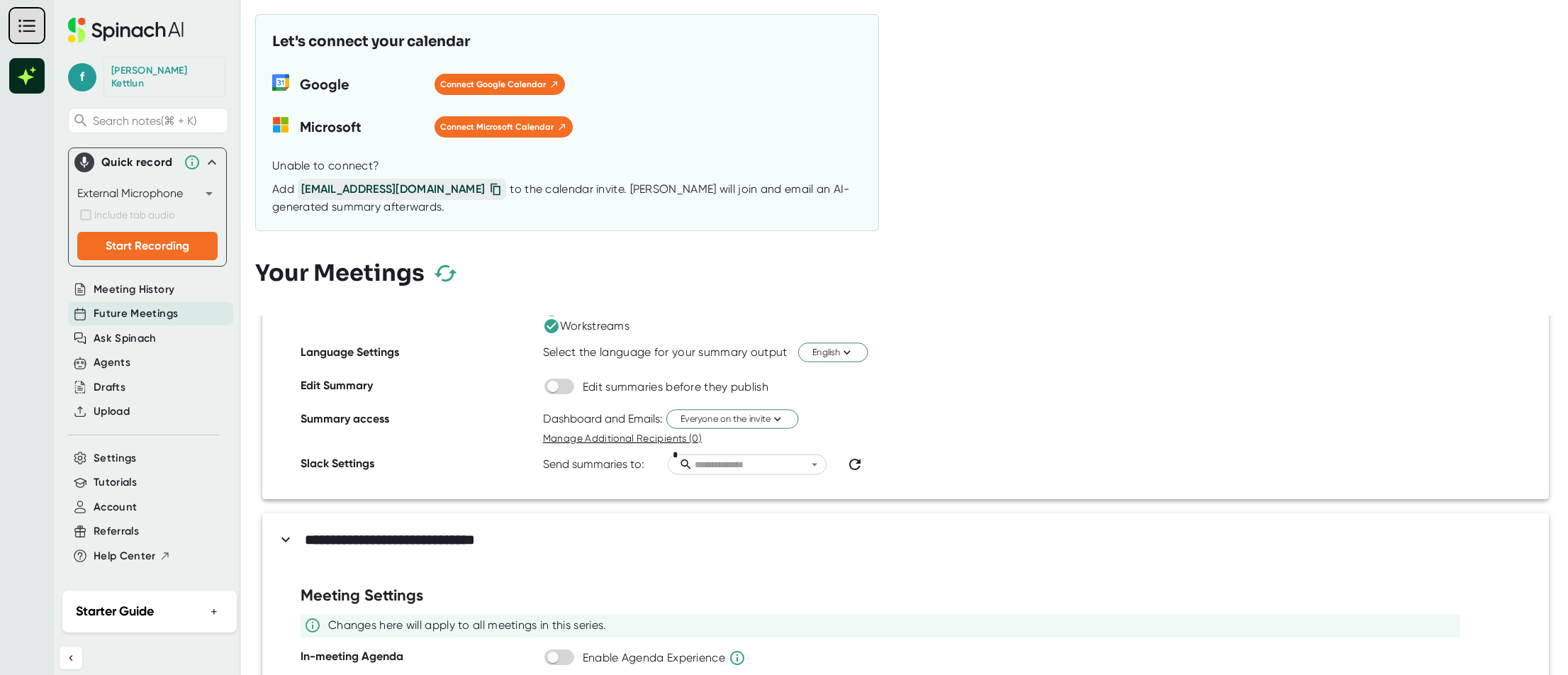
scroll to position [385, 0]
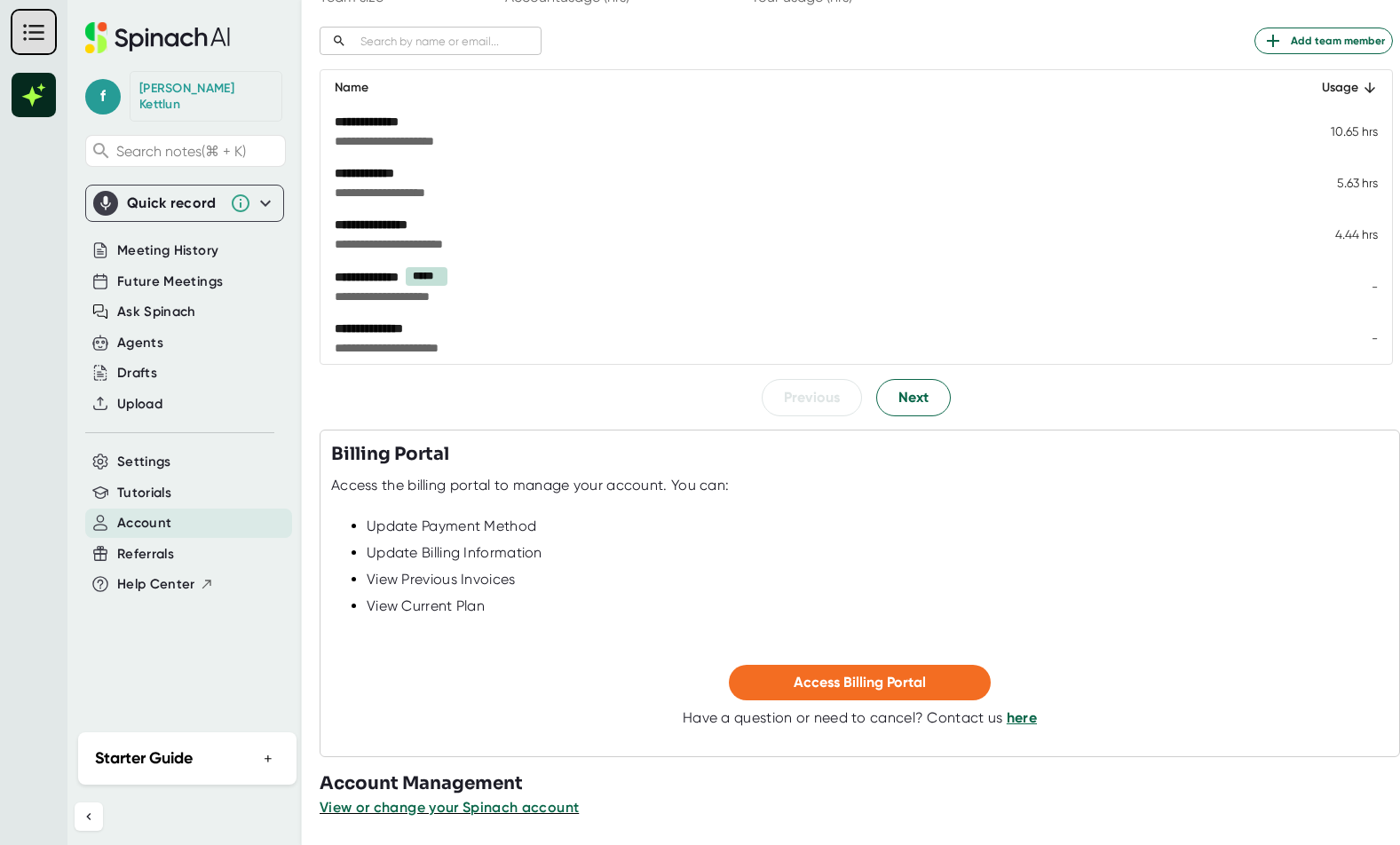
scroll to position [237, 0]
click at [850, 685] on span "Access Billing Portal" at bounding box center [860, 682] width 133 height 17
click at [166, 574] on span "Help Center" at bounding box center [156, 584] width 78 height 21
click at [162, 452] on span "Settings" at bounding box center [144, 462] width 54 height 21
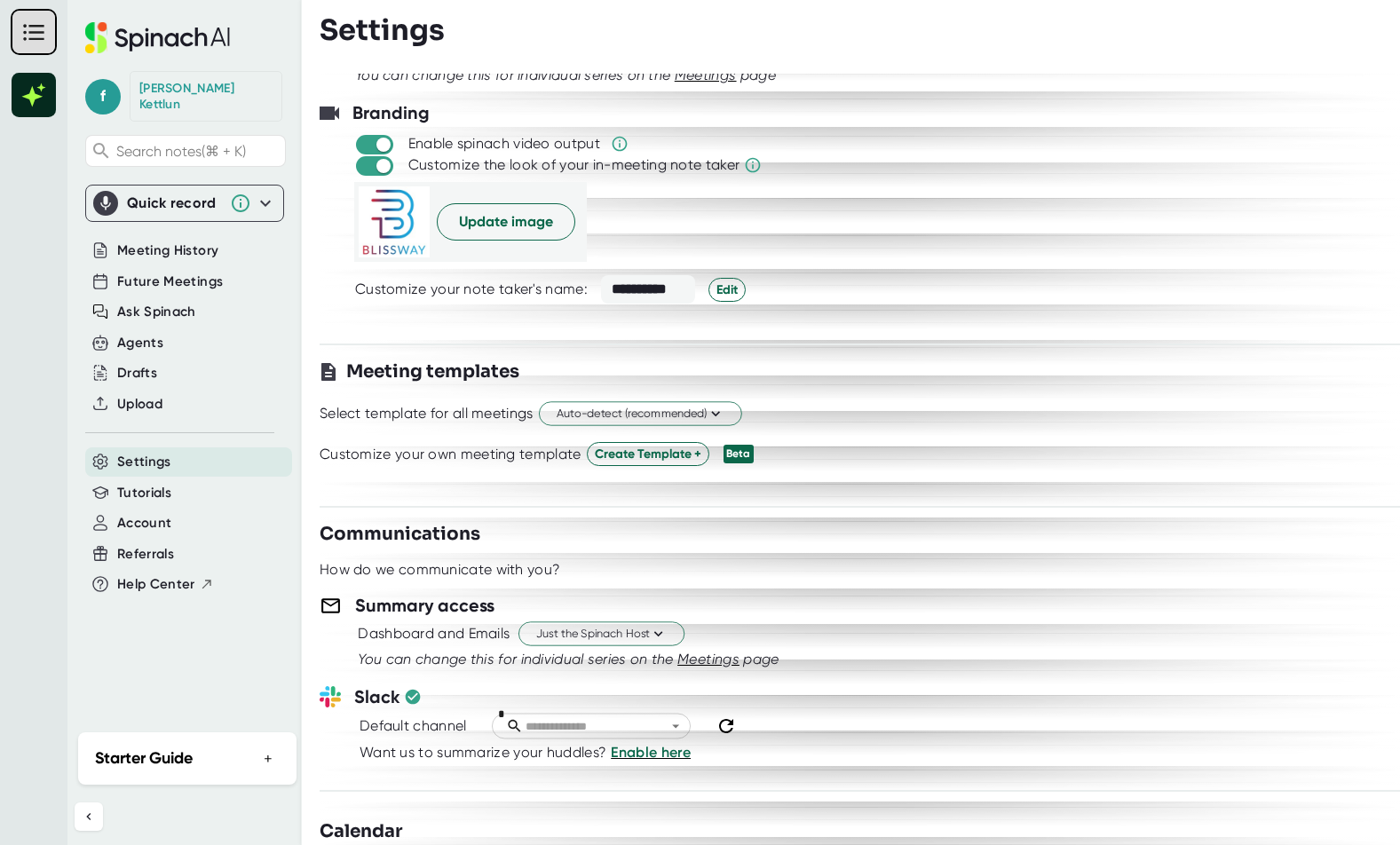
scroll to position [286, 0]
click at [658, 631] on icon at bounding box center [658, 633] width 17 height 17
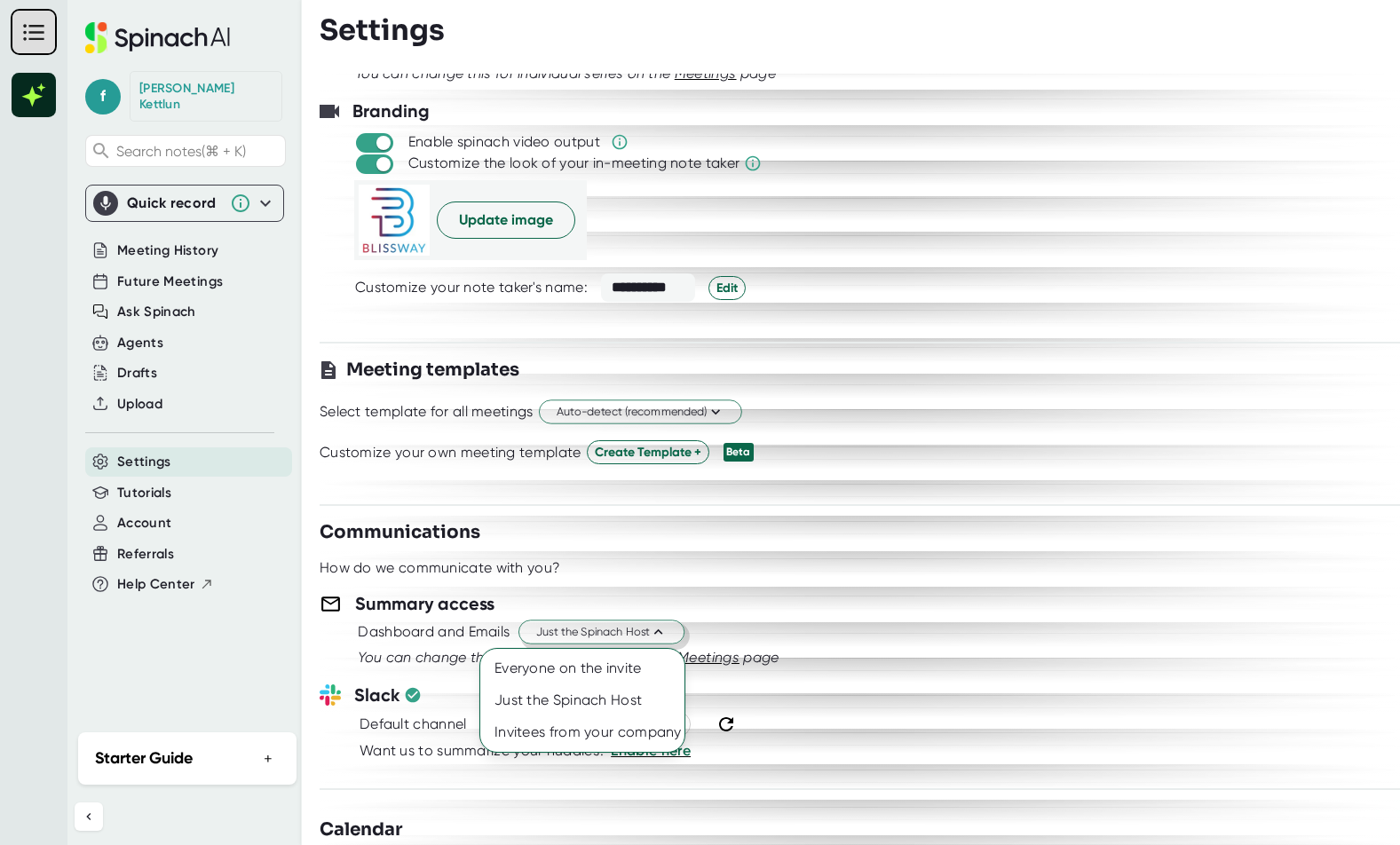
click at [729, 596] on div at bounding box center [700, 422] width 1400 height 845
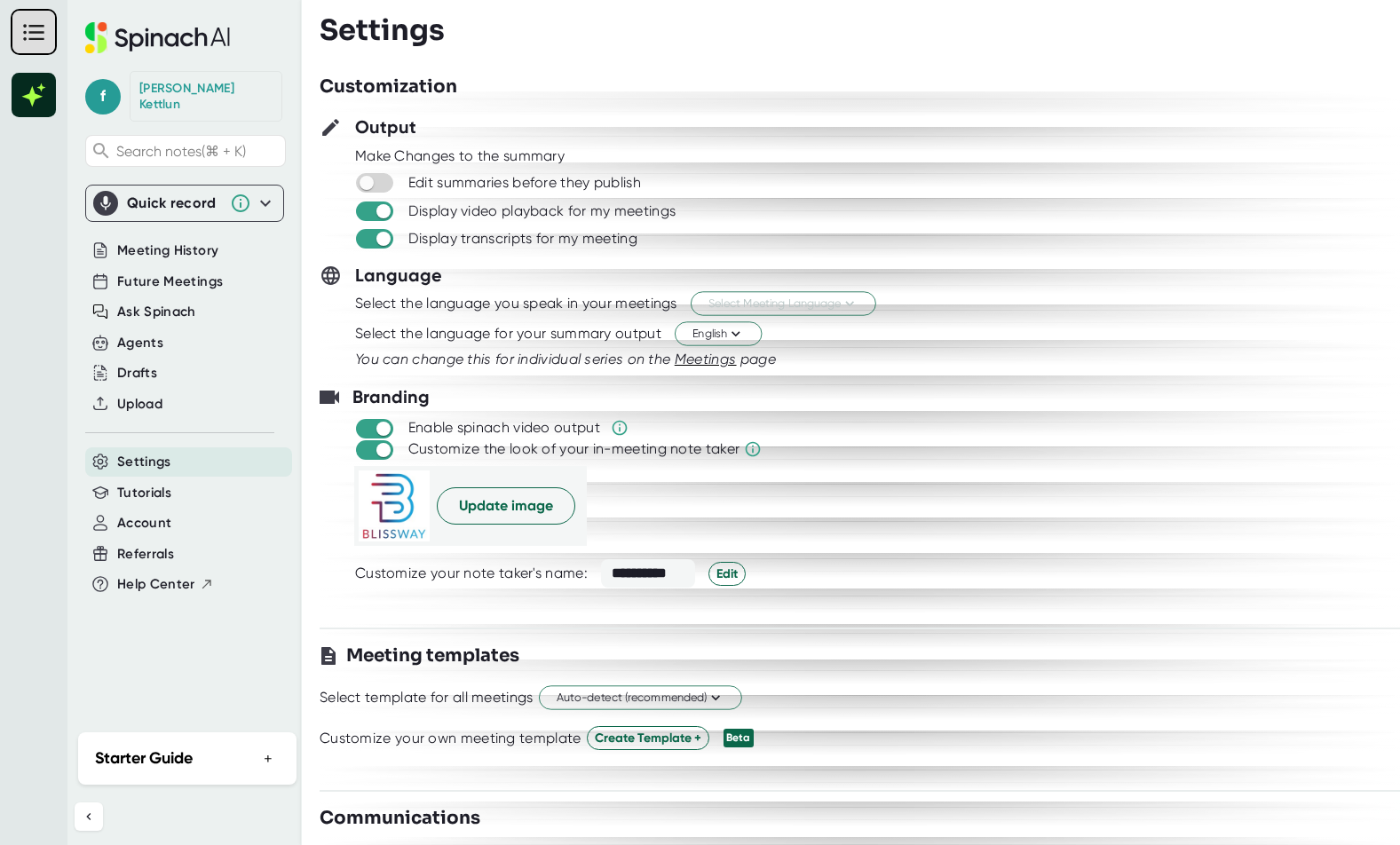
scroll to position [0, 0]
